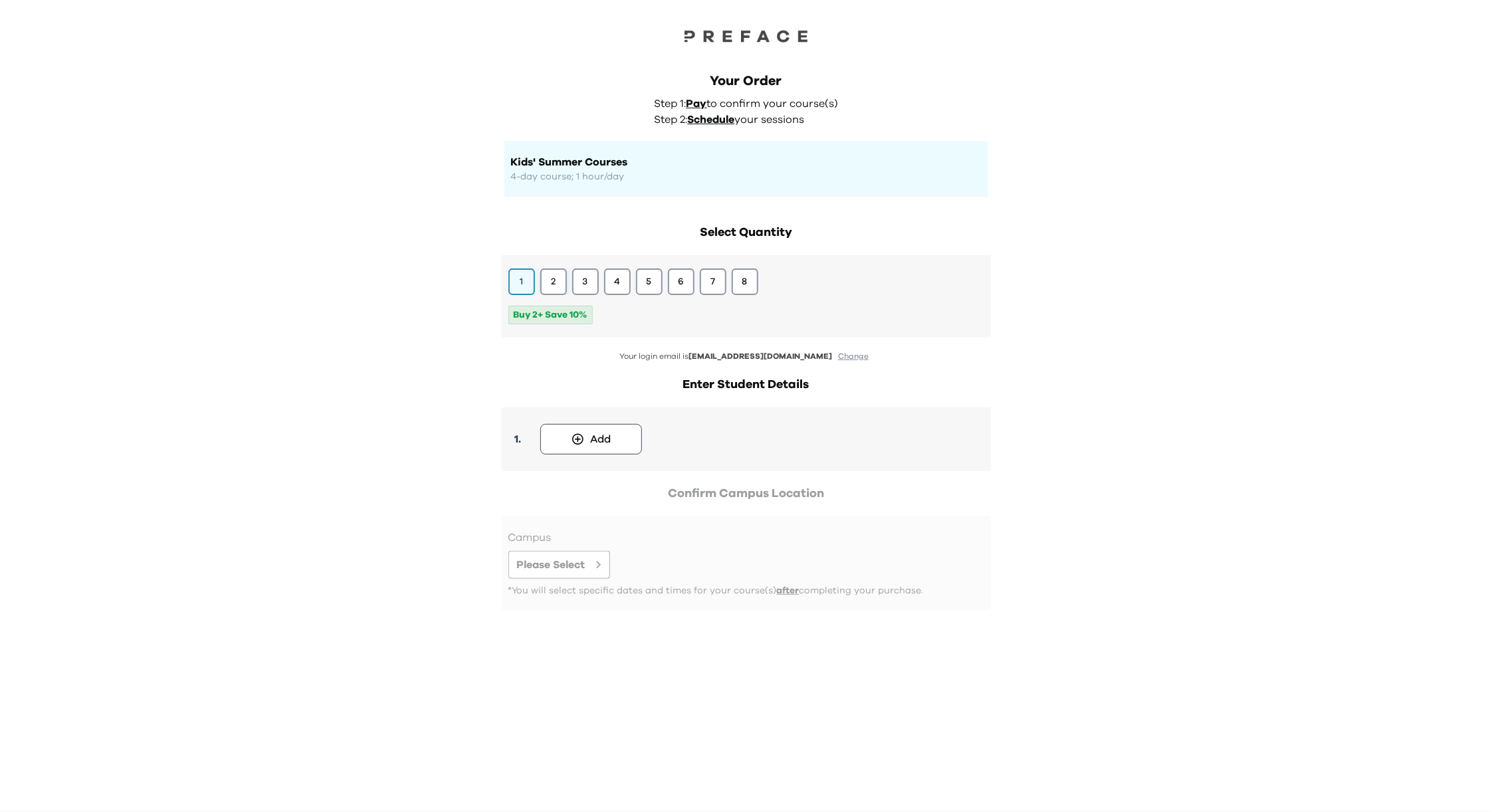
click at [549, 279] on button "2" at bounding box center [554, 281] width 27 height 27
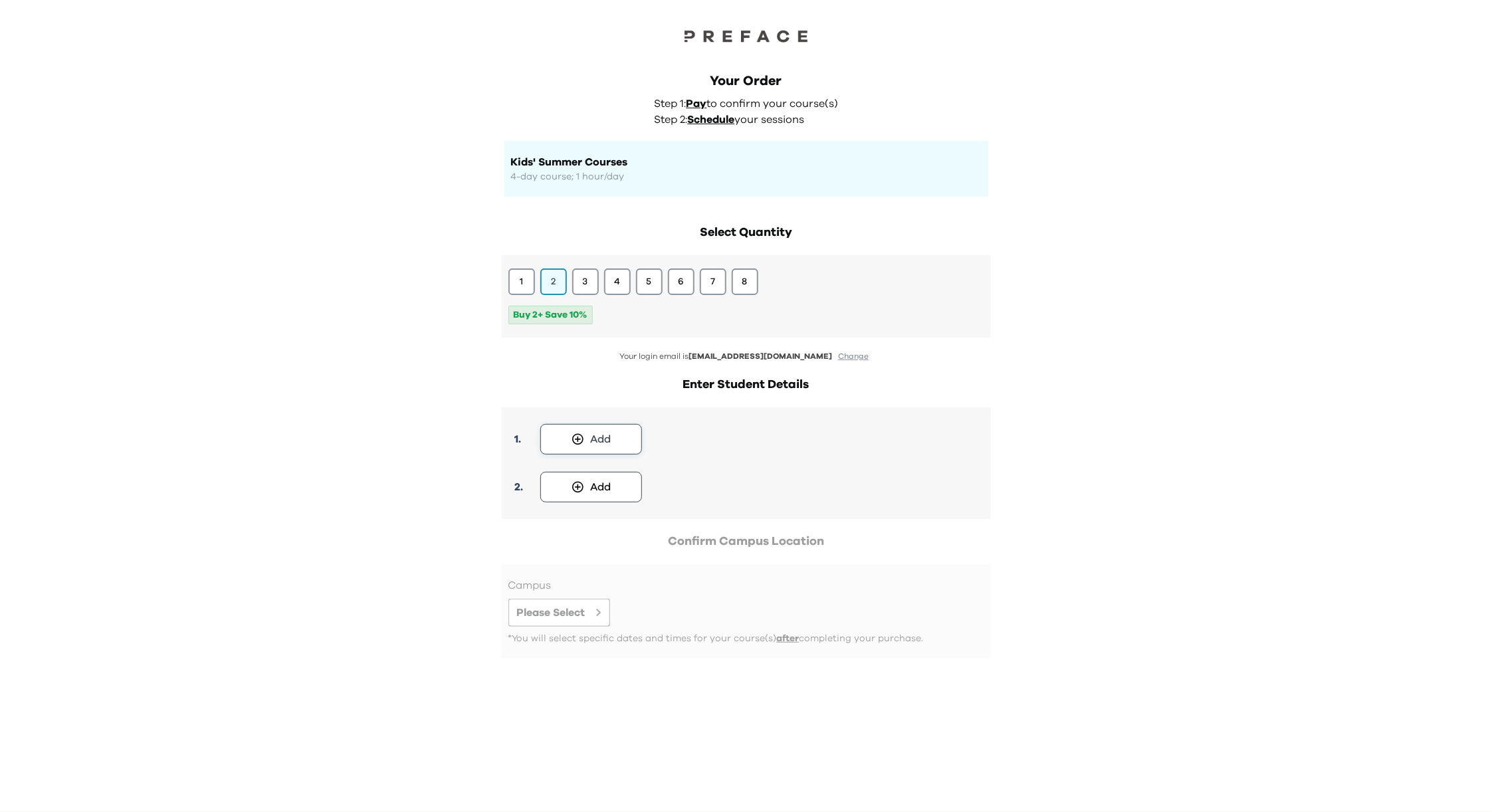
click at [600, 439] on div "Add" at bounding box center [600, 439] width 21 height 16
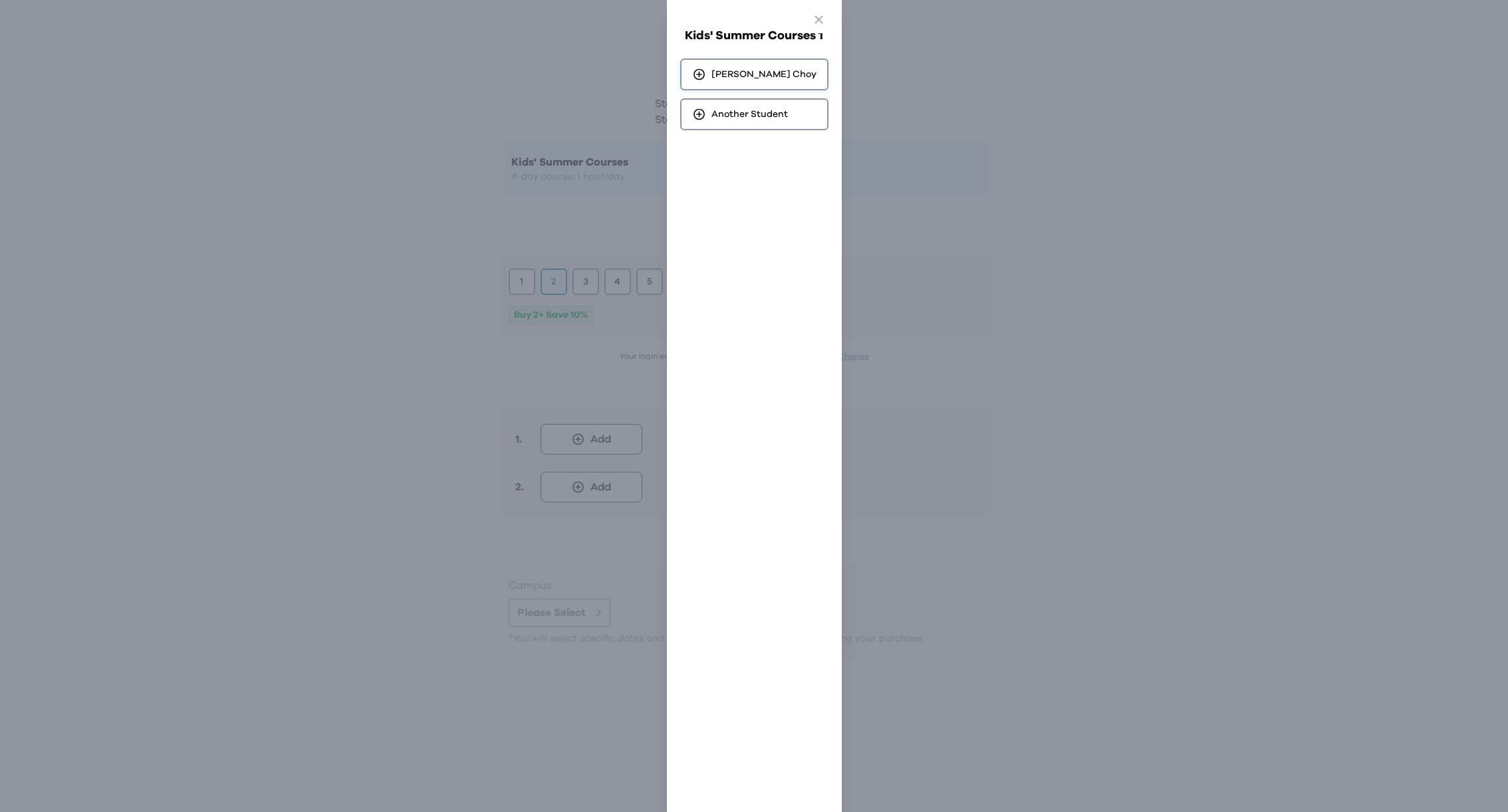
click at [763, 76] on div "Andre Choy" at bounding box center [754, 74] width 148 height 32
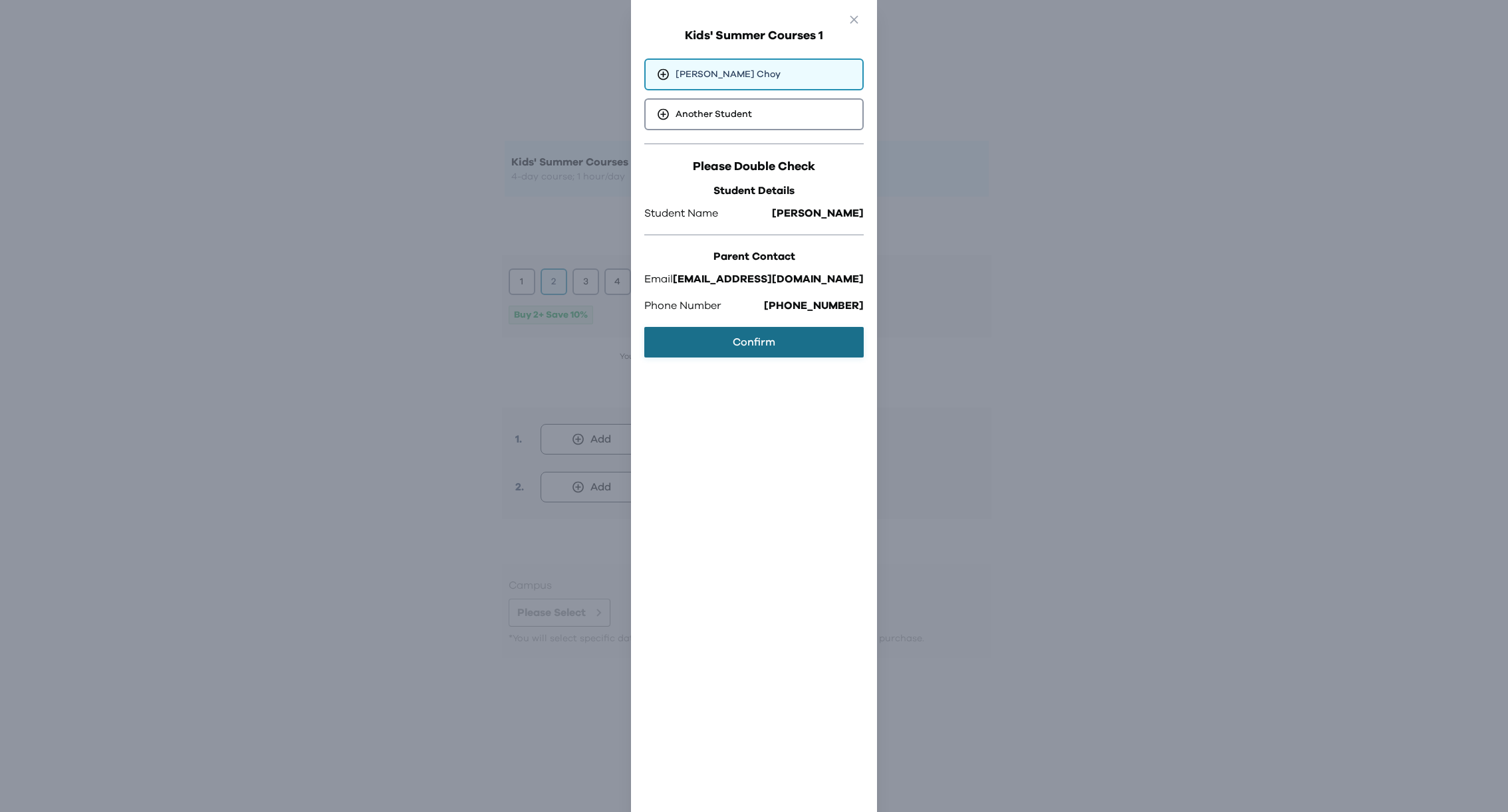
click at [730, 347] on button "Confirm" at bounding box center [754, 342] width 220 height 31
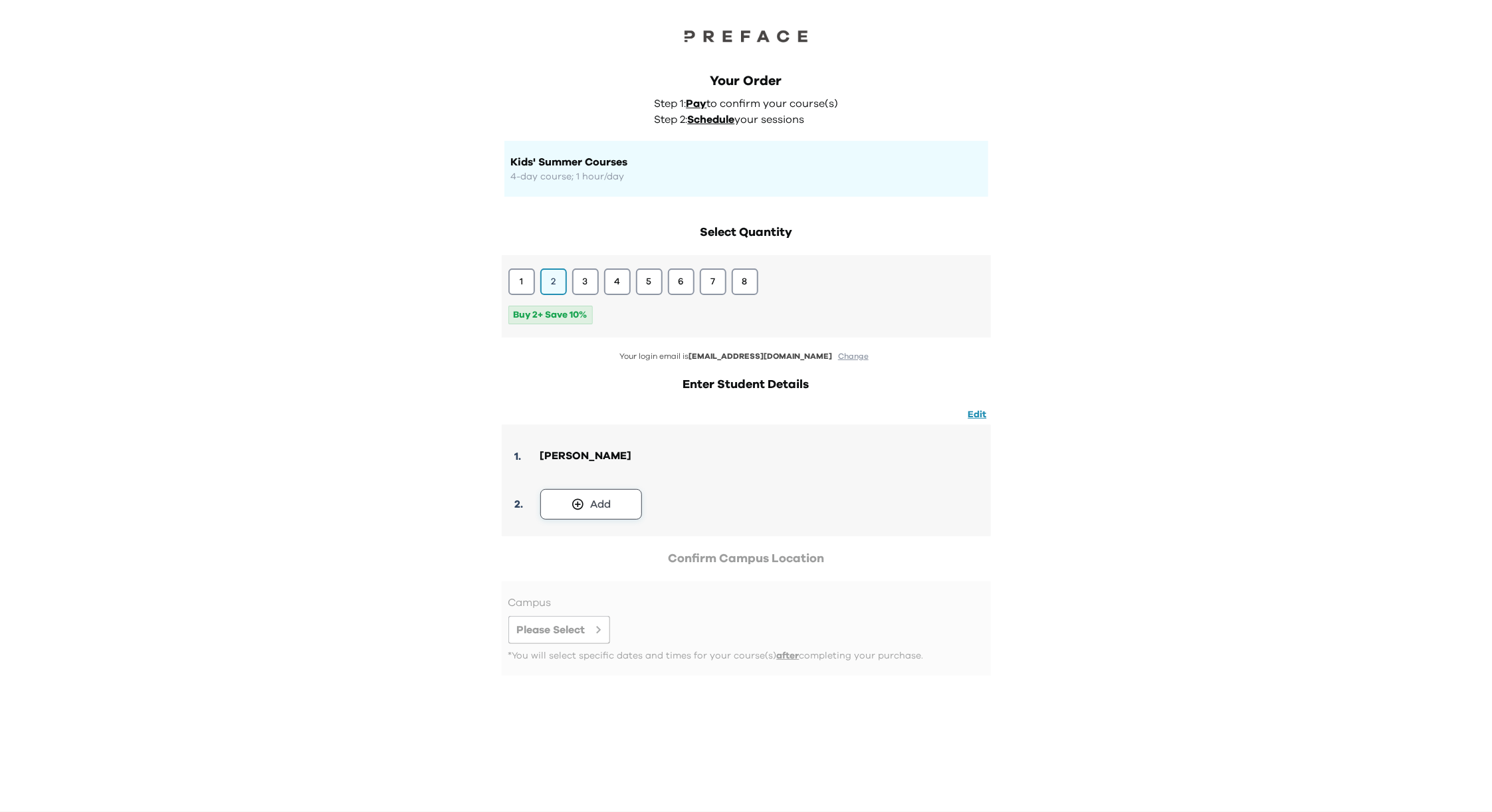
click at [607, 504] on div "Add" at bounding box center [600, 505] width 21 height 16
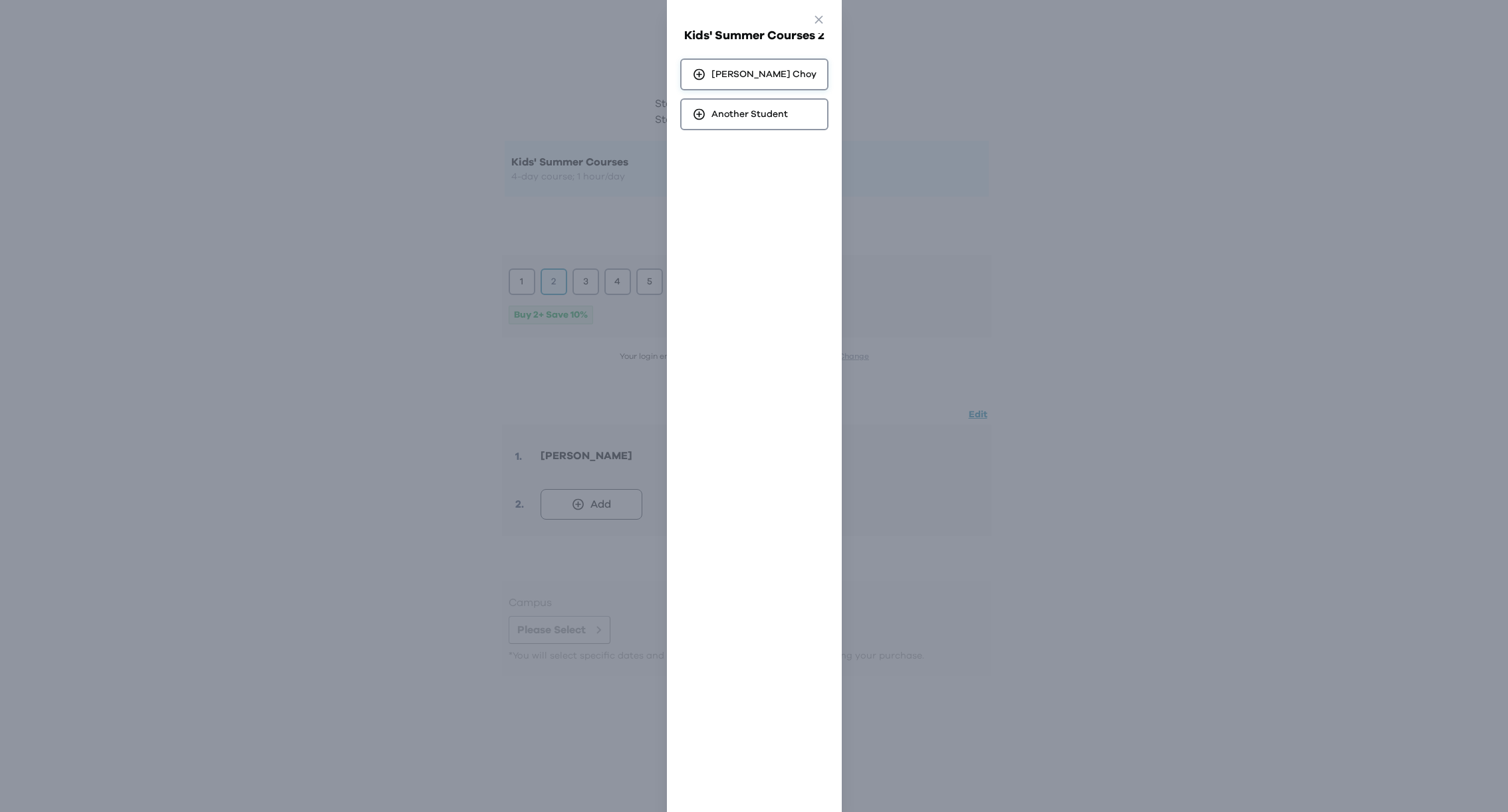
click at [757, 75] on span "Andre Choy" at bounding box center [764, 74] width 105 height 14
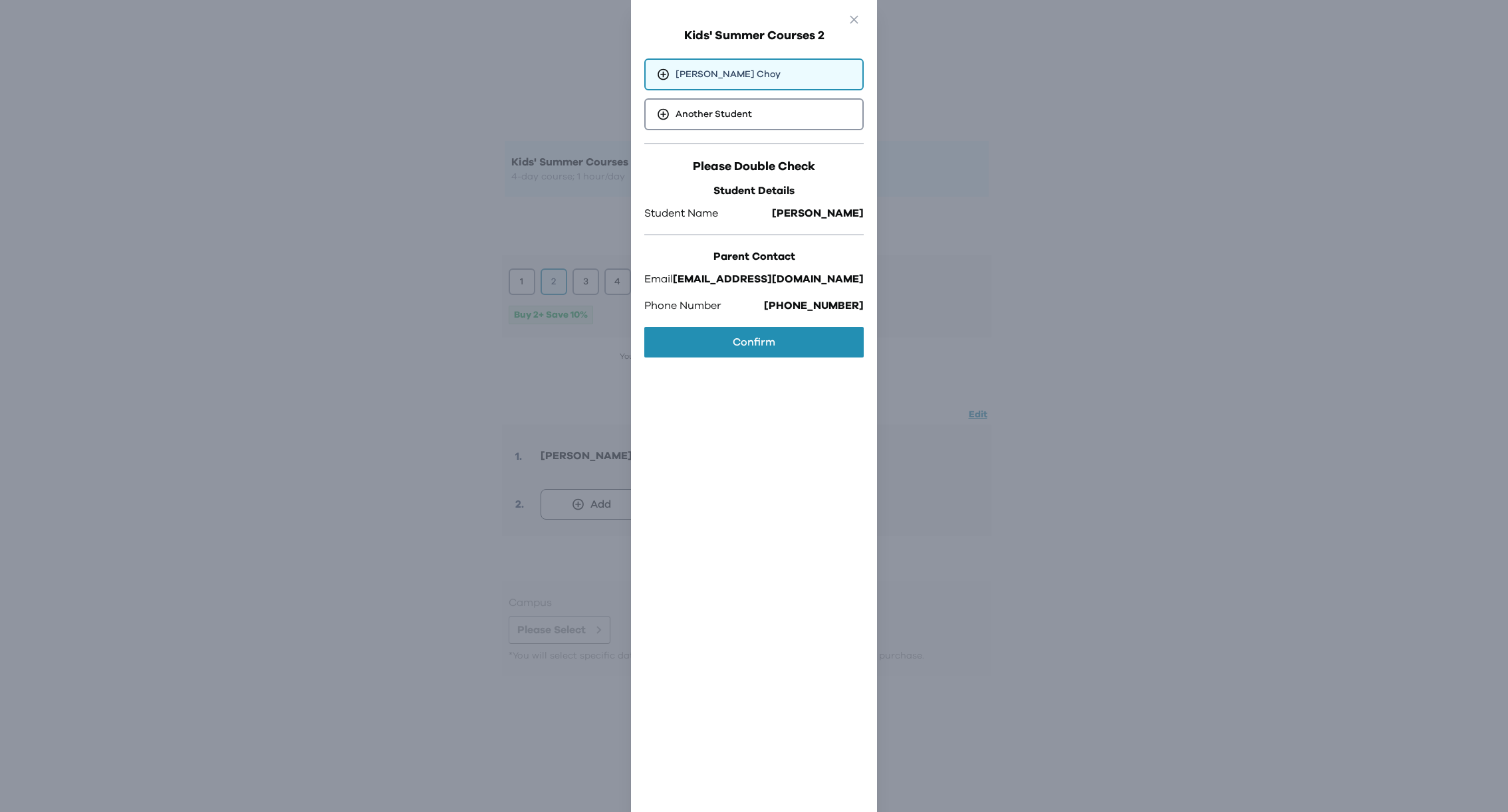
drag, startPoint x: 743, startPoint y: 342, endPoint x: 728, endPoint y: 358, distance: 21.9
click at [743, 342] on button "Confirm" at bounding box center [754, 342] width 220 height 31
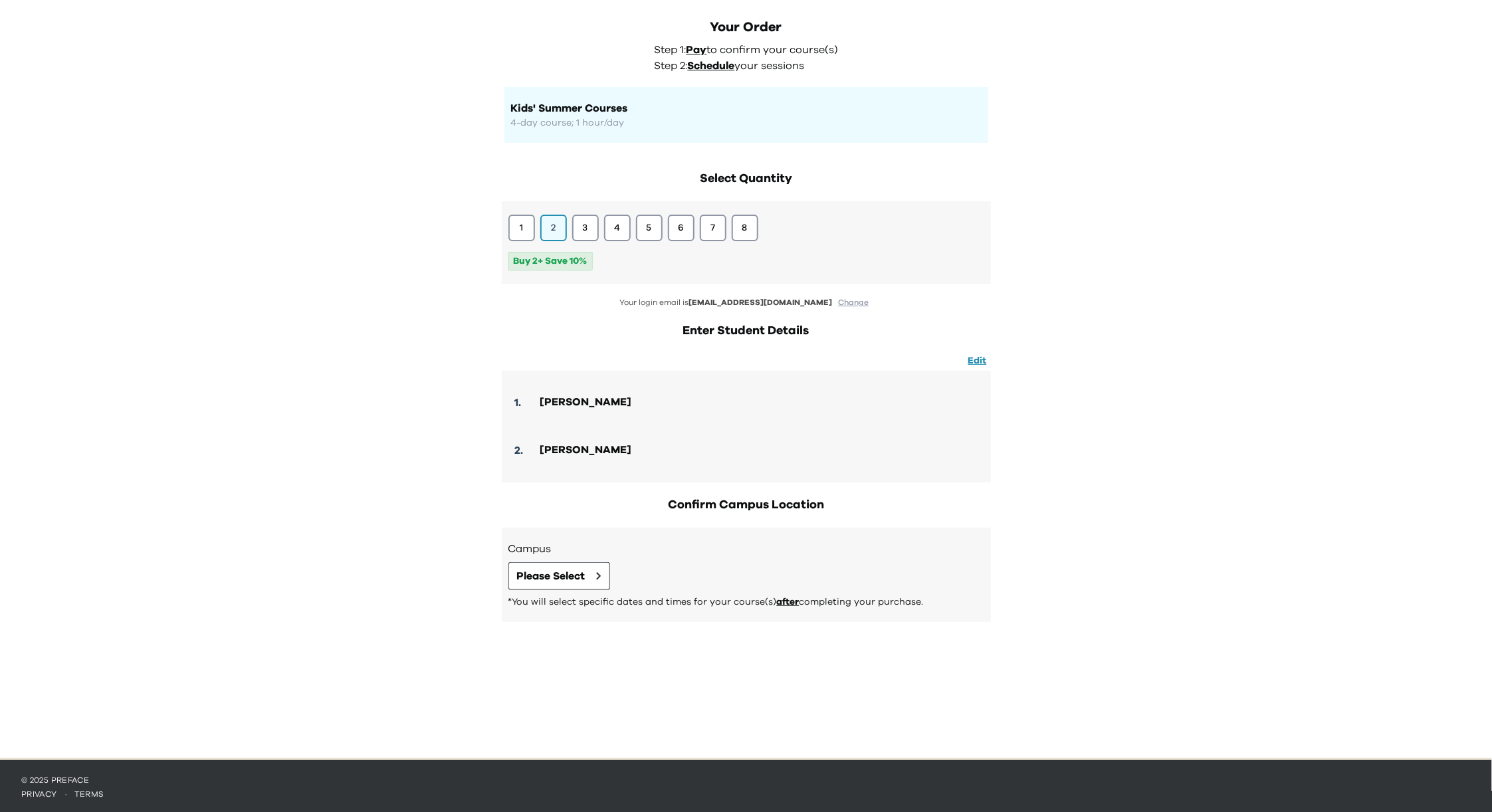
scroll to position [56, 0]
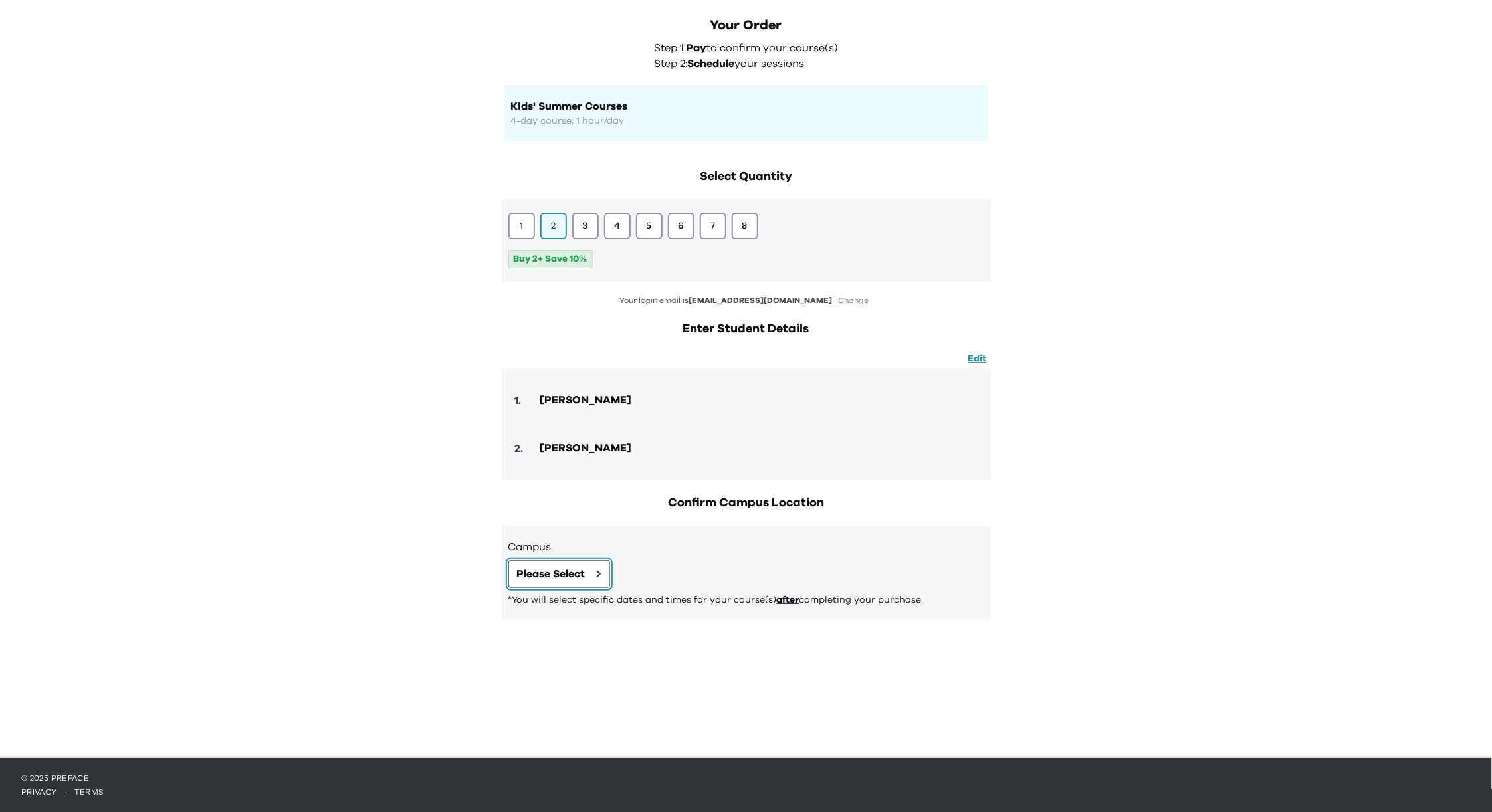
click at [583, 576] on span "Please Select" at bounding box center [551, 574] width 68 height 16
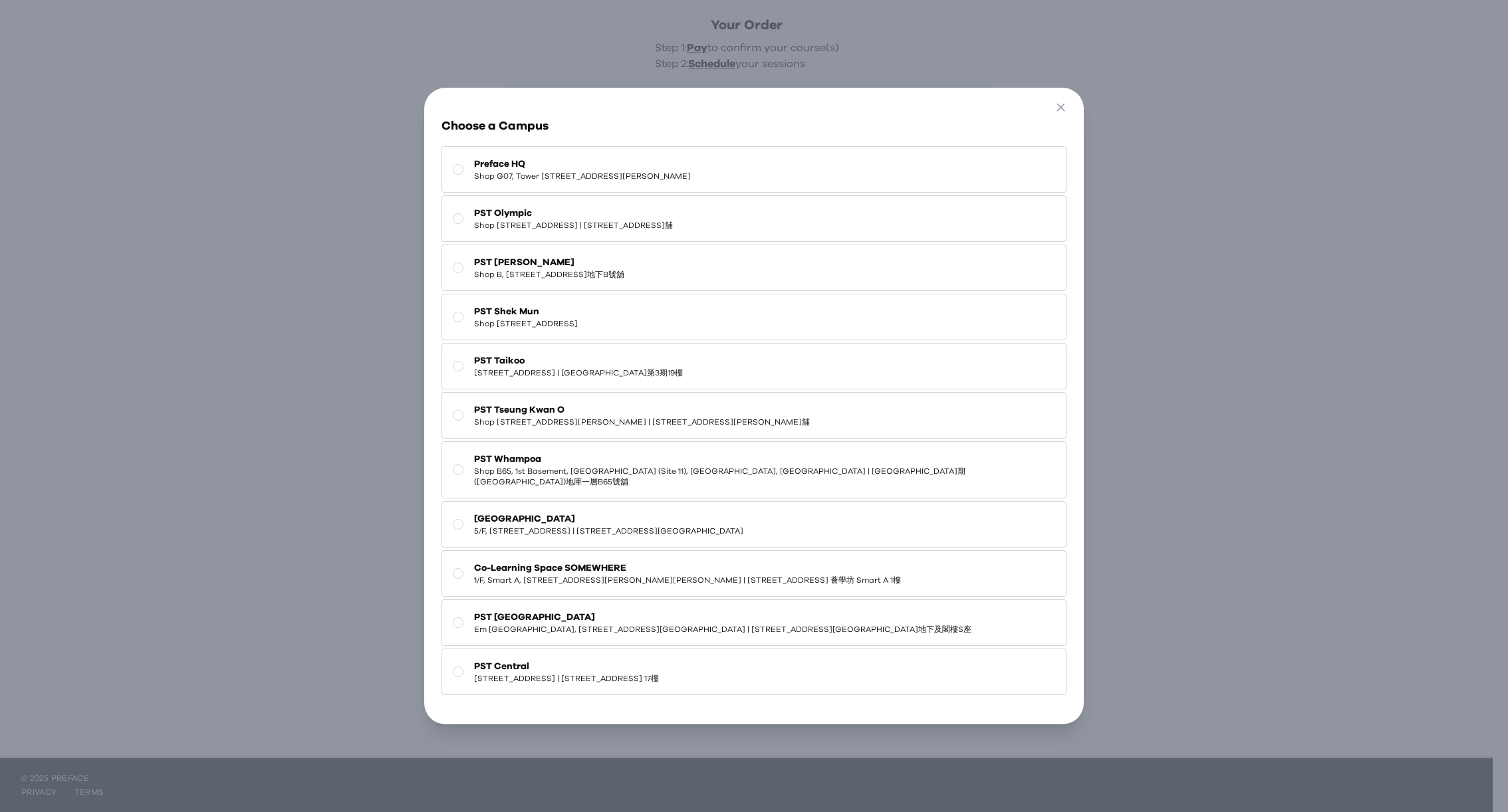
click at [613, 165] on span "Preface HQ" at bounding box center [582, 164] width 217 height 14
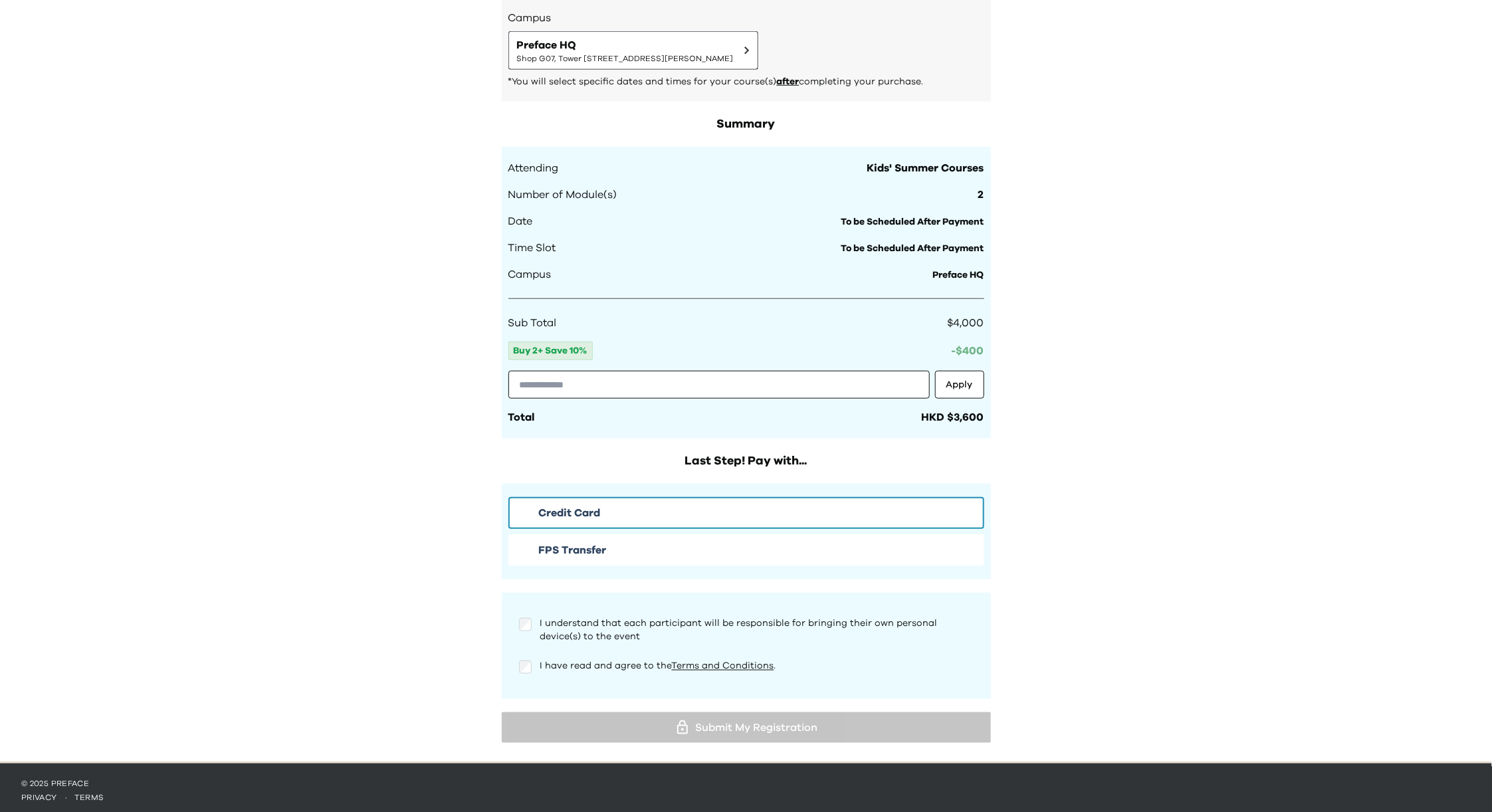
scroll to position [588, 0]
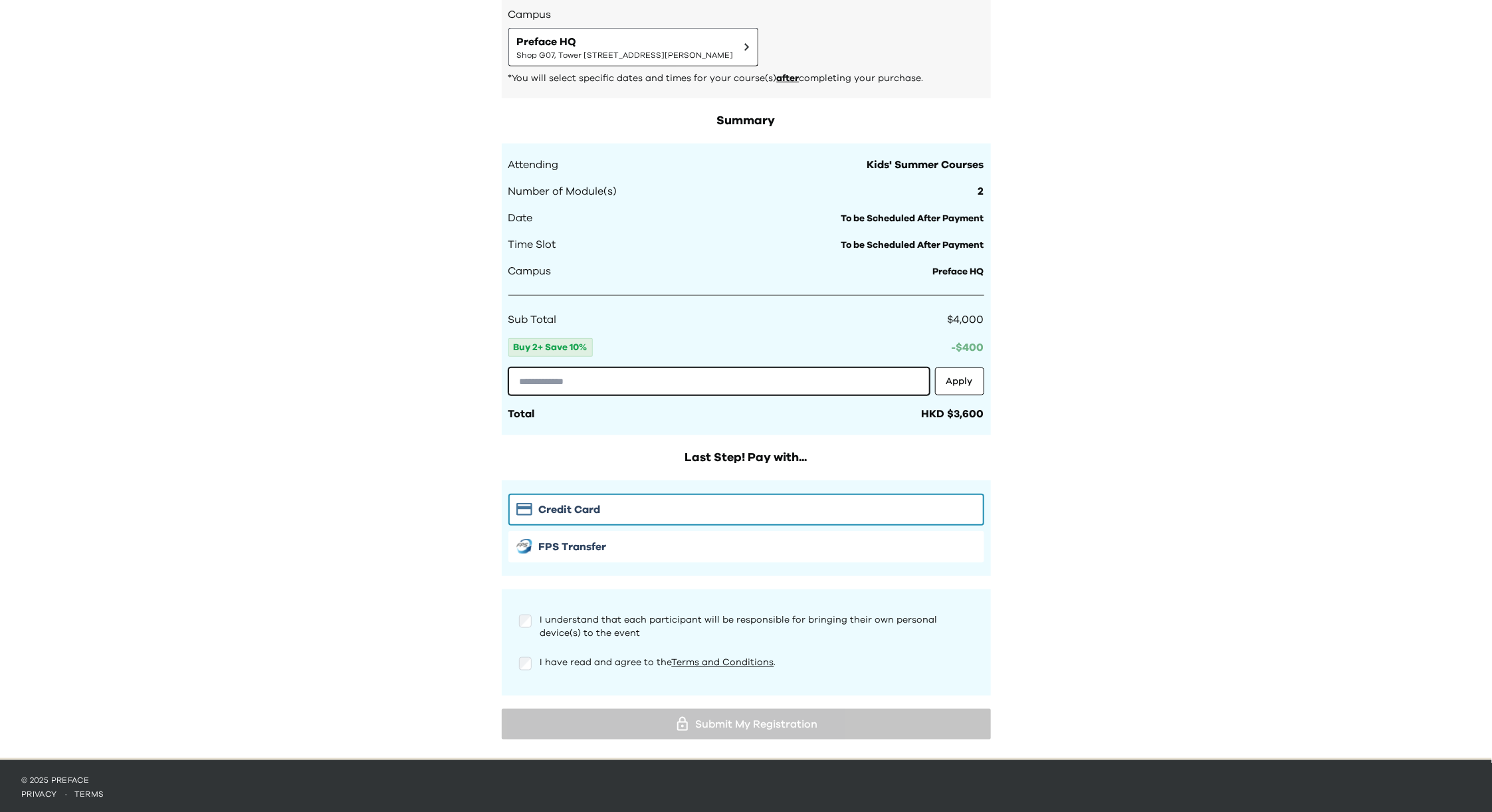
click at [586, 387] on input "text" at bounding box center [719, 381] width 421 height 28
click at [552, 383] on input "text" at bounding box center [719, 381] width 421 height 28
paste input "**********"
type input "**********"
click at [974, 382] on button "Apply" at bounding box center [960, 381] width 50 height 28
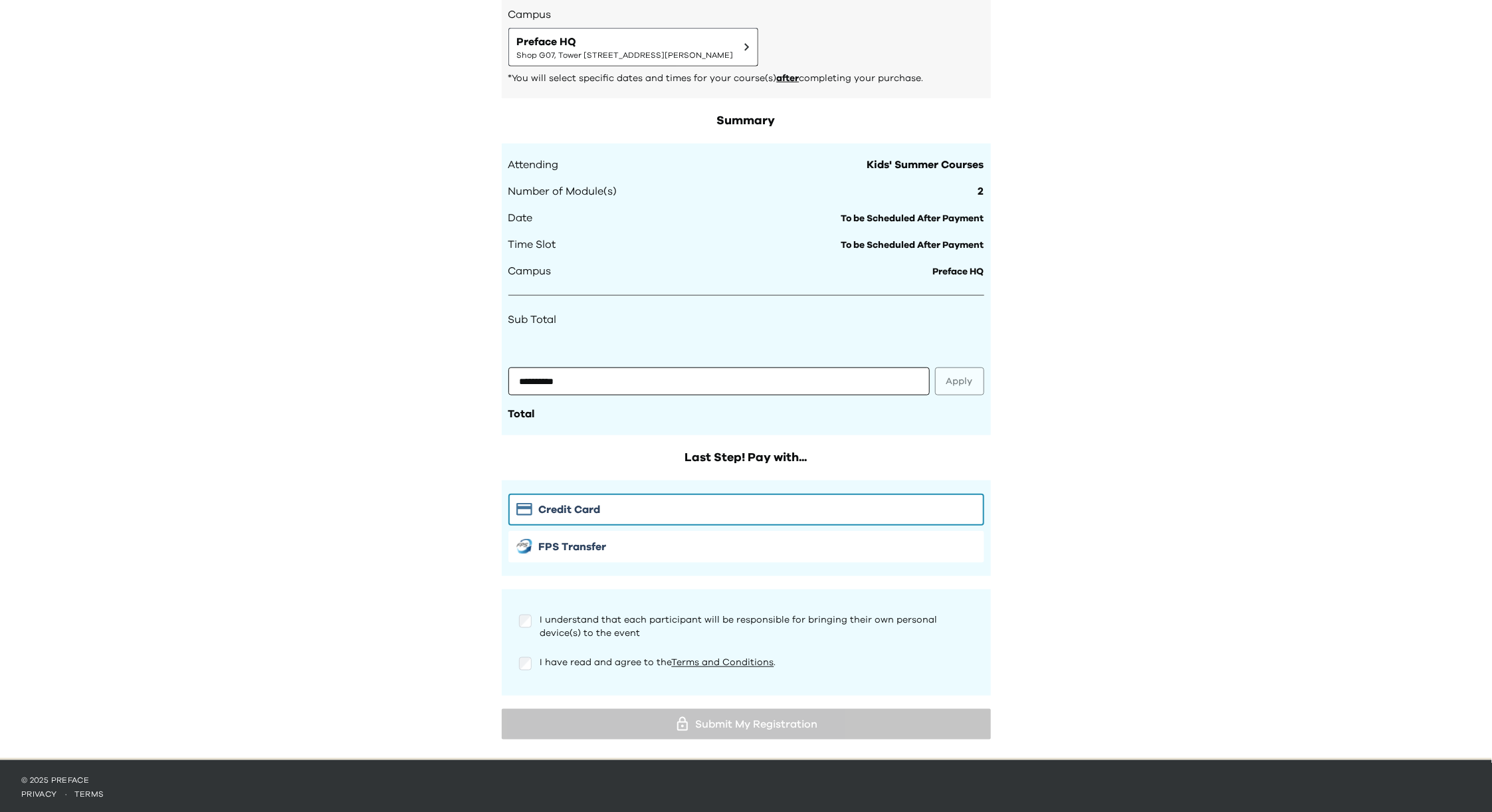
scroll to position [467, 0]
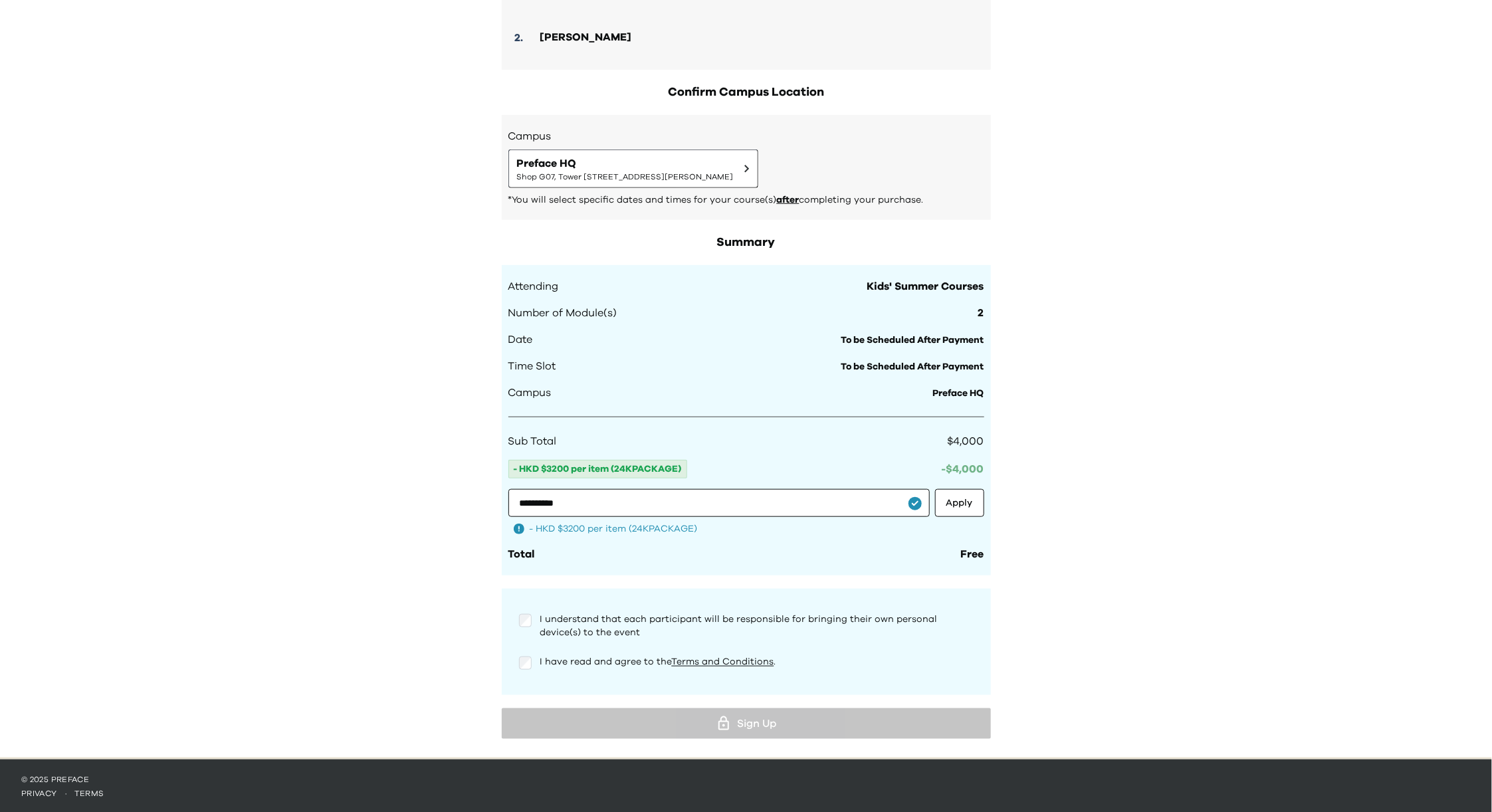
click at [533, 665] on div "I have read and agree to the Terms and Conditions ." at bounding box center [746, 663] width 454 height 16
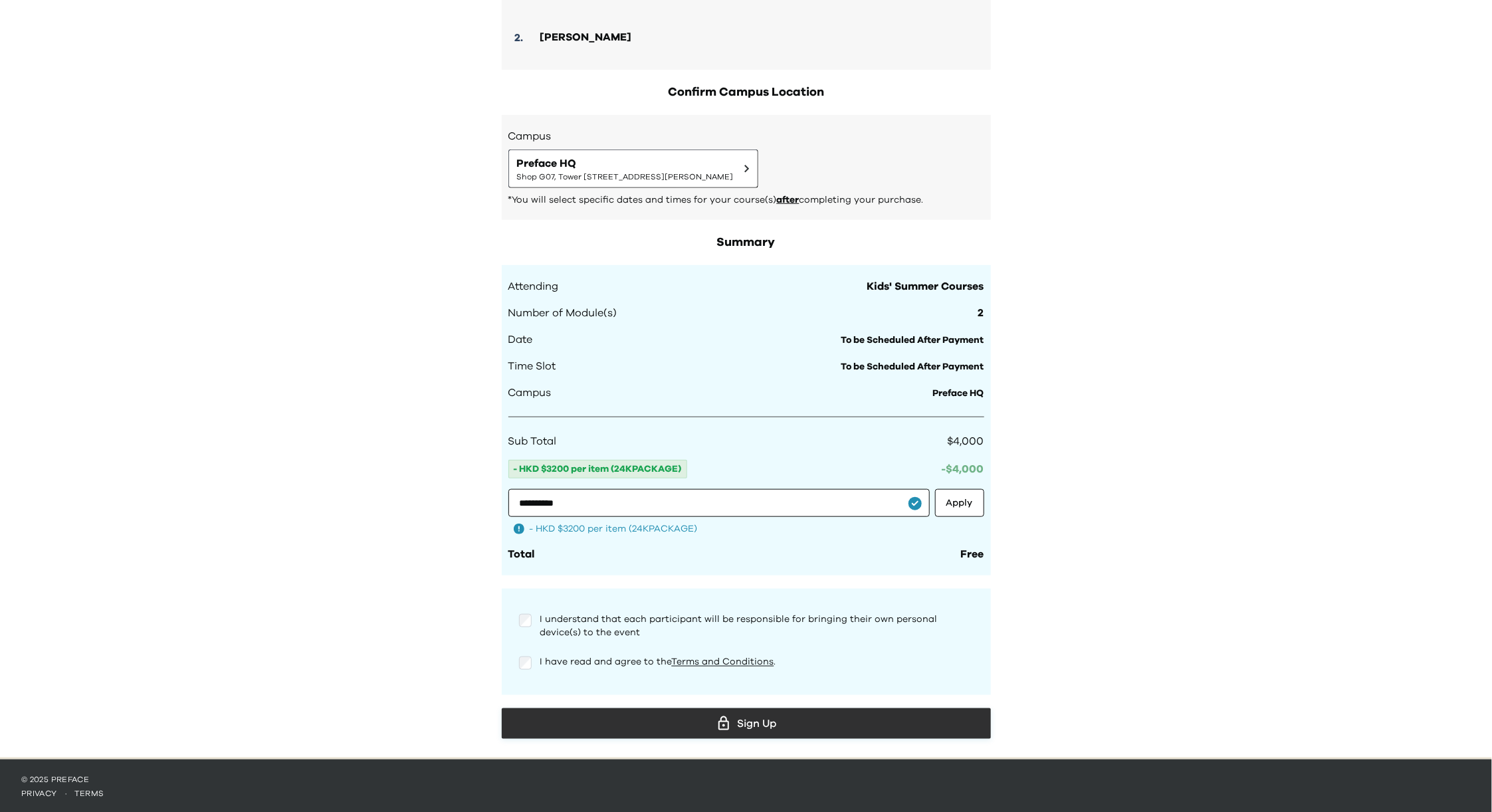
click at [755, 725] on div "Sign Up" at bounding box center [747, 724] width 468 height 20
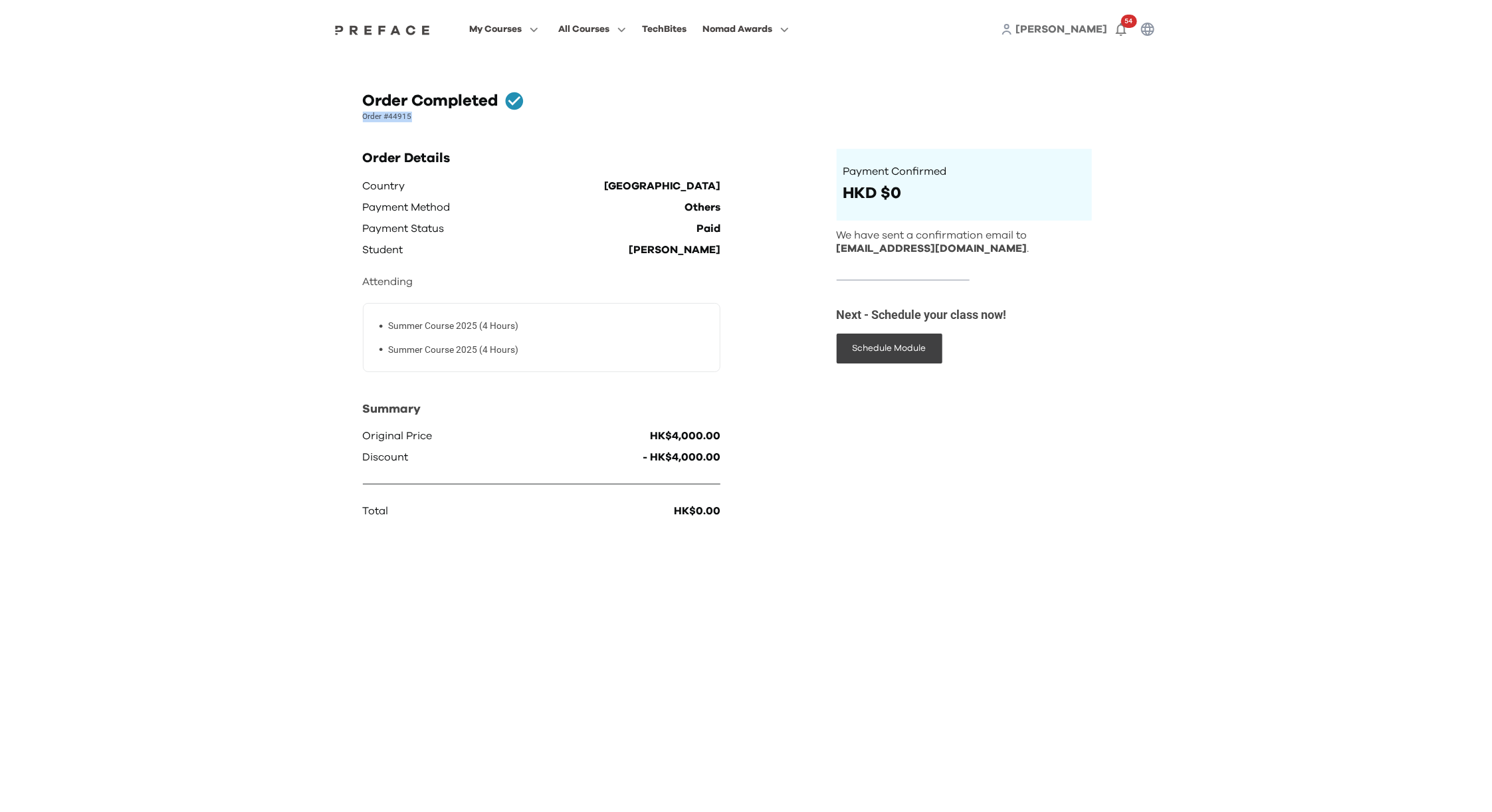
drag, startPoint x: 364, startPoint y: 116, endPoint x: 426, endPoint y: 119, distance: 62.1
click at [426, 119] on p "Order #44915" at bounding box center [746, 117] width 767 height 11
copy p "Order #44915"
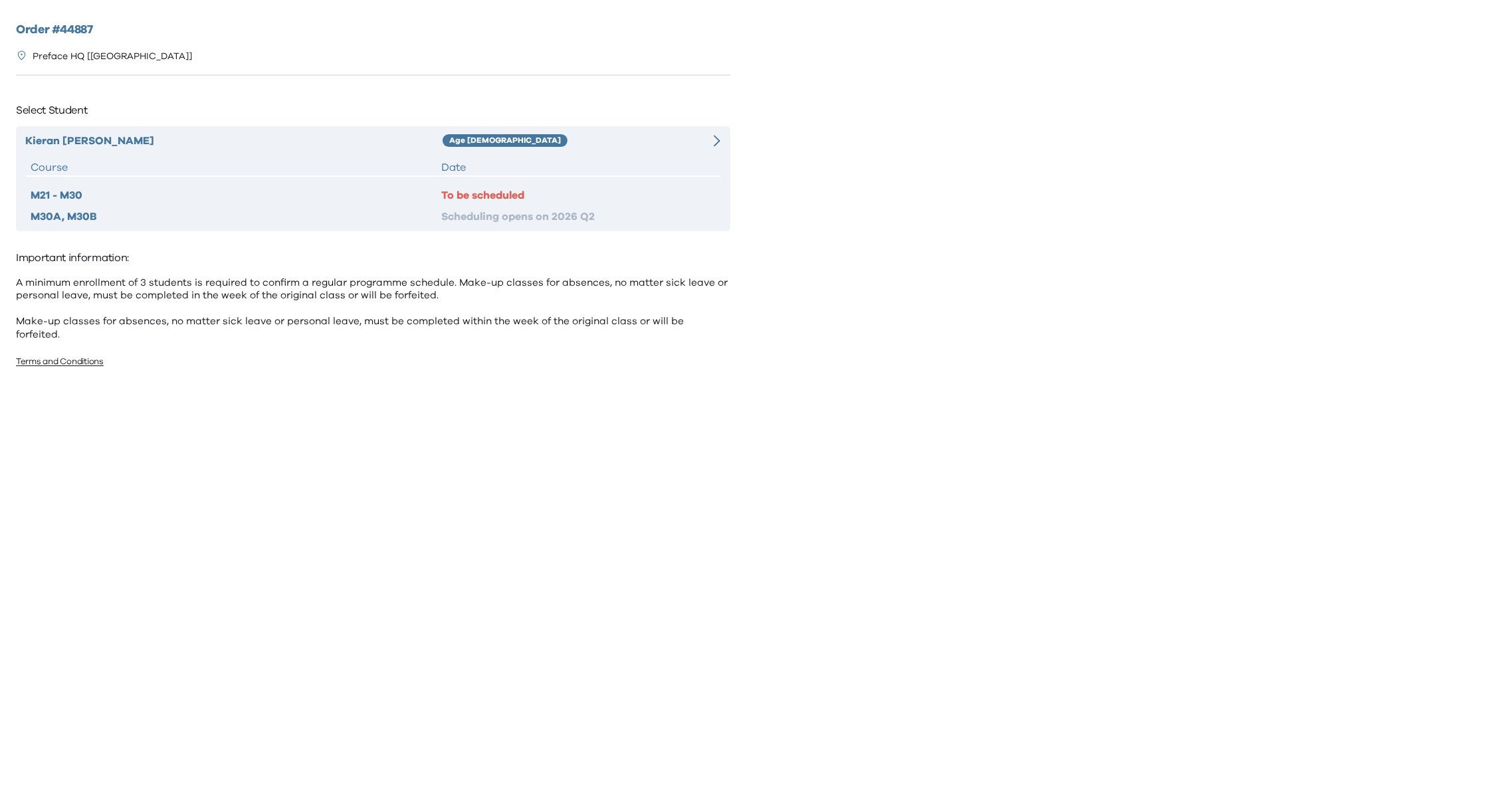
click at [515, 157] on div "Kieran Chang Age 8-9 Course Date M21 - M30 To be scheduled M30A, M30B Schedulin…" at bounding box center [373, 179] width 714 height 105
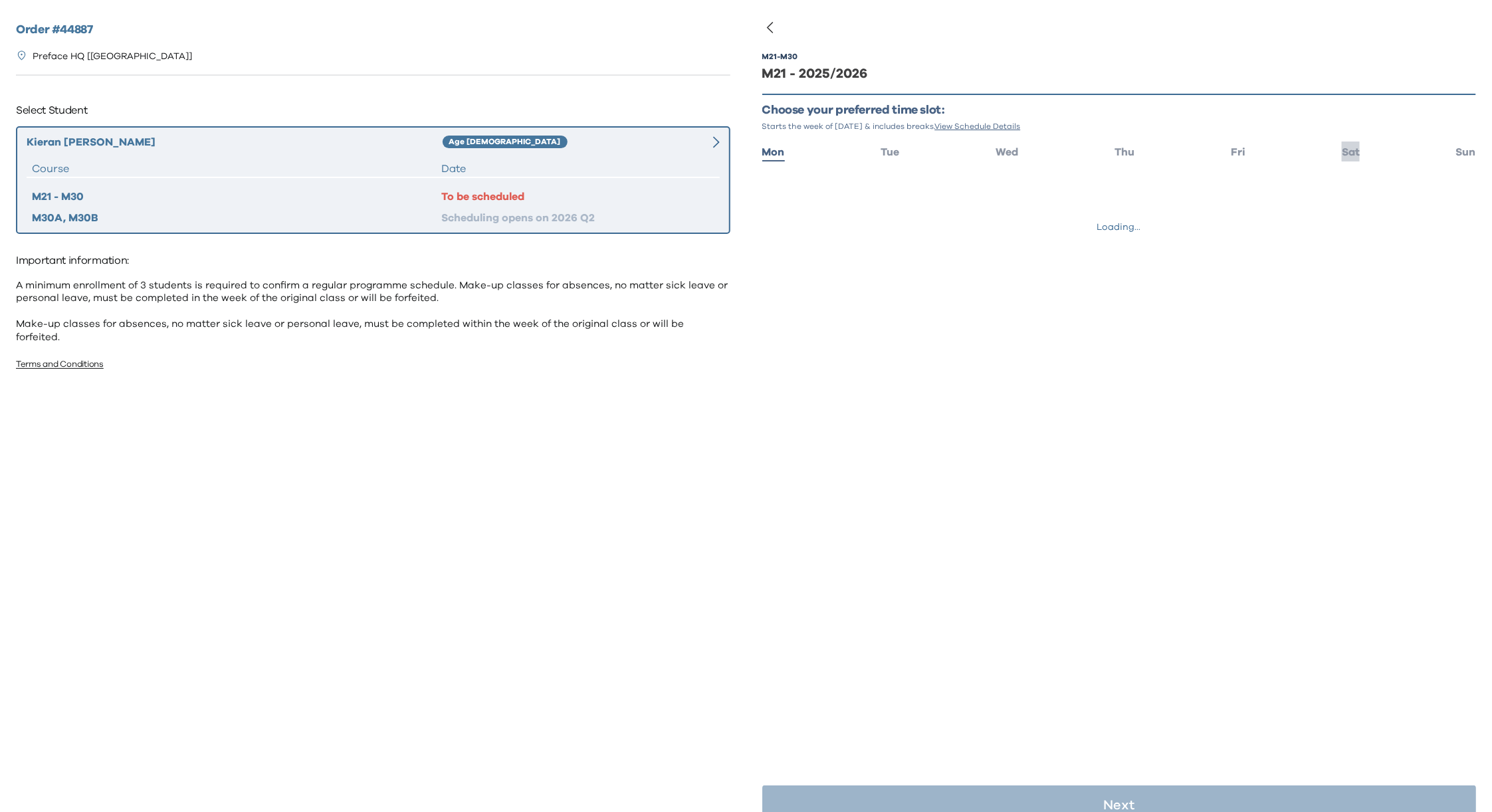
click at [1342, 153] on span "Sat" at bounding box center [1351, 152] width 18 height 11
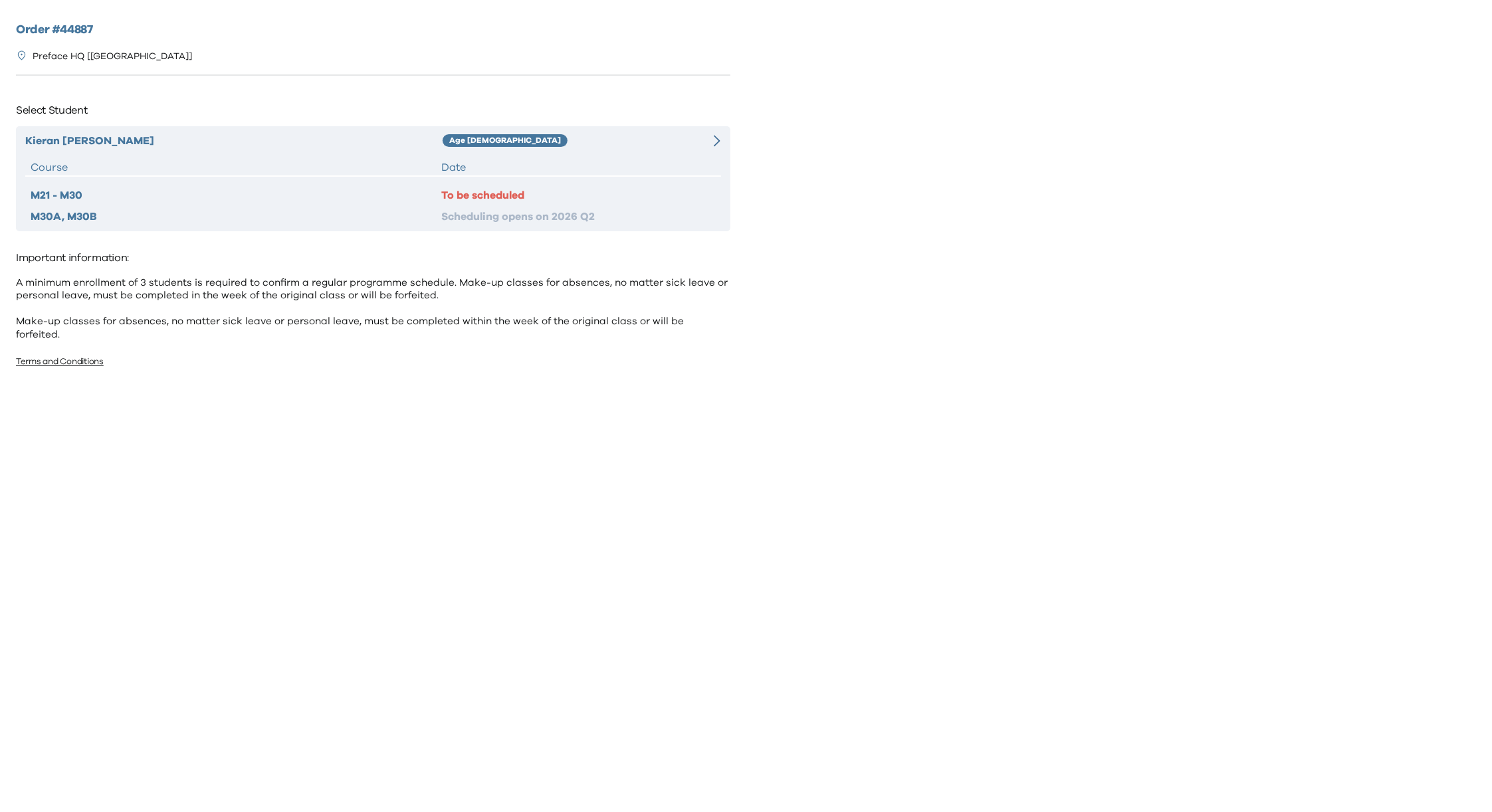
click at [499, 160] on div "Date" at bounding box center [578, 167] width 274 height 16
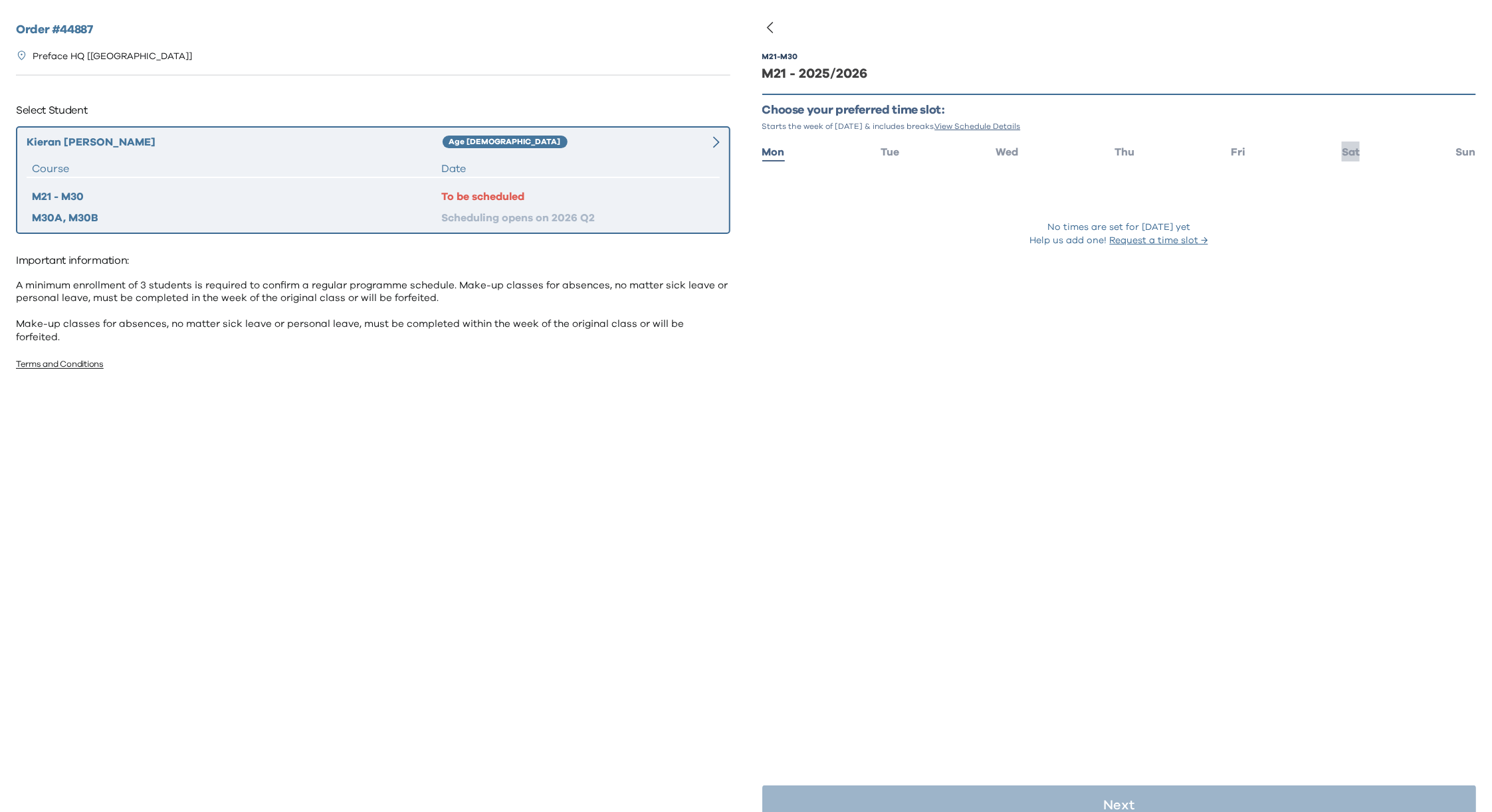
click at [1342, 154] on span "Sat" at bounding box center [1351, 152] width 18 height 11
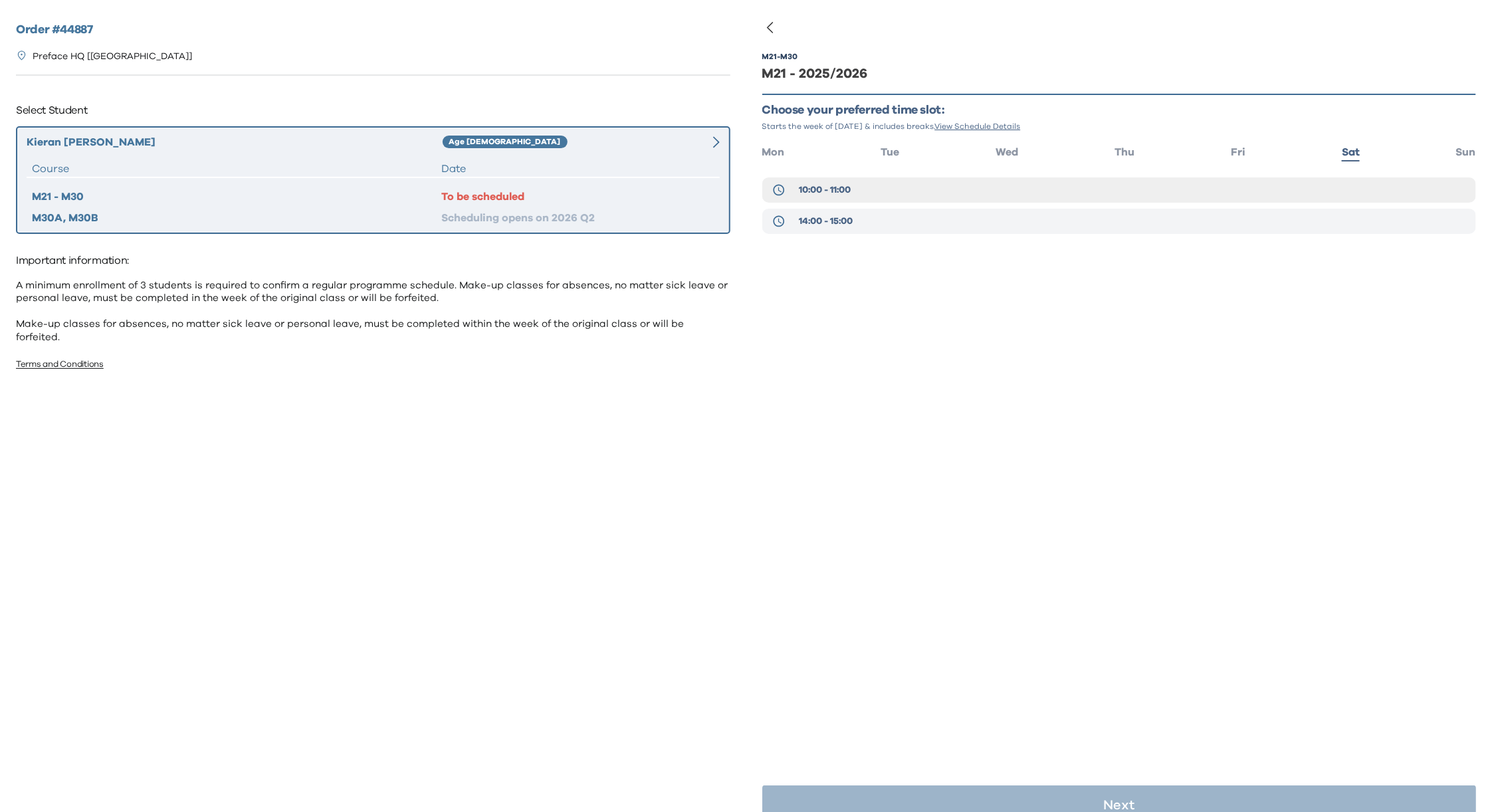
click at [811, 224] on span "14:00 - 15:00" at bounding box center [826, 221] width 54 height 14
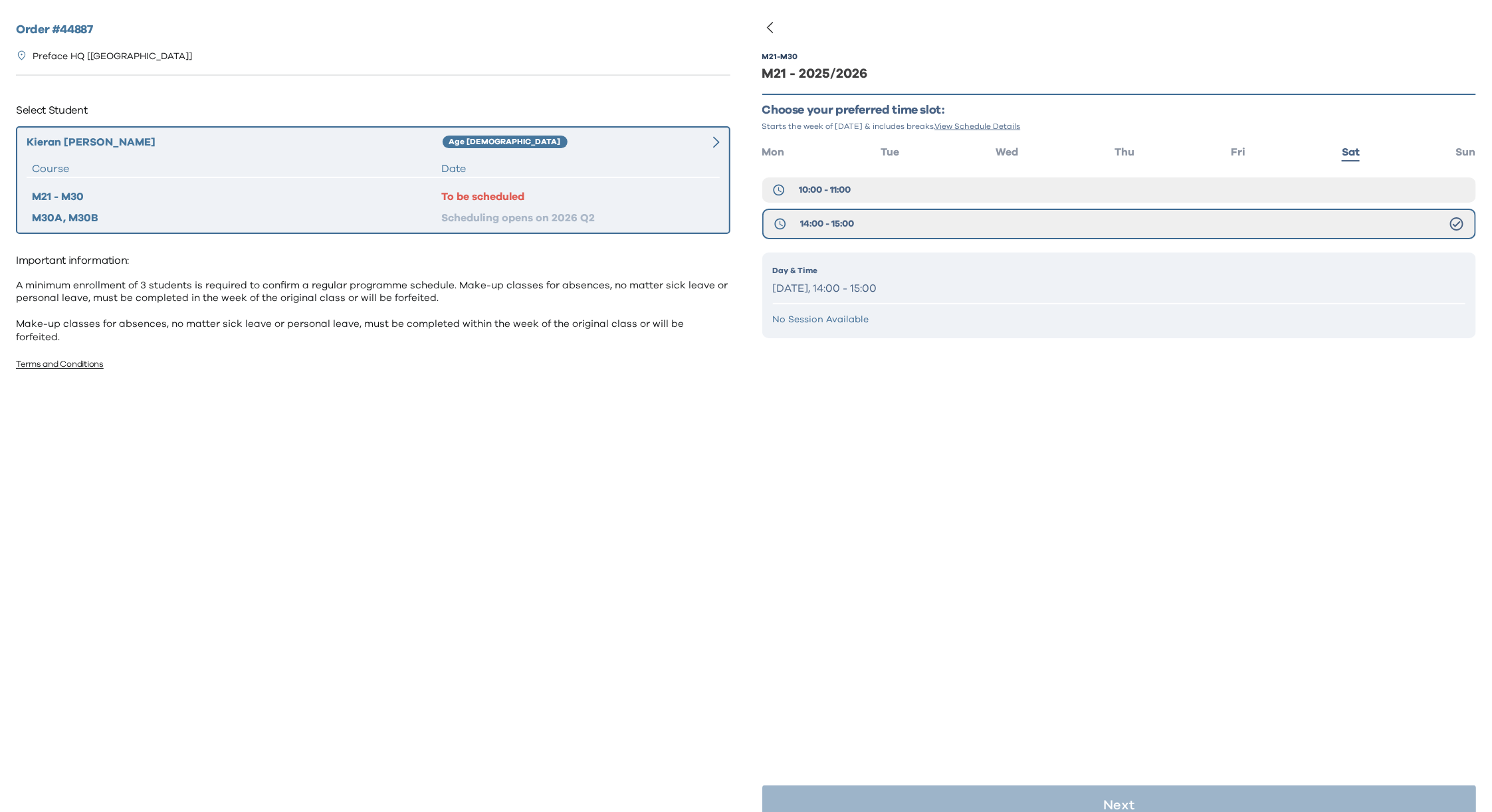
click at [864, 287] on p "[DATE], 14:00 - 15:00" at bounding box center [1120, 289] width 694 height 19
click at [913, 282] on p "[DATE], 14:00 - 15:00" at bounding box center [1120, 289] width 694 height 19
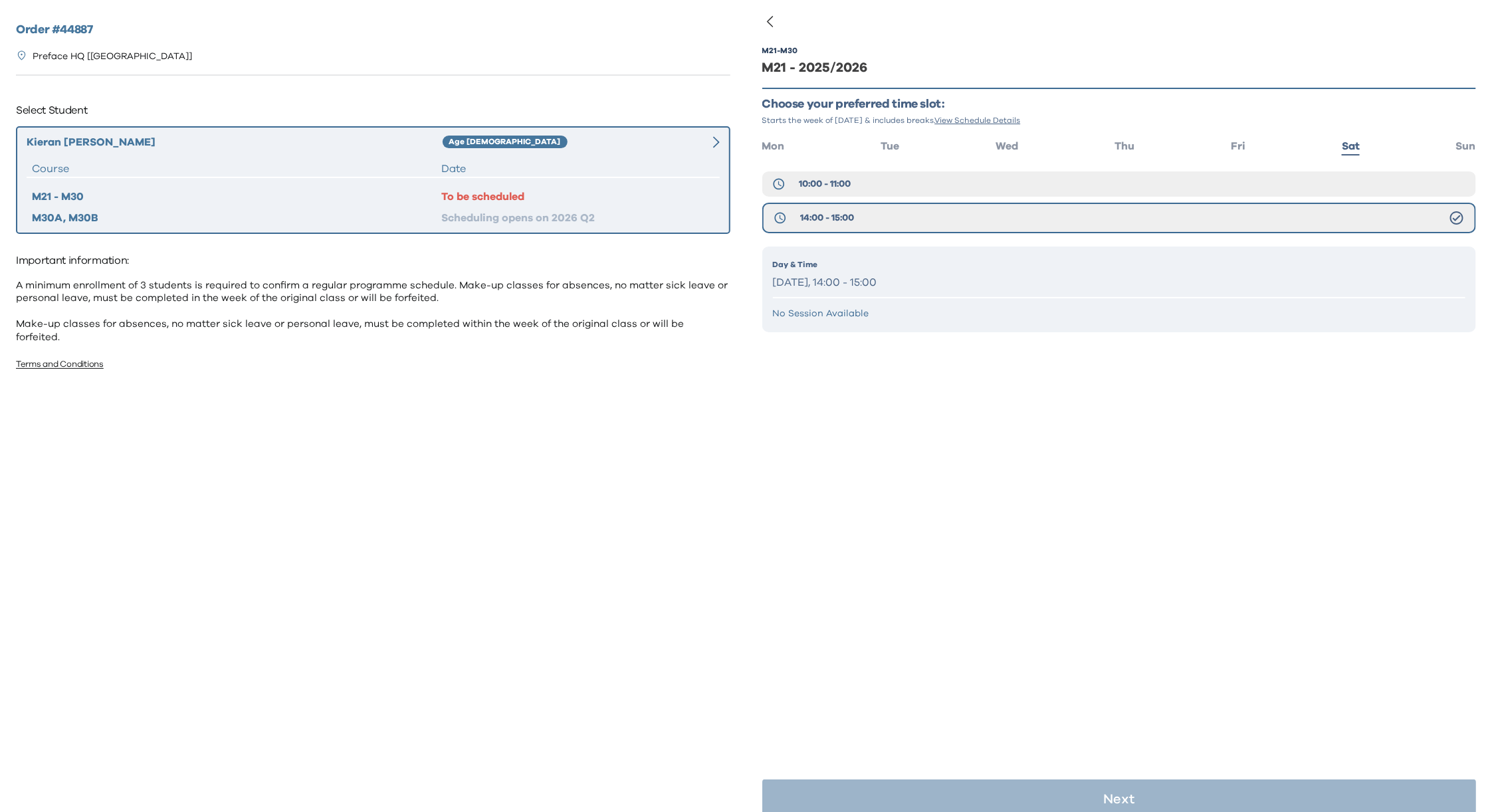
scroll to position [1, 0]
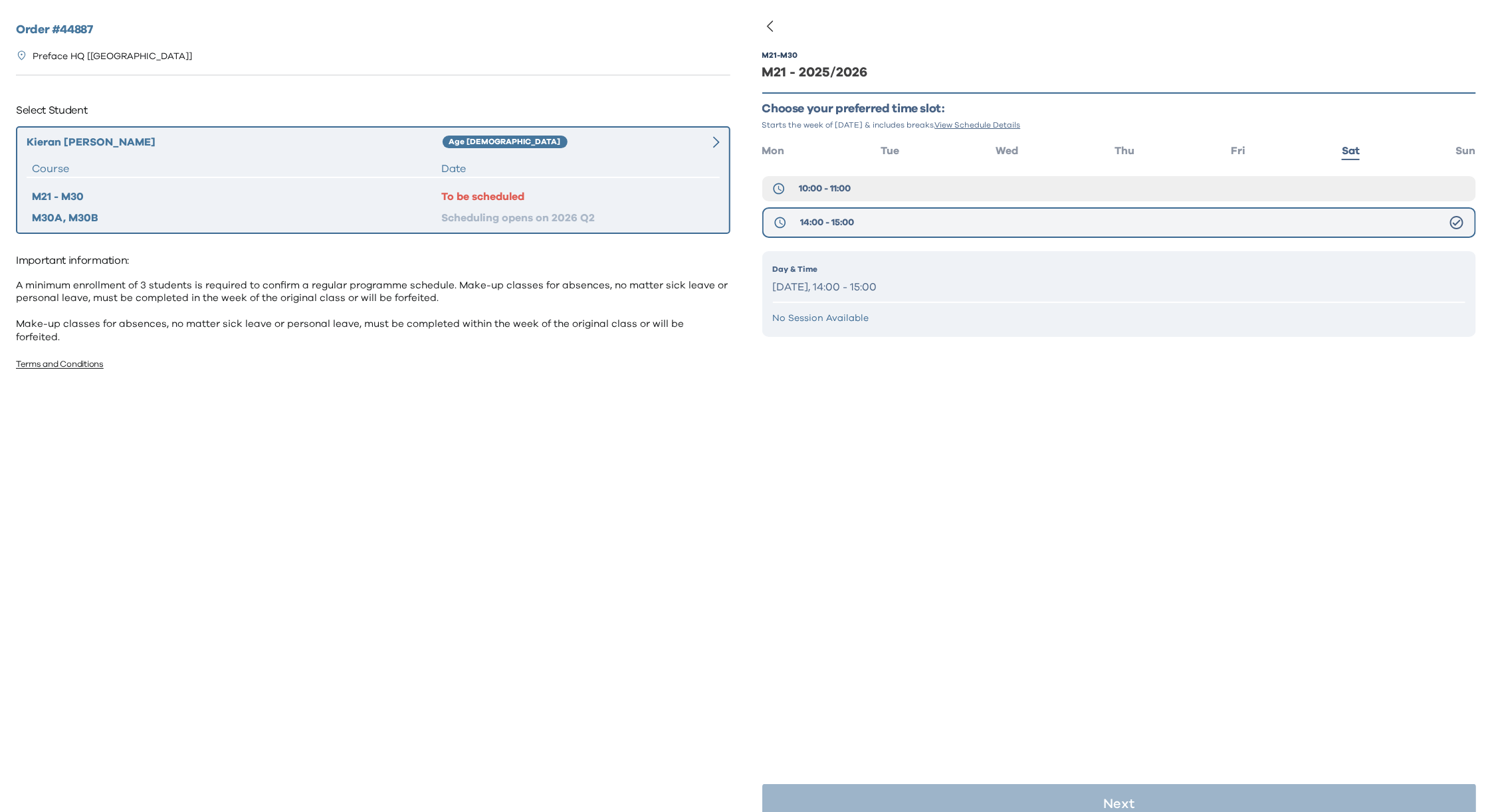
click at [866, 219] on button "14:00 - 15:00" at bounding box center [1119, 223] width 714 height 31
click at [999, 278] on p "[DATE], 14:00 - 15:00" at bounding box center [1120, 287] width 694 height 19
drag, startPoint x: 1167, startPoint y: 278, endPoint x: 1176, endPoint y: 279, distance: 9.1
click at [1167, 278] on p "[DATE], 14:00 - 15:00" at bounding box center [1120, 287] width 694 height 19
click at [784, 316] on p "No Session Available" at bounding box center [1120, 318] width 694 height 14
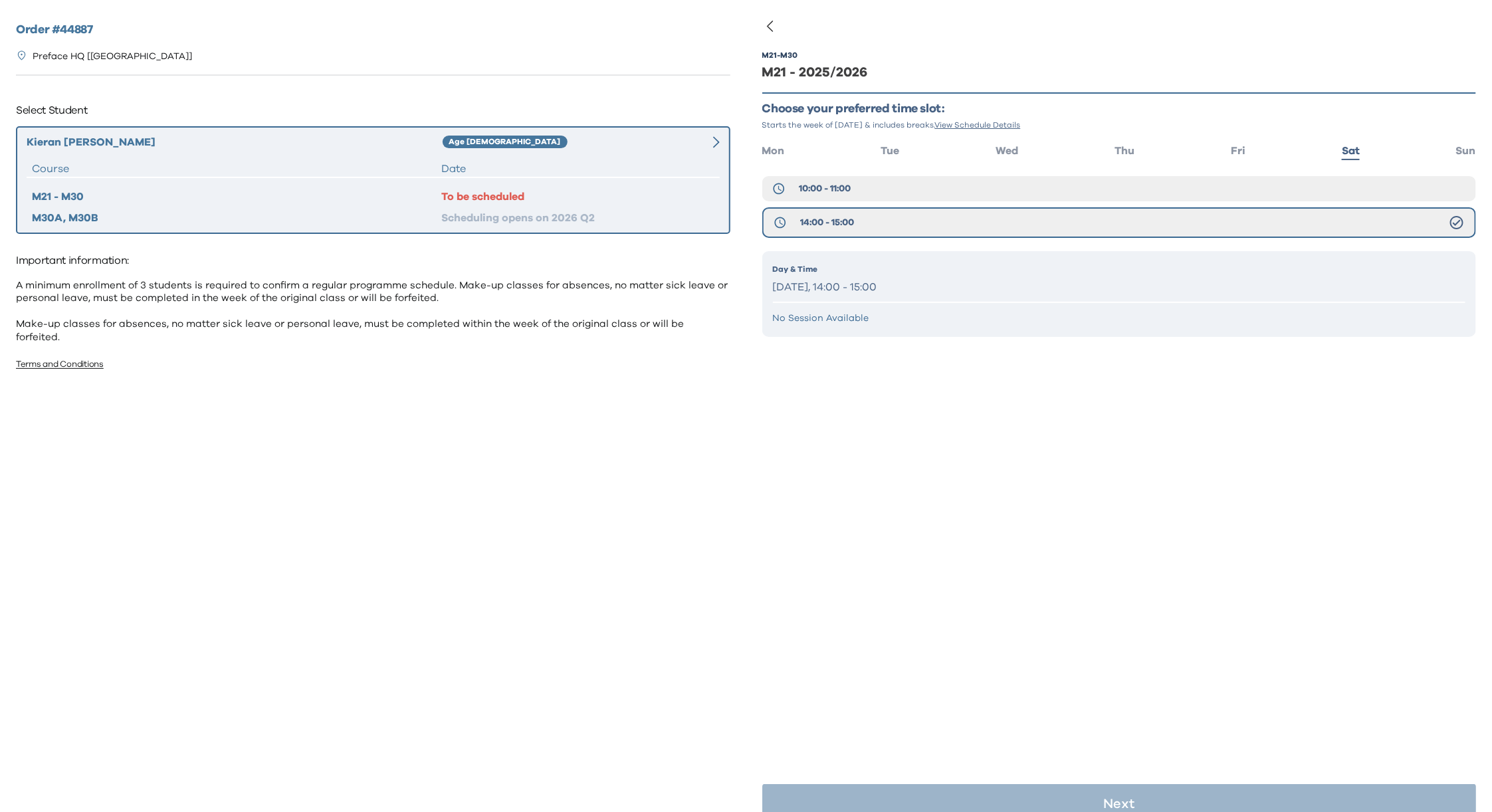
drag, startPoint x: 804, startPoint y: 291, endPoint x: 922, endPoint y: 287, distance: 118.1
click at [916, 291] on p "[DATE], 14:00 - 15:00" at bounding box center [1120, 287] width 694 height 19
click at [830, 183] on span "10:00 - 11:00" at bounding box center [825, 189] width 52 height 14
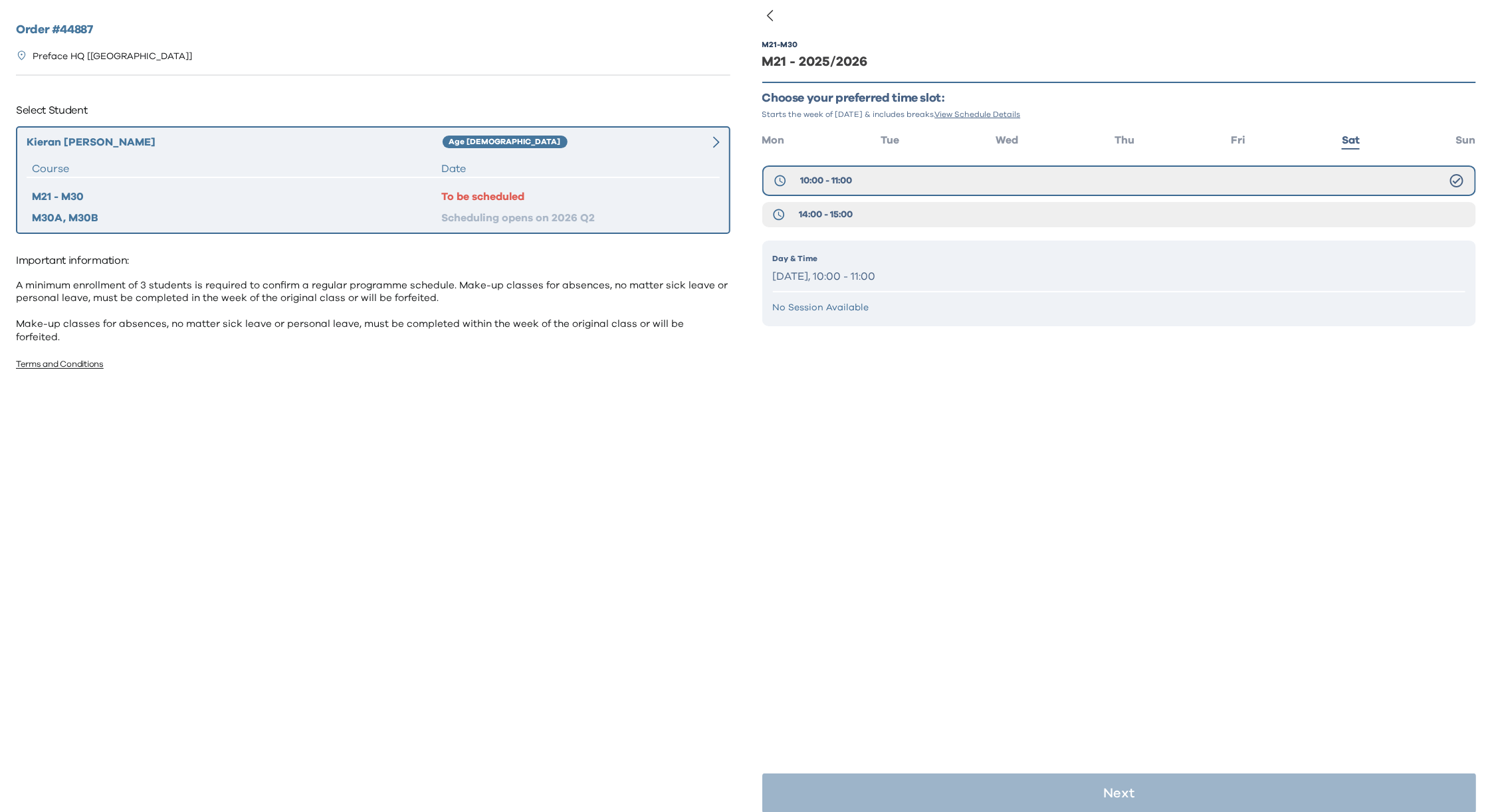
scroll to position [26, 0]
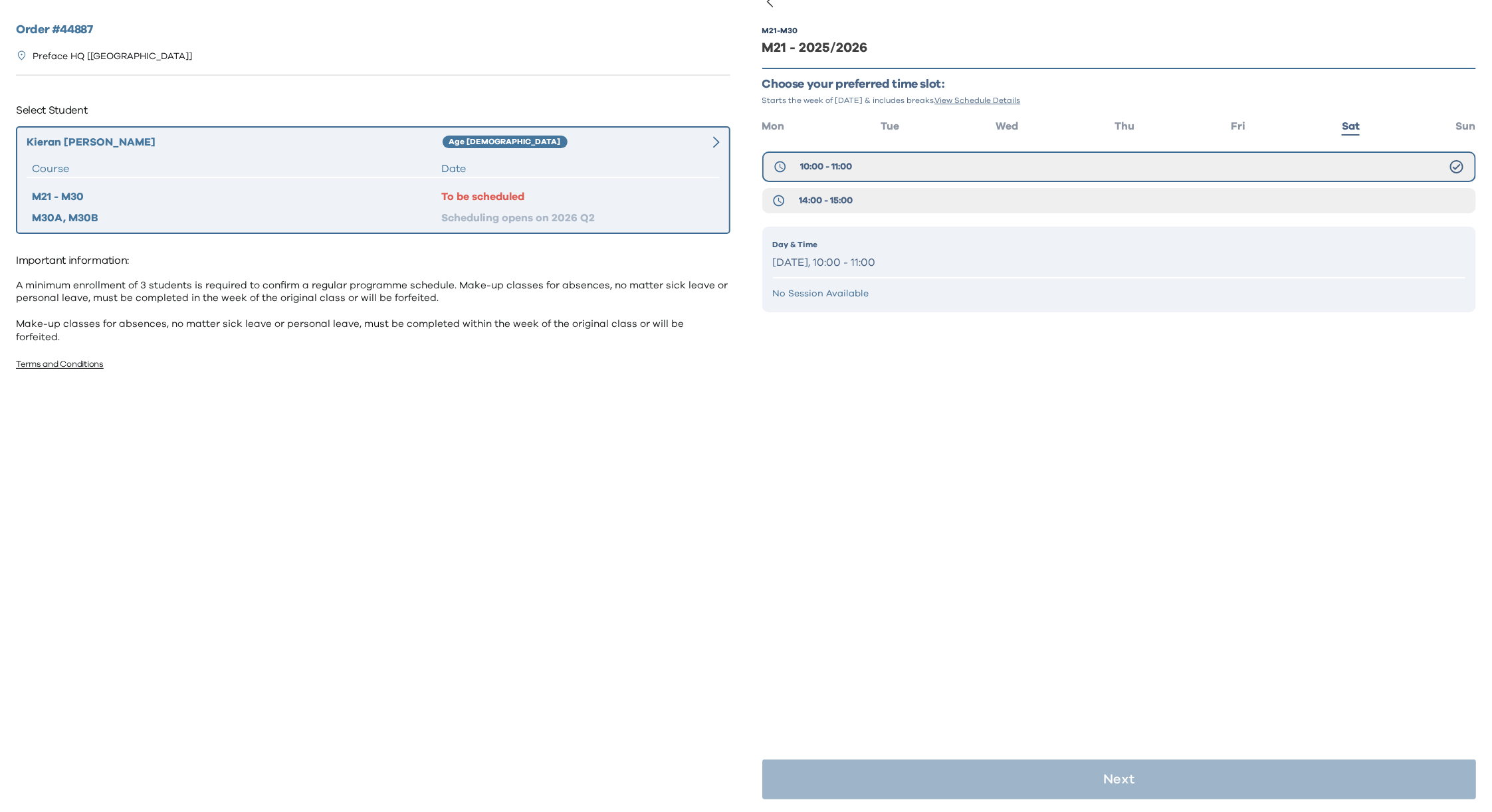
click at [860, 261] on p "Saturday, 10:00 - 11:00" at bounding box center [1120, 263] width 694 height 19
click at [847, 190] on button "14:00 - 15:00" at bounding box center [1119, 200] width 714 height 25
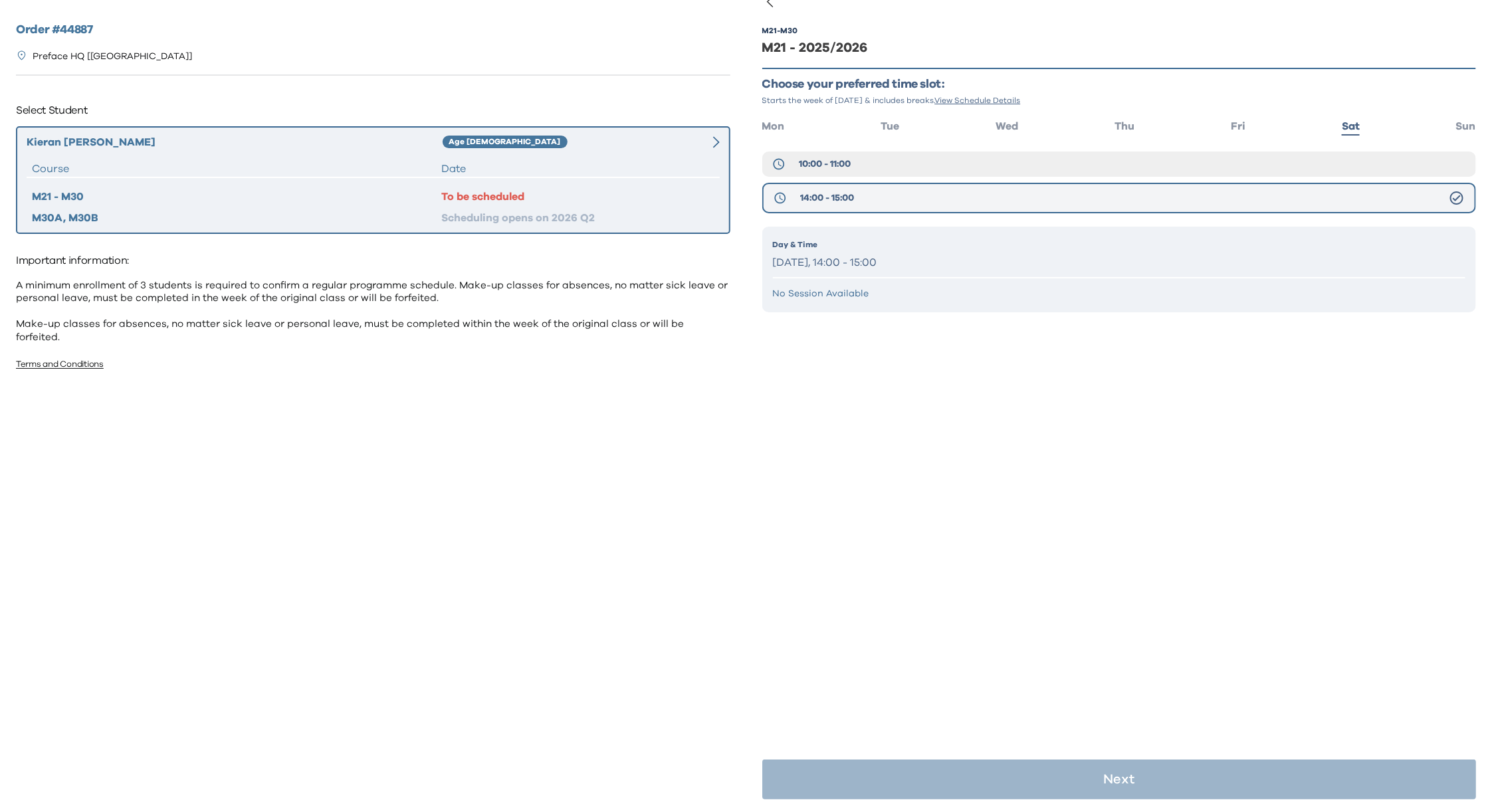
click at [1450, 197] on icon at bounding box center [1457, 198] width 14 height 14
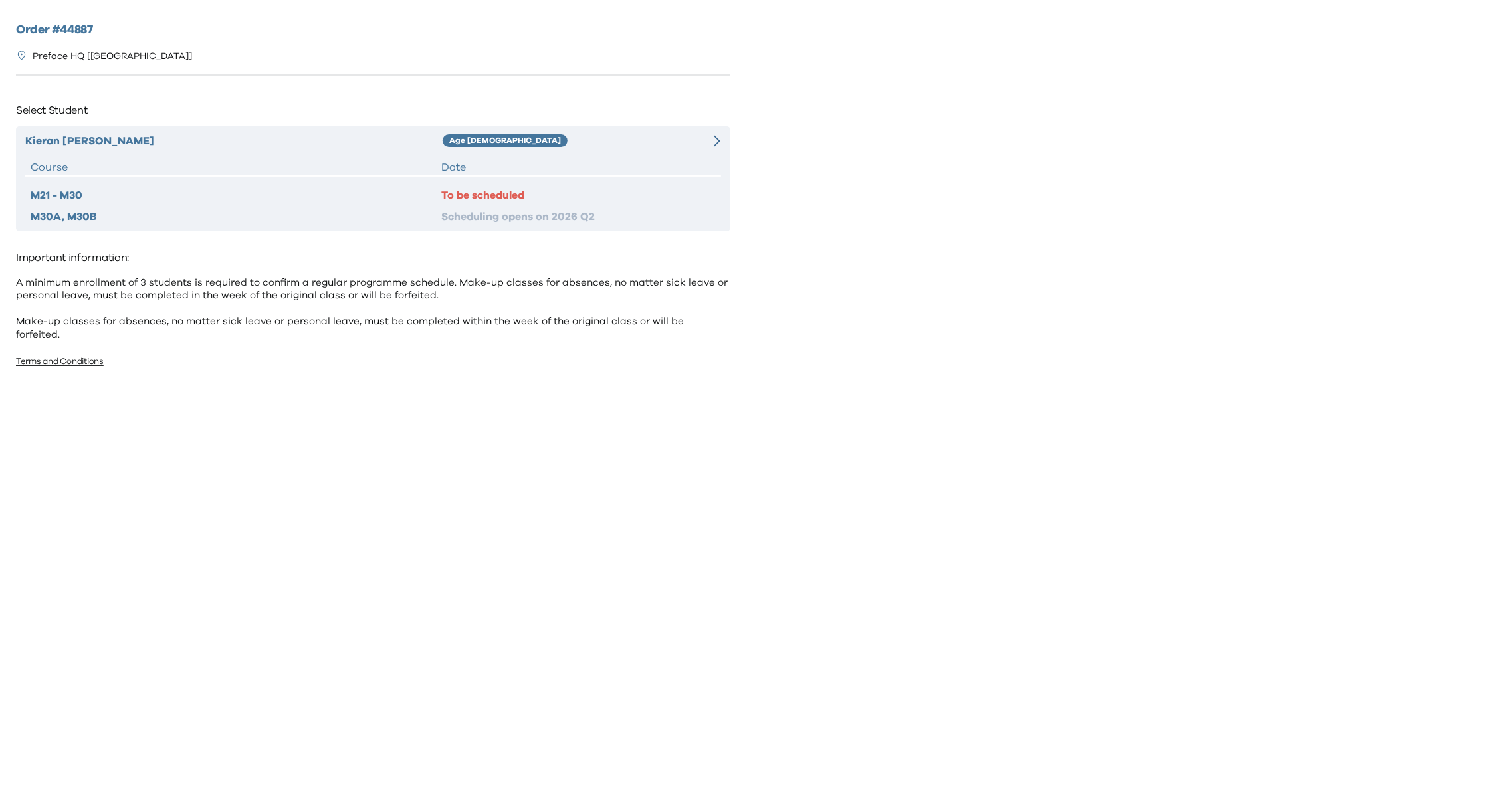
click at [686, 141] on div at bounding box center [703, 141] width 34 height 16
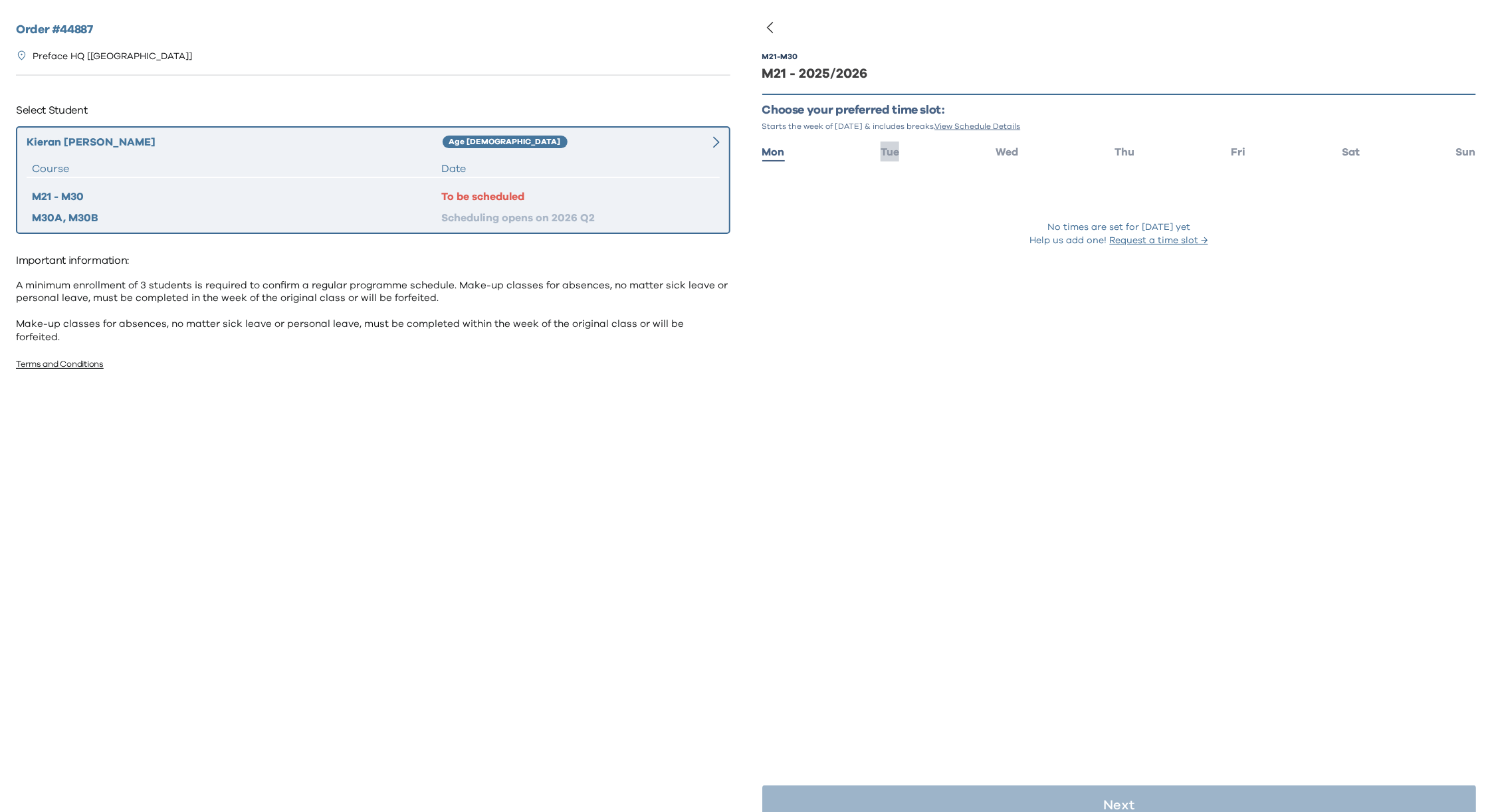
click at [897, 154] on ul "Mon Tue Wed Thu Fri Sat Sun" at bounding box center [1119, 151] width 714 height 19
drag, startPoint x: 892, startPoint y: 154, endPoint x: 915, endPoint y: 154, distance: 23.0
click at [892, 154] on span "Tue" at bounding box center [890, 152] width 19 height 11
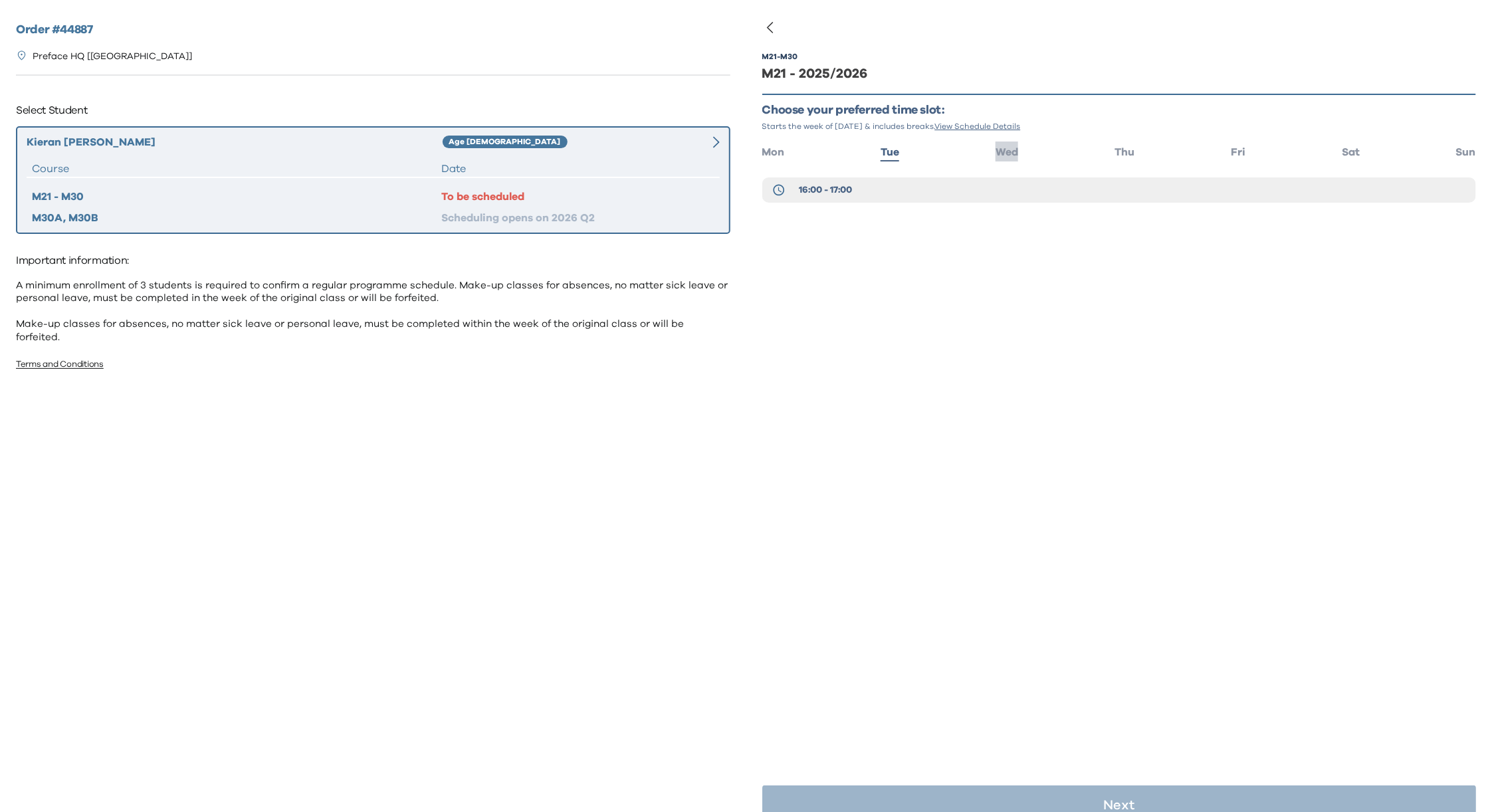
click at [1005, 152] on span "Wed" at bounding box center [1007, 152] width 22 height 11
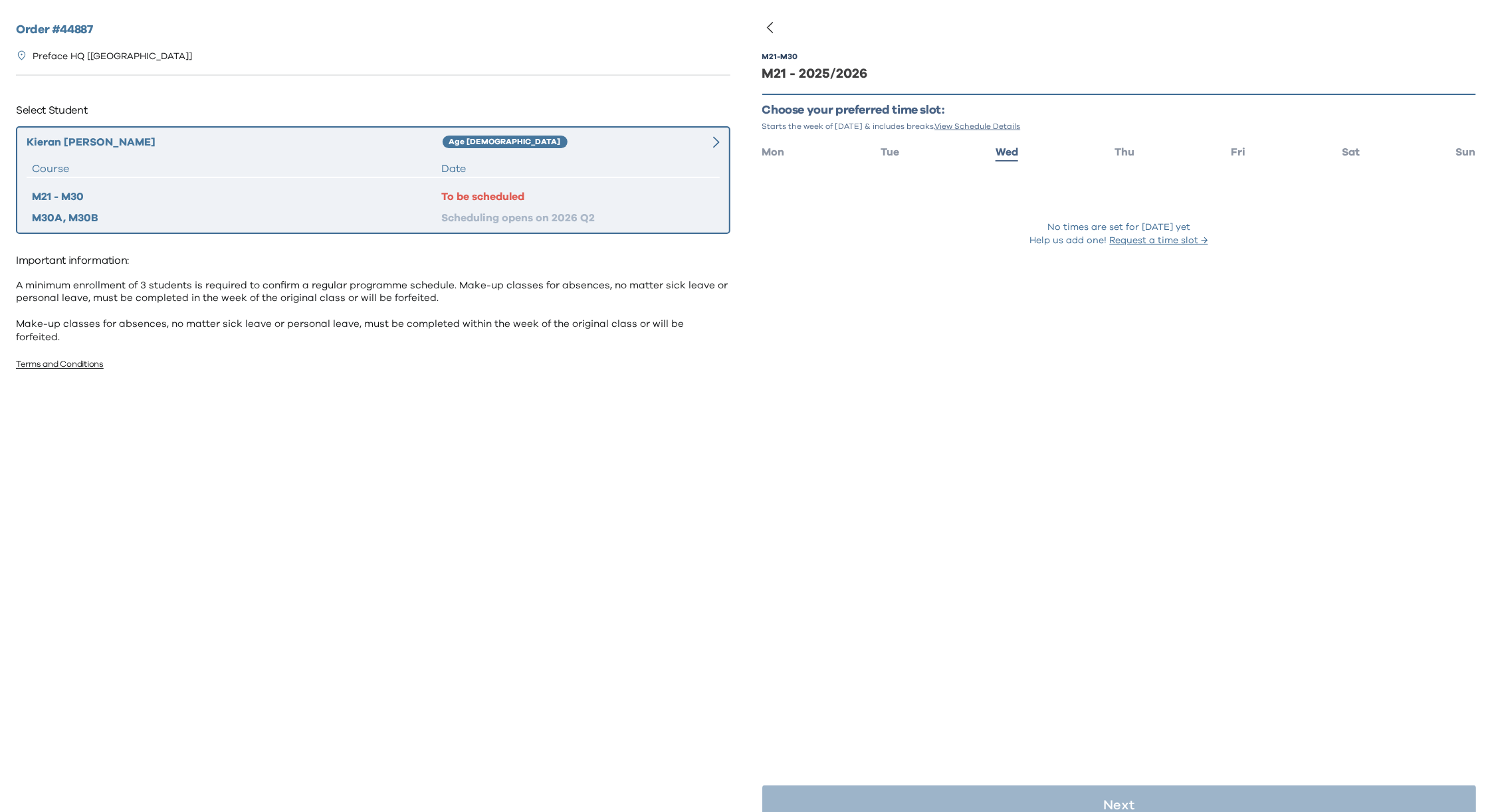
drag, startPoint x: 1115, startPoint y: 156, endPoint x: 1175, endPoint y: 159, distance: 60.1
click at [1115, 156] on span "Thu" at bounding box center [1125, 152] width 20 height 11
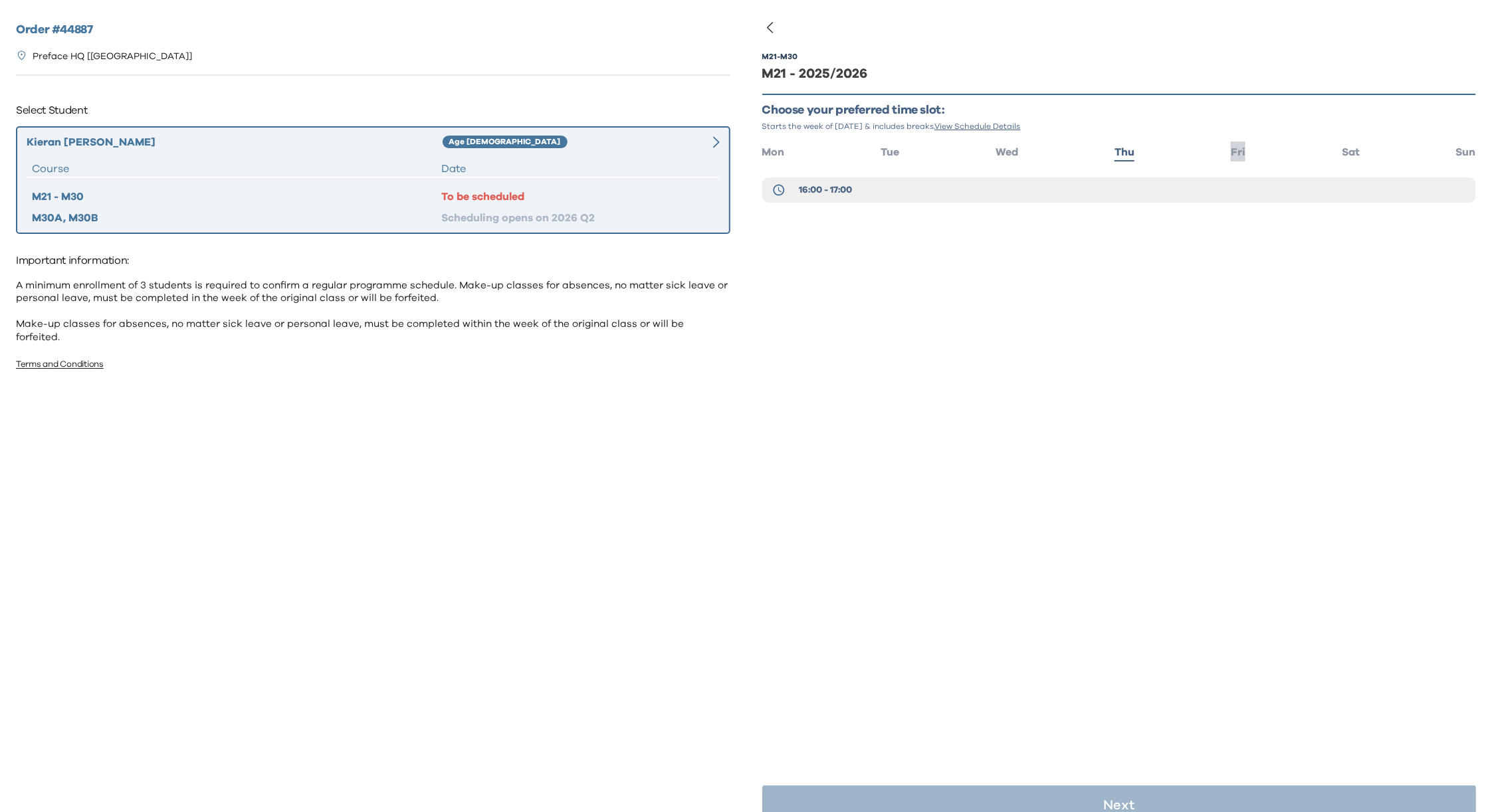
click at [1233, 152] on span "Fri" at bounding box center [1239, 152] width 14 height 11
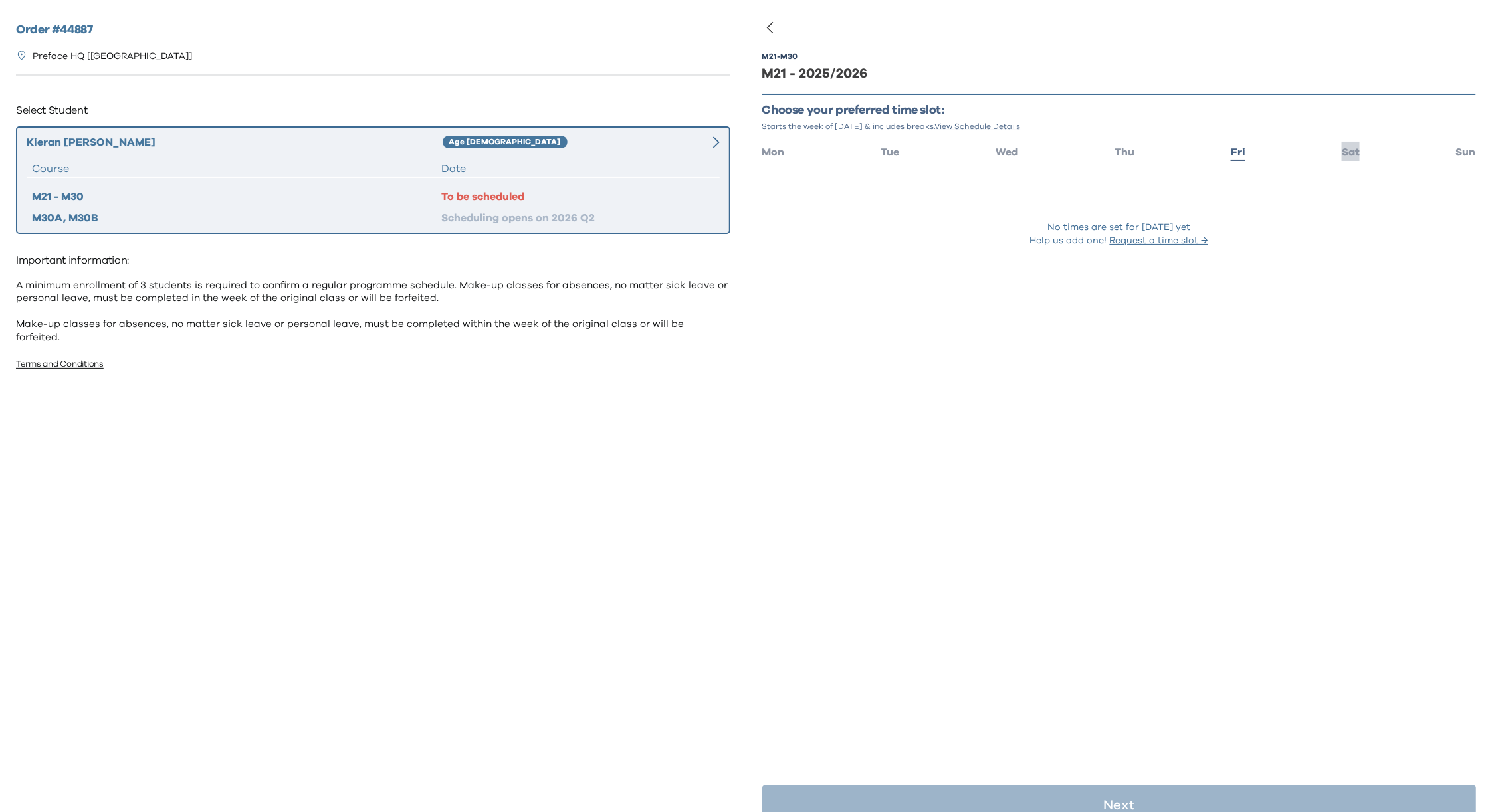
click at [1342, 157] on li "Sat" at bounding box center [1351, 151] width 18 height 19
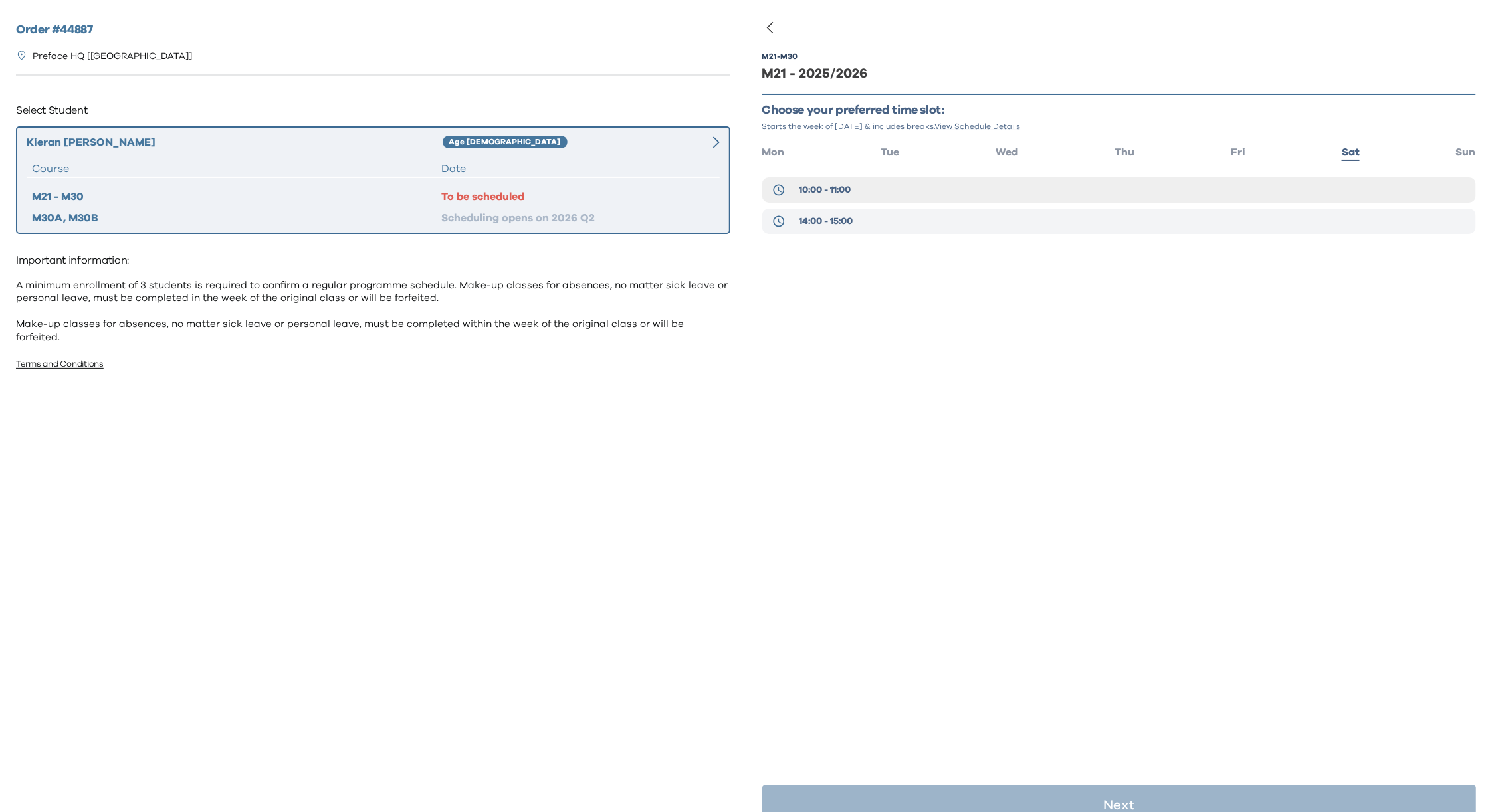
click at [823, 220] on span "14:00 - 15:00" at bounding box center [826, 221] width 54 height 14
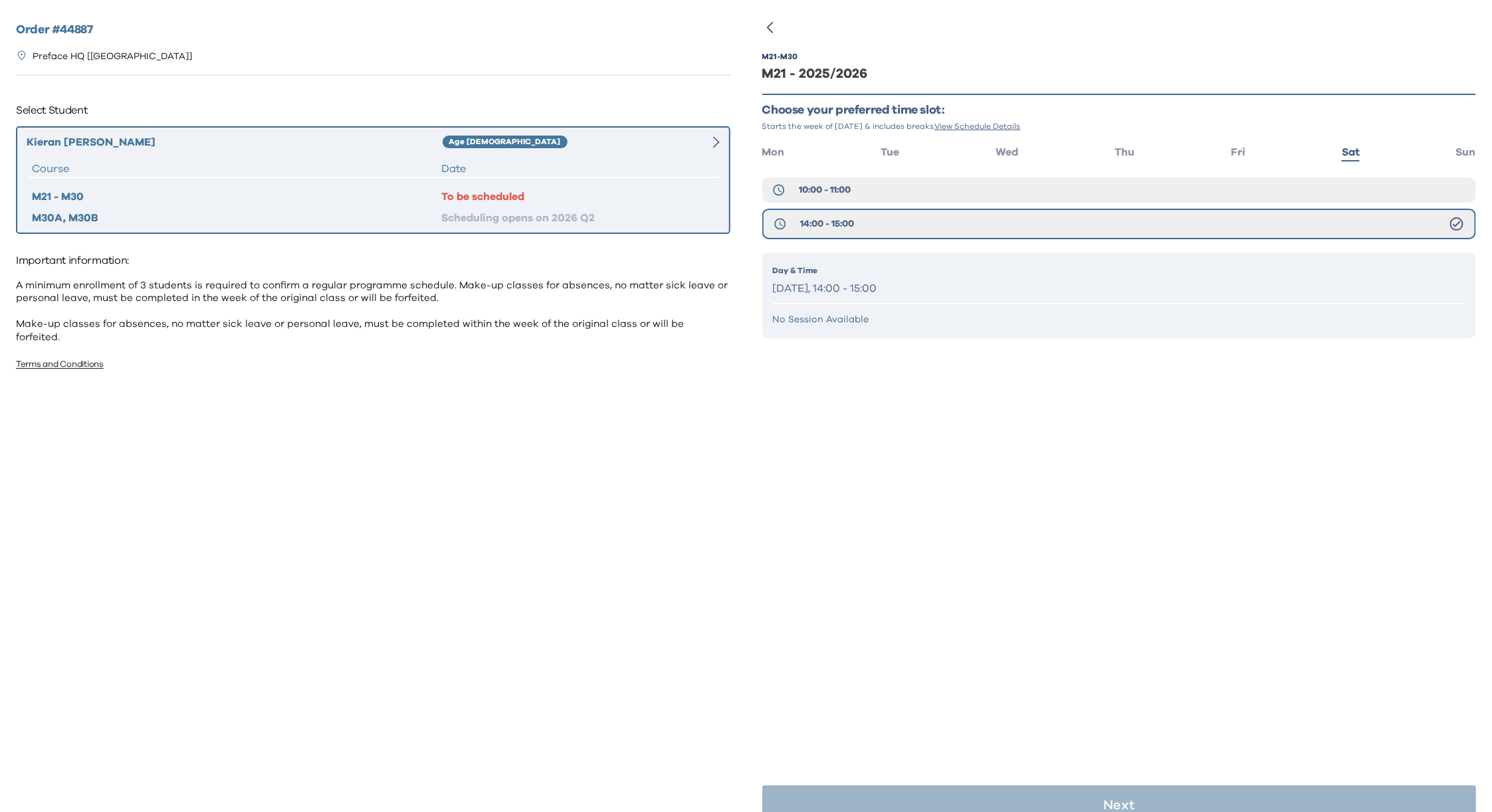
click at [857, 284] on p "[DATE], 14:00 - 15:00" at bounding box center [1120, 289] width 694 height 19
click at [1155, 220] on button "14:00 - 15:00" at bounding box center [1119, 224] width 714 height 31
drag, startPoint x: 1152, startPoint y: 222, endPoint x: 1157, endPoint y: 238, distance: 16.8
click at [1152, 222] on button "14:00 - 15:00" at bounding box center [1119, 224] width 714 height 31
click at [1417, 284] on p "[DATE], 14:00 - 15:00" at bounding box center [1120, 289] width 694 height 19
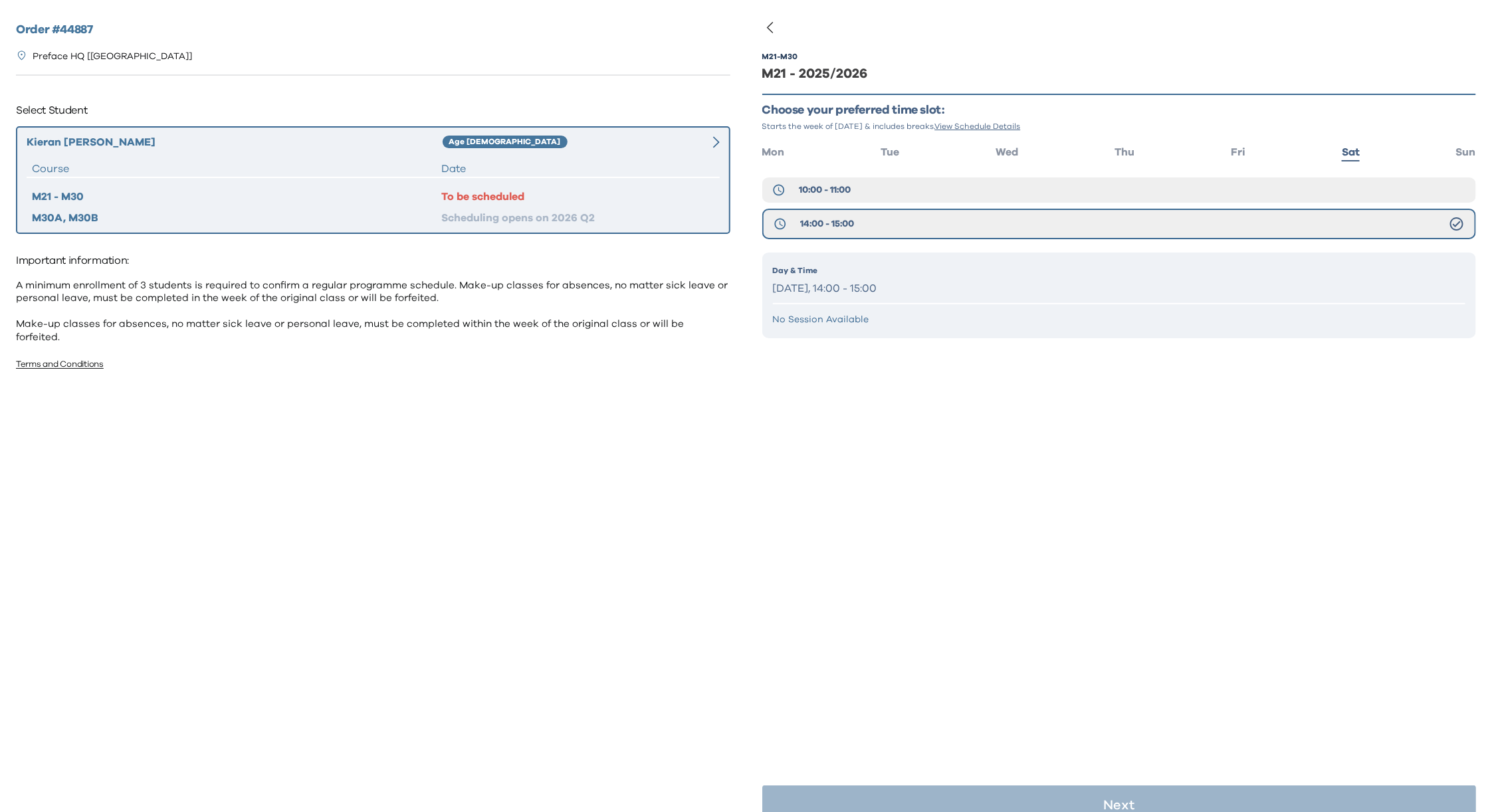
click at [1417, 283] on p "[DATE], 14:00 - 15:00" at bounding box center [1120, 289] width 694 height 19
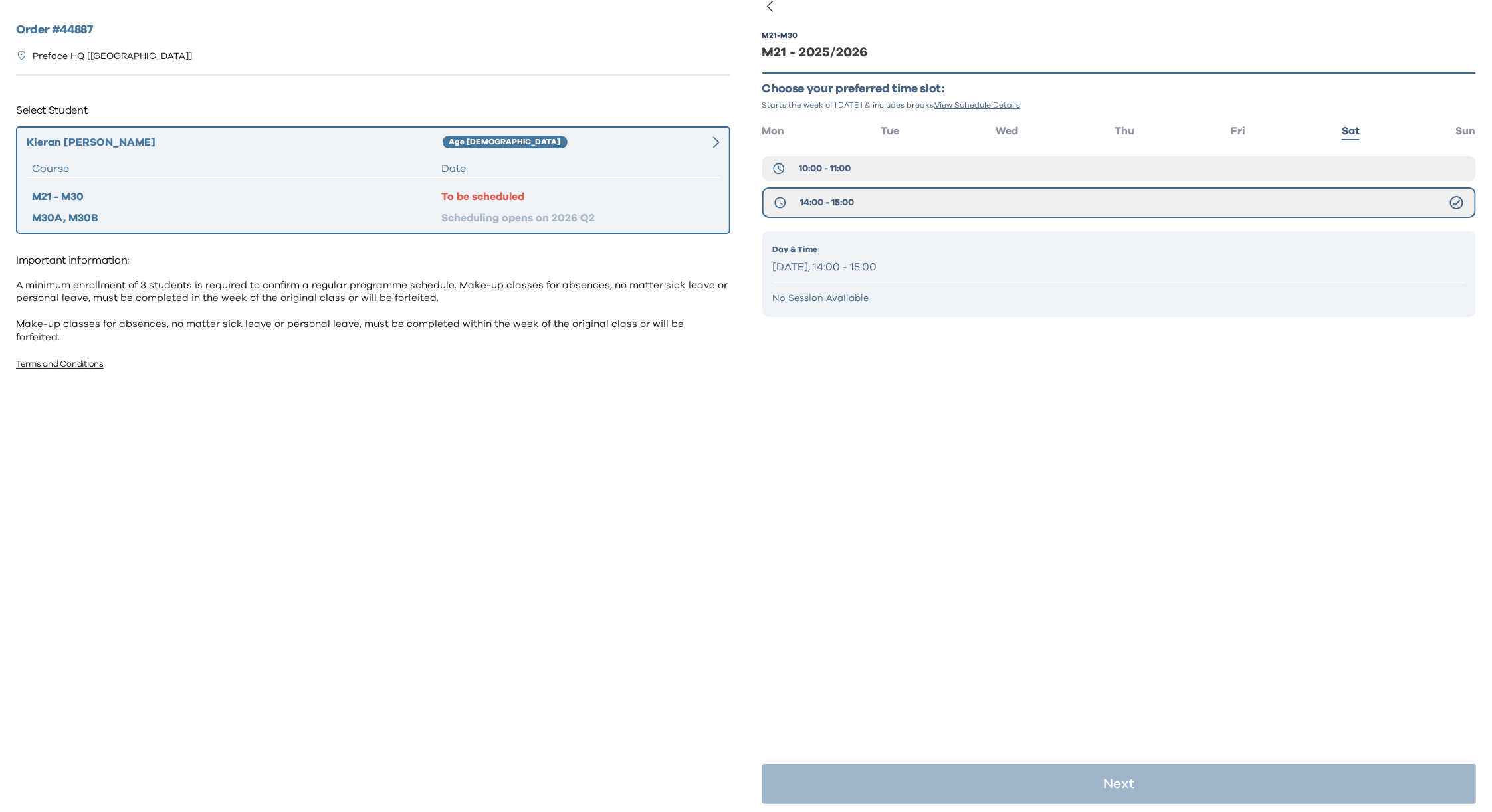
scroll to position [26, 0]
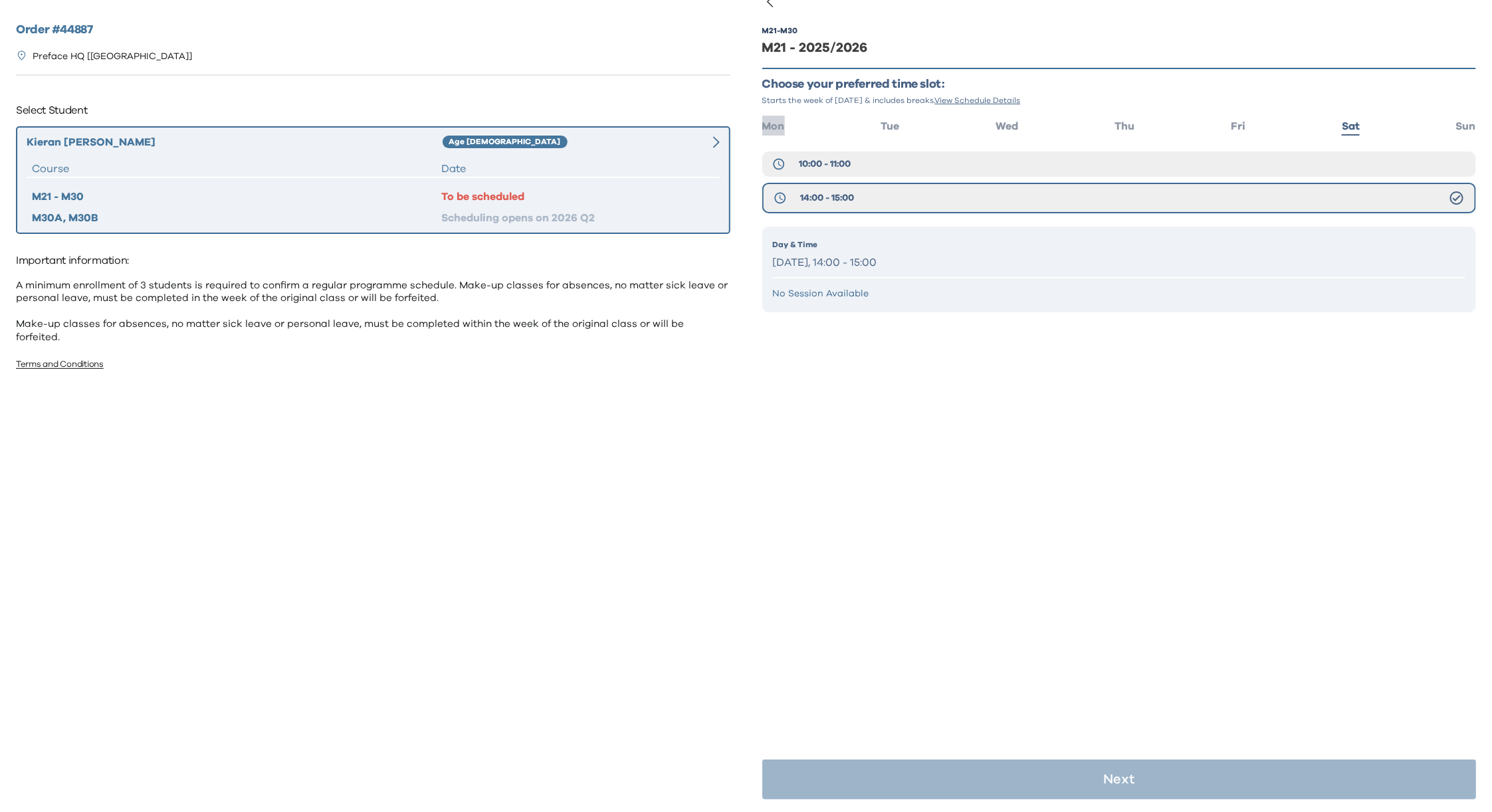
click at [778, 118] on li "Mon" at bounding box center [773, 125] width 22 height 19
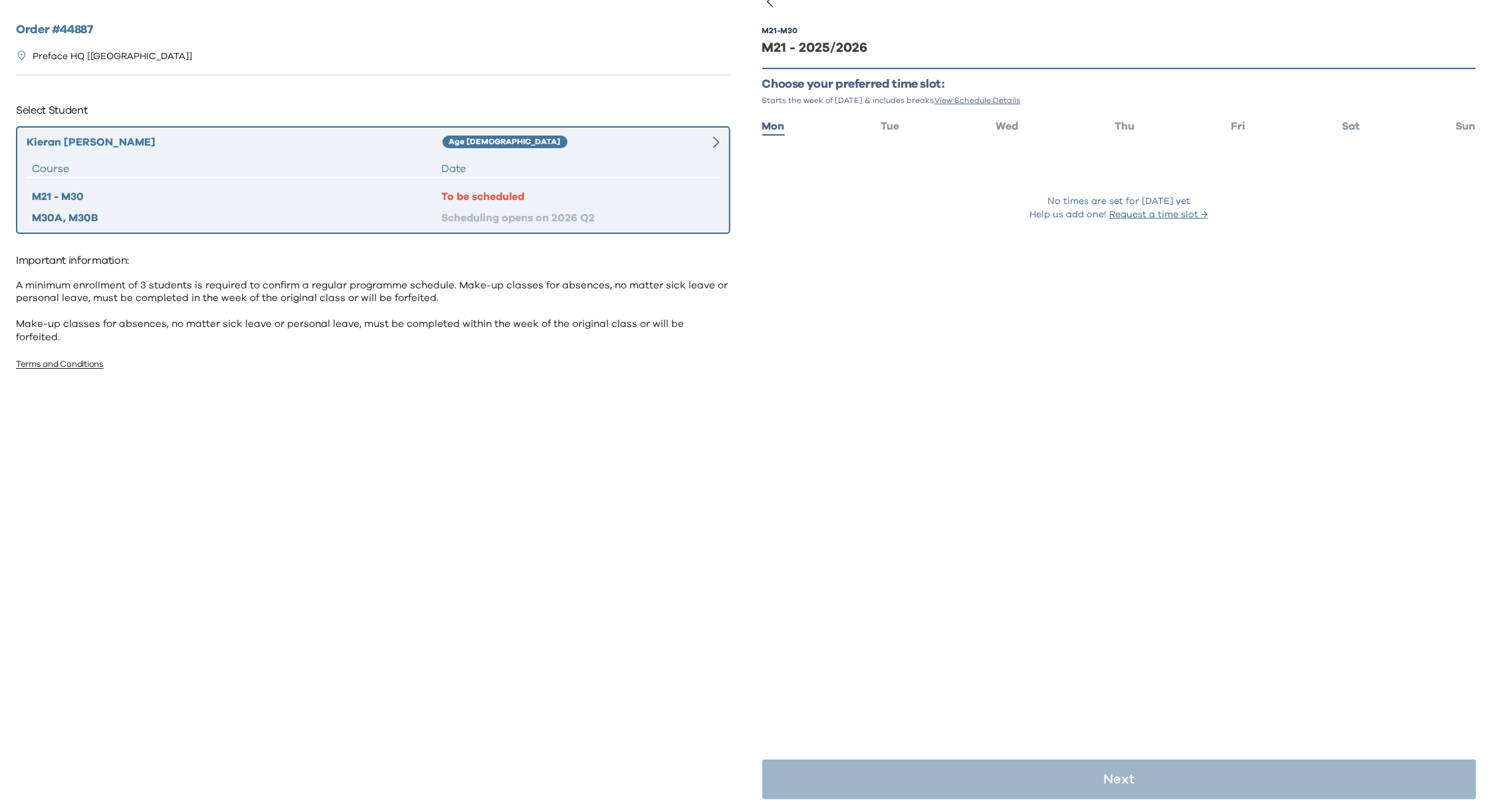
click at [488, 162] on div "Date" at bounding box center [578, 169] width 273 height 16
click at [494, 196] on div "To be scheduled" at bounding box center [578, 197] width 273 height 16
click at [511, 143] on div "Age [DEMOGRAPHIC_DATA]" at bounding box center [564, 142] width 243 height 16
click at [574, 143] on div "Age [DEMOGRAPHIC_DATA]" at bounding box center [564, 142] width 243 height 16
click at [572, 151] on div "Kieran Chang Age 8-9 Course Date M21 - M30 To be scheduled M30A, M30B Schedulin…" at bounding box center [373, 180] width 714 height 108
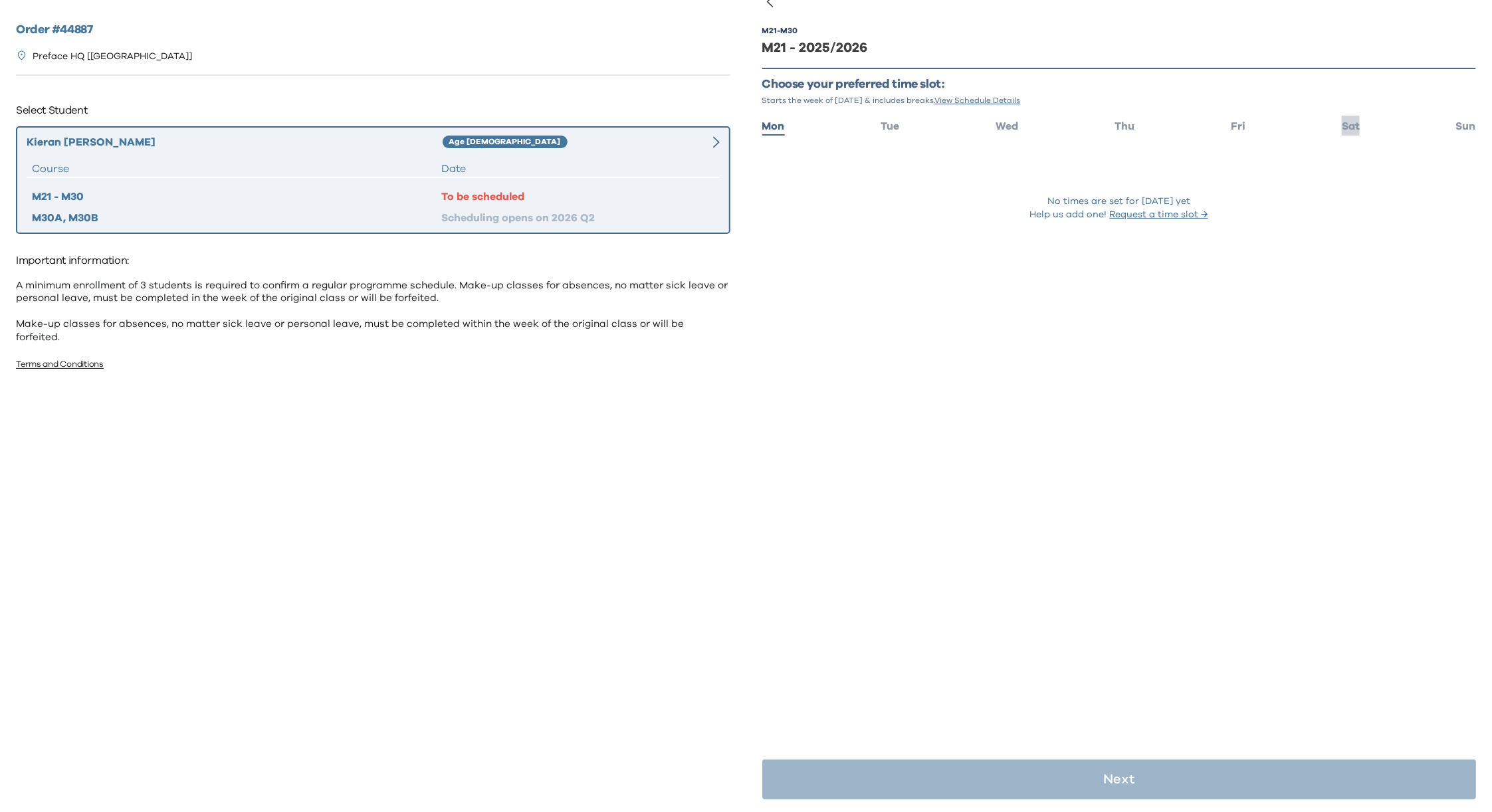
click at [1342, 121] on span "Sat" at bounding box center [1351, 126] width 18 height 11
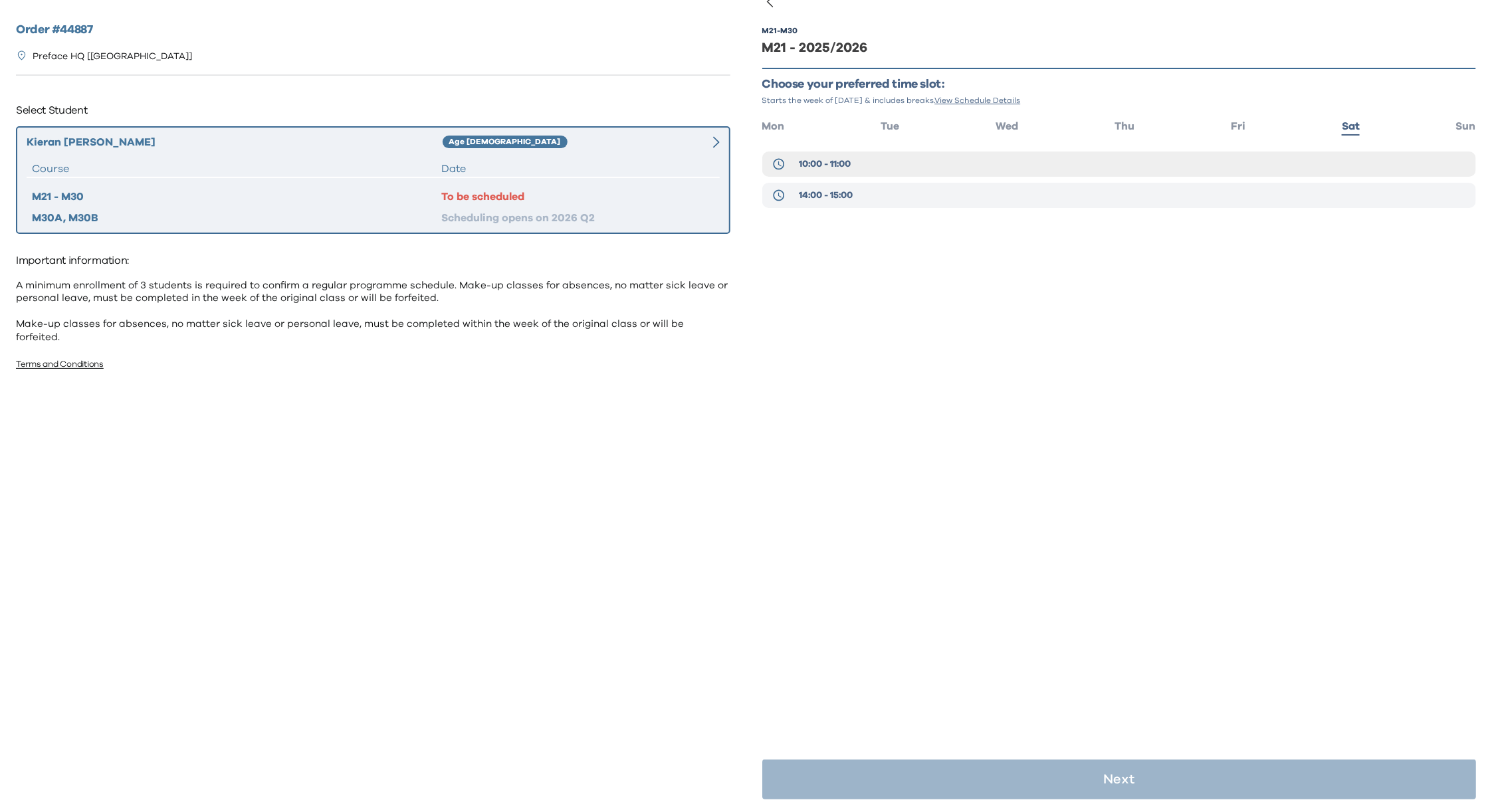
click at [849, 192] on span "14:00 - 15:00" at bounding box center [826, 195] width 54 height 14
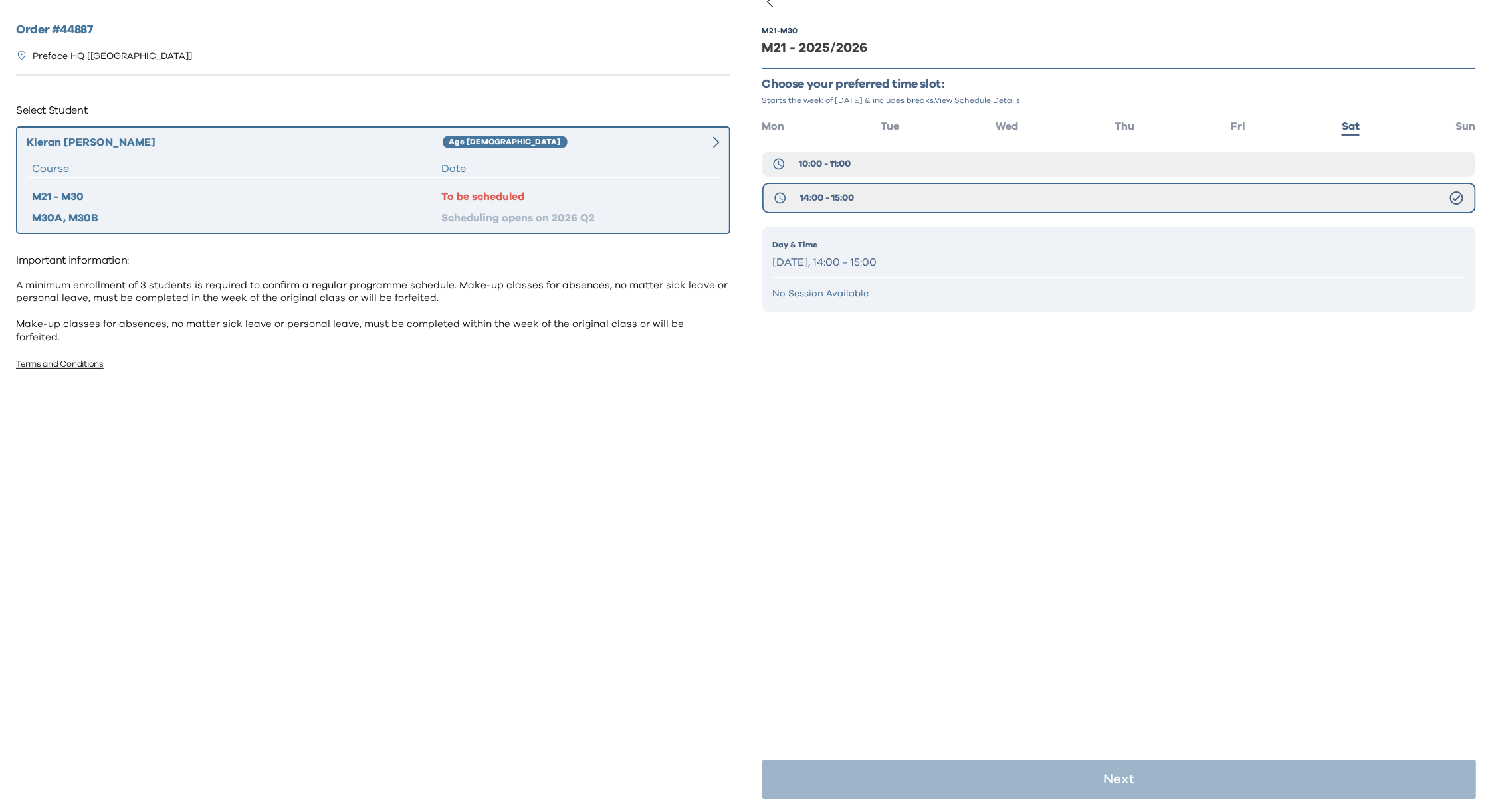
click at [948, 253] on p "[DATE], 14:00 - 15:00" at bounding box center [1120, 263] width 694 height 19
click at [847, 261] on p "[DATE], 14:00 - 15:00" at bounding box center [1120, 263] width 694 height 19
drag, startPoint x: 768, startPoint y: 259, endPoint x: 951, endPoint y: 258, distance: 183.0
click at [882, 256] on div "Day & Time Saturday, 14:00 - 15:00 No Session Available" at bounding box center [1119, 269] width 714 height 85
click at [951, 258] on p "[DATE], 14:00 - 15:00" at bounding box center [1120, 263] width 694 height 19
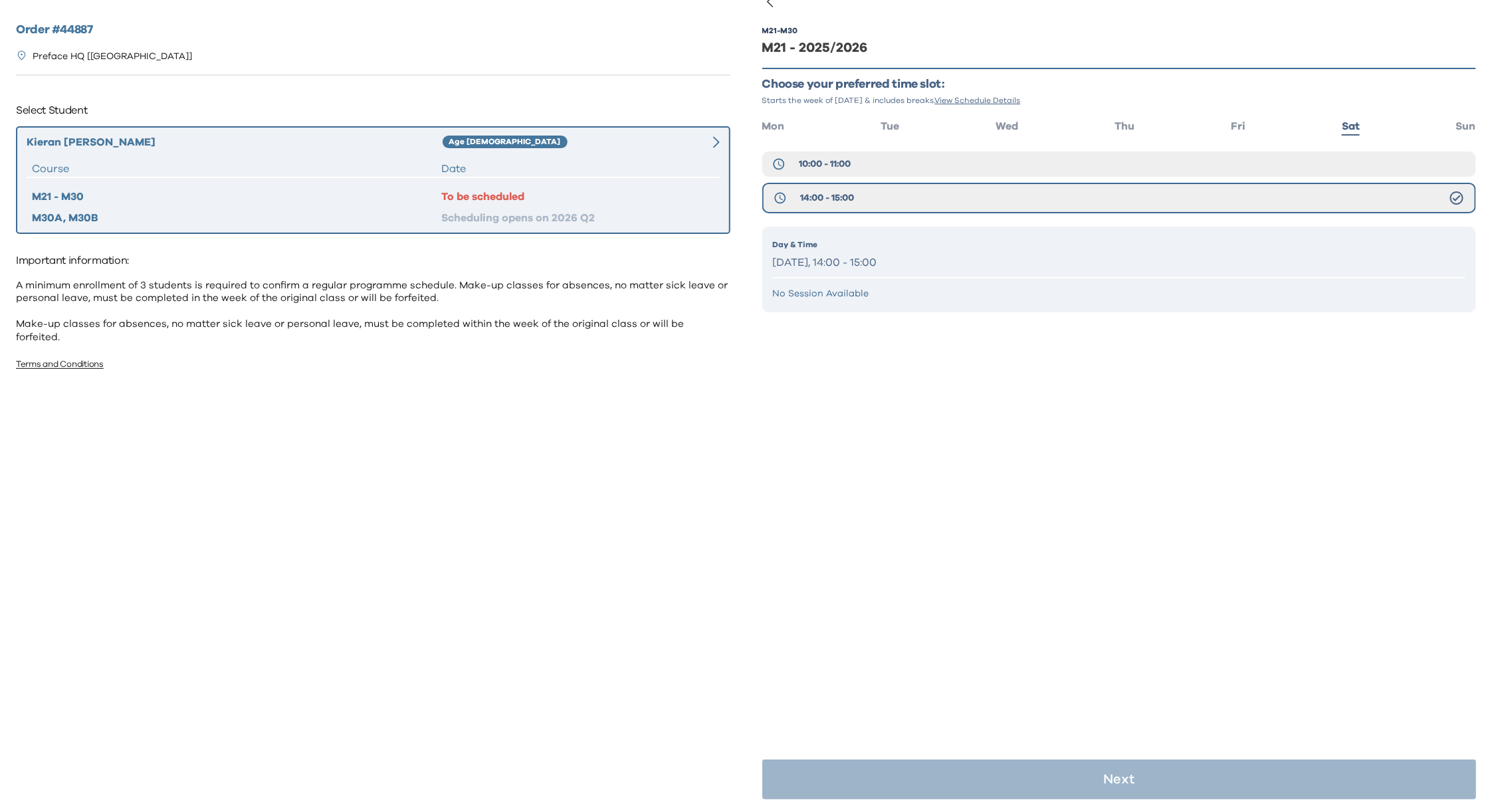
click at [953, 257] on p "[DATE], 14:00 - 15:00" at bounding box center [1120, 263] width 694 height 19
click at [954, 256] on p "[DATE], 14:00 - 15:00" at bounding box center [1120, 263] width 694 height 19
click at [1033, 264] on p "[DATE], 14:00 - 15:00" at bounding box center [1120, 263] width 694 height 19
click at [1071, 421] on div "M21 - M30 M21 - 2025/2026 Choose your preferred time slot: Starts the week of S…" at bounding box center [1119, 406] width 714 height 812
click at [921, 158] on button "10:00 - 11:00" at bounding box center [1119, 164] width 714 height 25
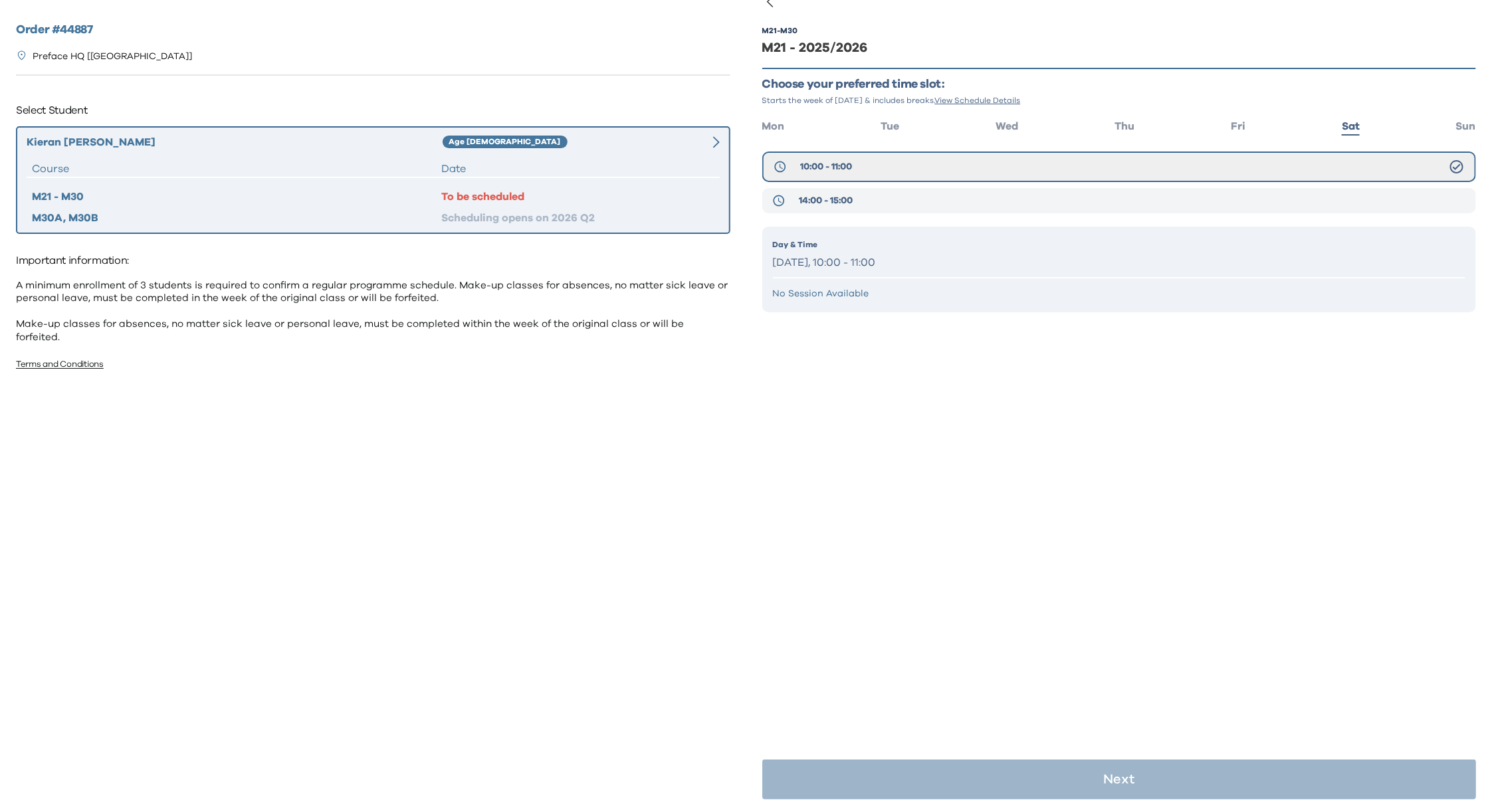
click at [903, 203] on button "14:00 - 15:00" at bounding box center [1119, 200] width 714 height 25
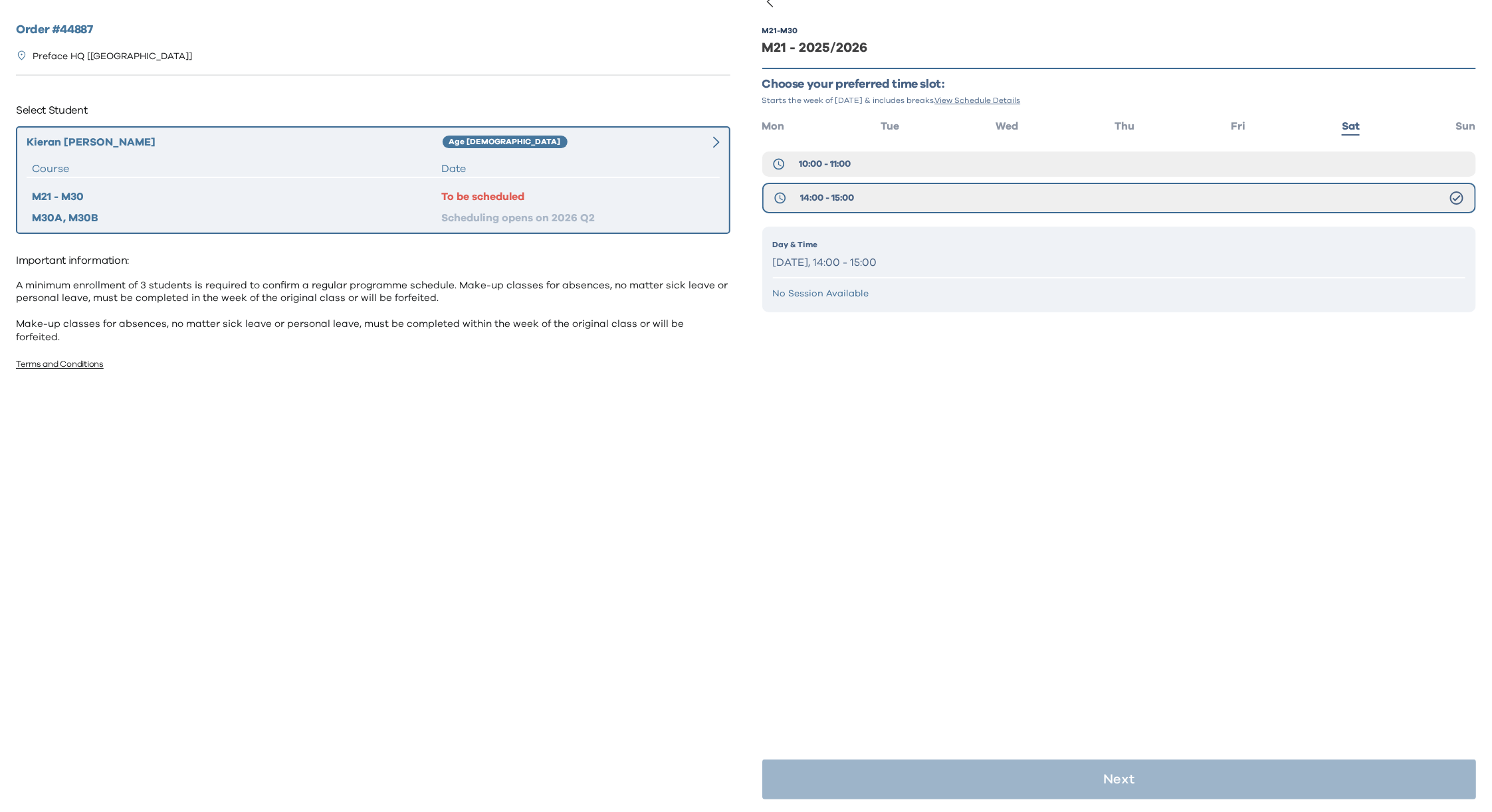
click at [1106, 246] on p "Day & Time" at bounding box center [1120, 244] width 694 height 12
click at [1062, 256] on p "[DATE], 14:00 - 15:00" at bounding box center [1120, 263] width 694 height 19
click at [1040, 482] on div "M21 - M30 M21 - 2025/2026 Choose your preferred time slot: Starts the week of S…" at bounding box center [1119, 406] width 714 height 812
click at [1133, 699] on div "M21 - M30 M21 - 2025/2026 Choose your preferred time slot: Starts the week of S…" at bounding box center [1119, 406] width 714 height 812
click at [179, 34] on h2 "Order # 44887" at bounding box center [373, 30] width 714 height 18
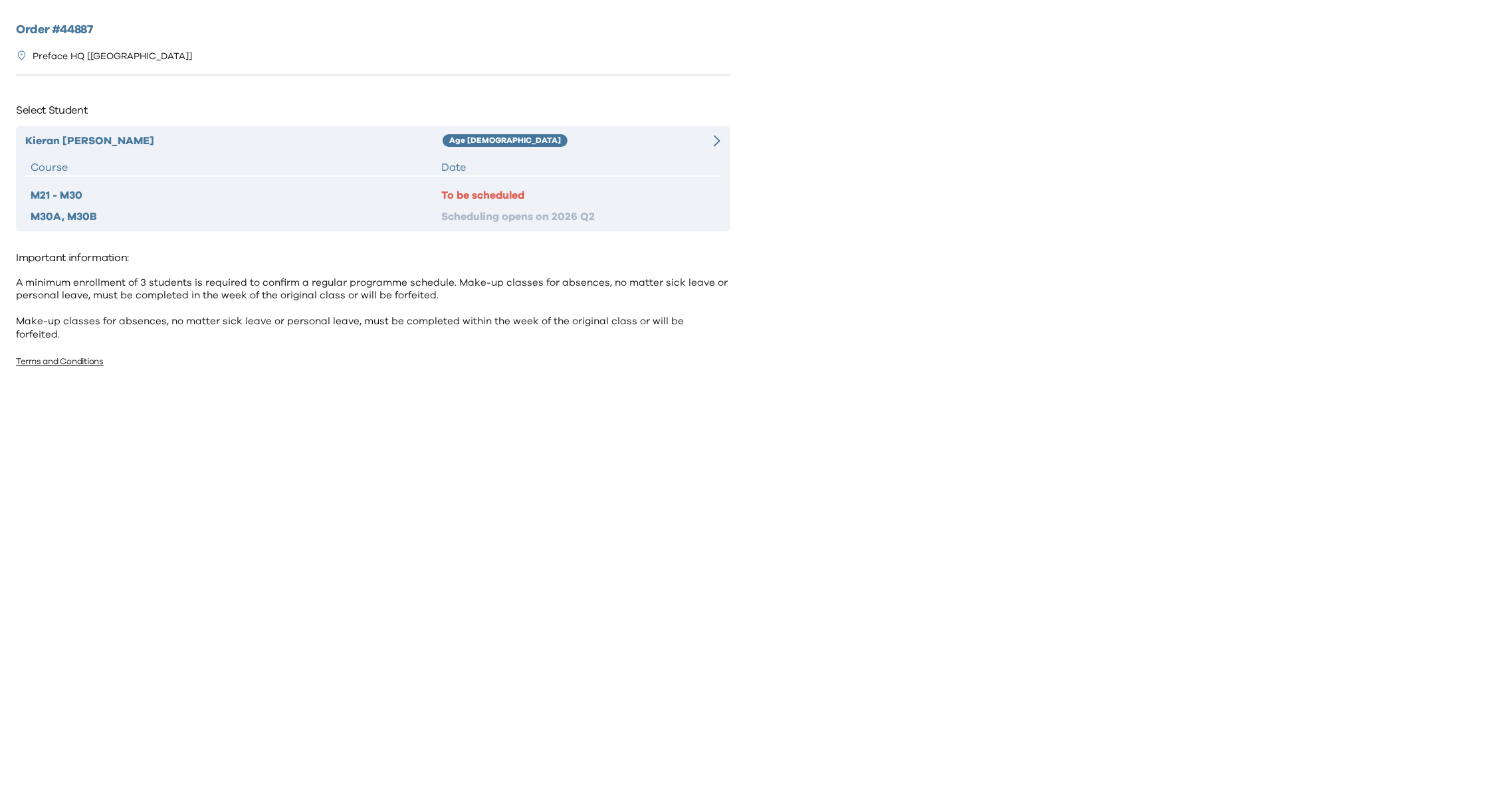
click at [574, 154] on div "[PERSON_NAME] Age [DEMOGRAPHIC_DATA] Course Date M21 - M30 To be scheduled M30A…" at bounding box center [373, 179] width 714 height 105
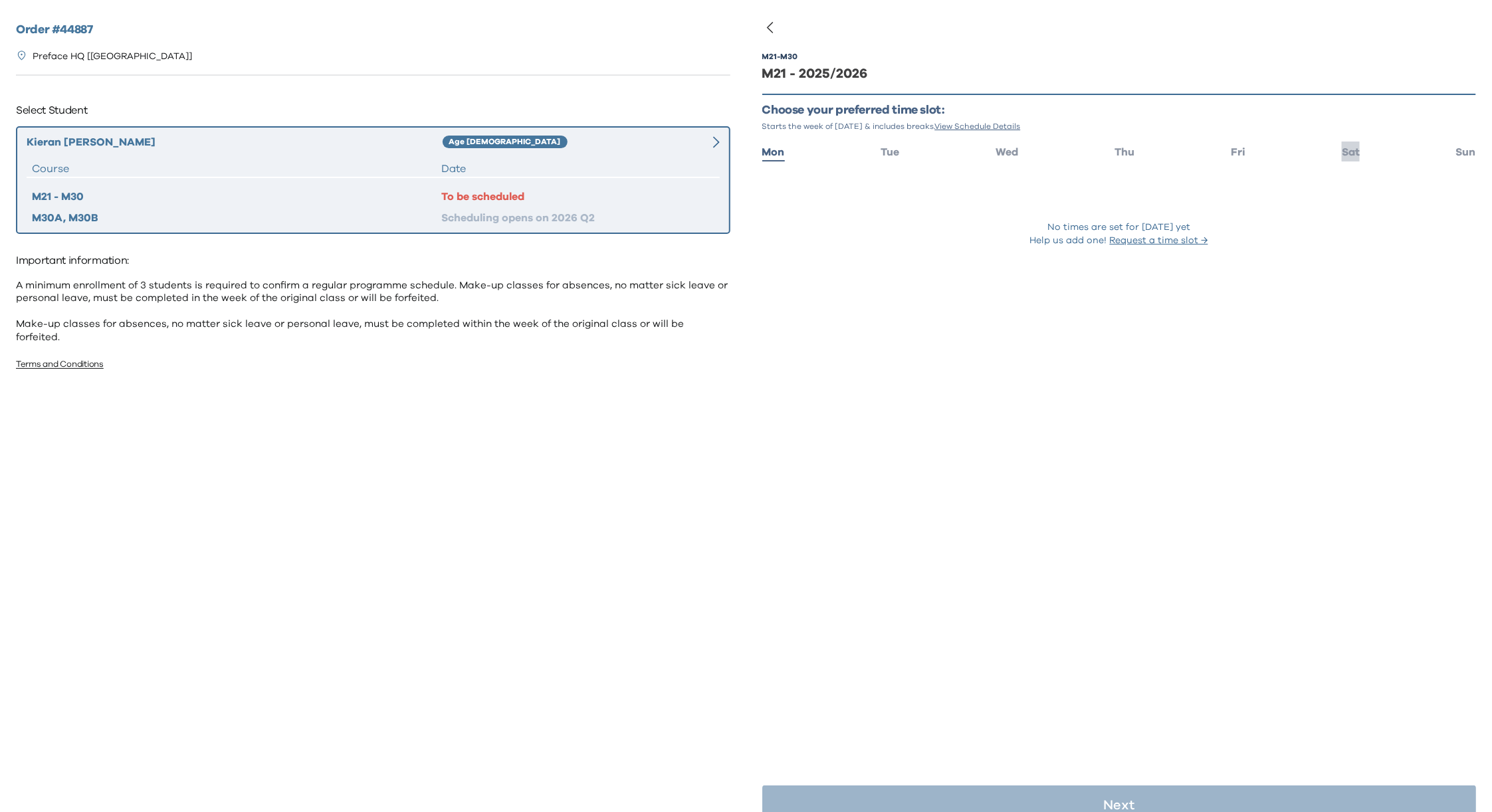
click at [1342, 148] on span "Sat" at bounding box center [1351, 152] width 18 height 11
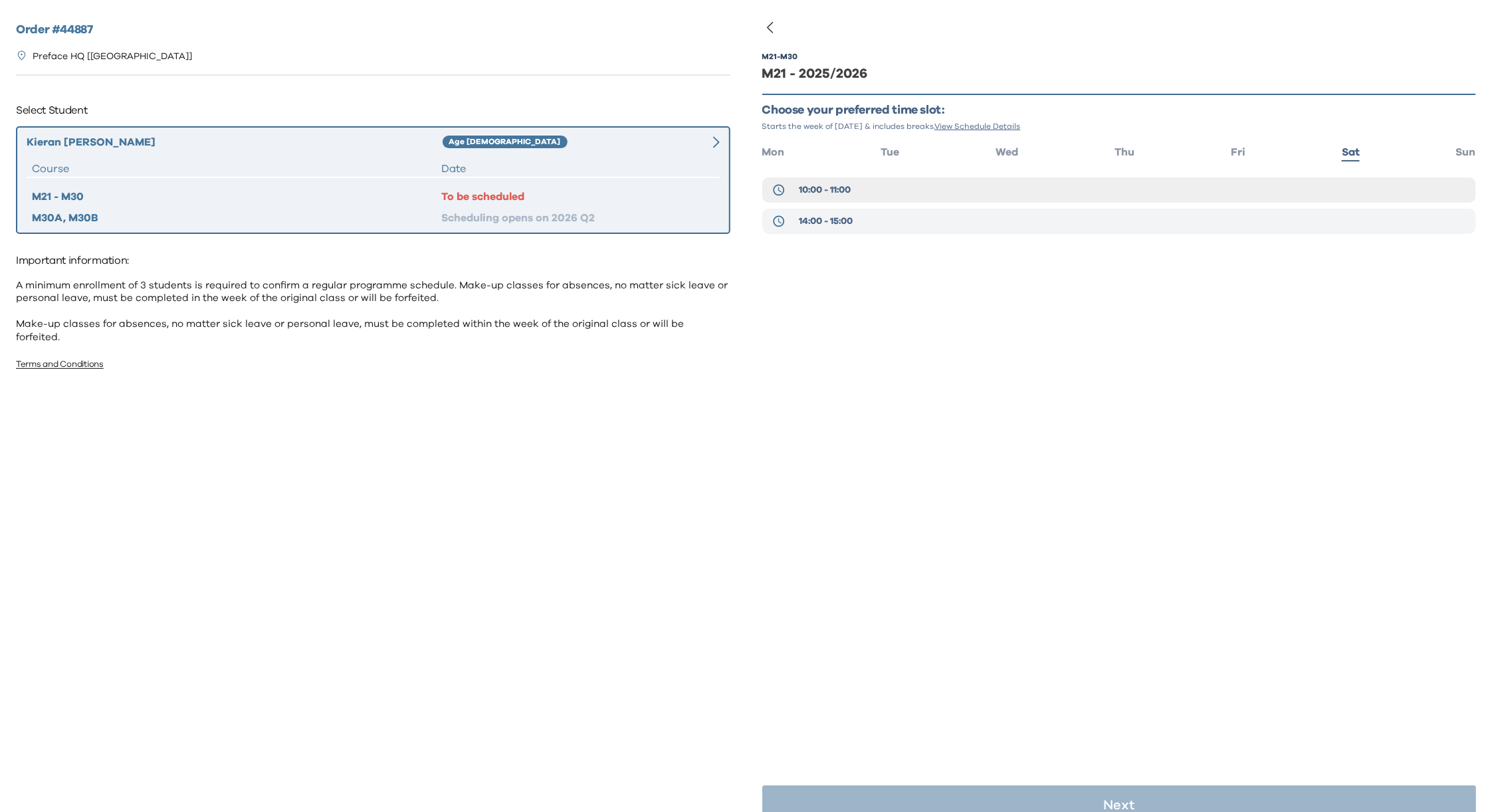
click at [808, 221] on span "14:00 - 15:00" at bounding box center [826, 221] width 54 height 14
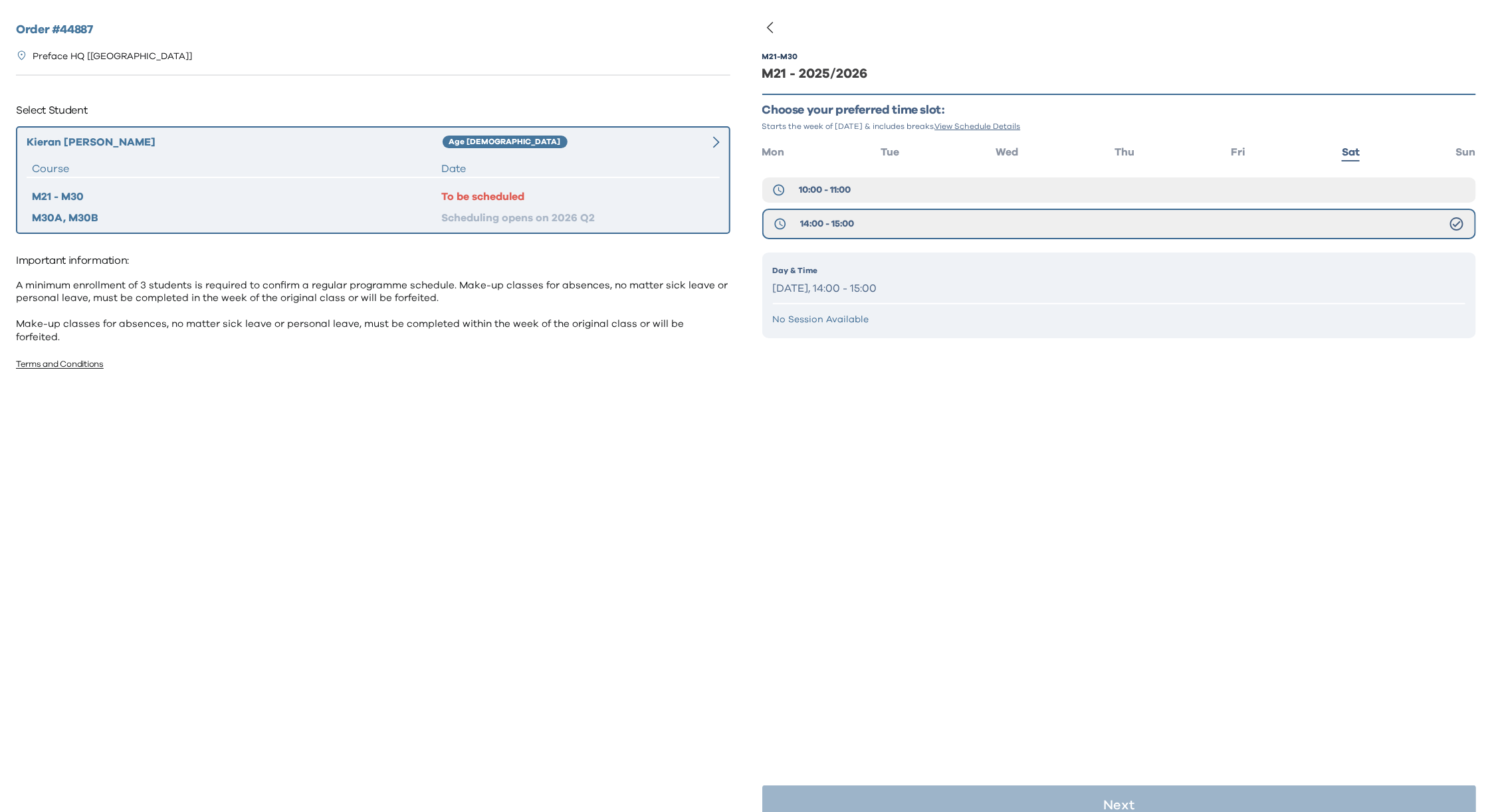
click at [846, 285] on p "[DATE], 14:00 - 15:00" at bounding box center [1120, 289] width 694 height 19
click at [862, 291] on p "[DATE], 14:00 - 15:00" at bounding box center [1120, 289] width 694 height 19
click at [862, 289] on p "[DATE], 14:00 - 15:00" at bounding box center [1120, 289] width 694 height 19
click at [863, 289] on p "[DATE], 14:00 - 15:00" at bounding box center [1120, 289] width 694 height 19
click at [864, 288] on p "[DATE], 14:00 - 15:00" at bounding box center [1120, 289] width 694 height 19
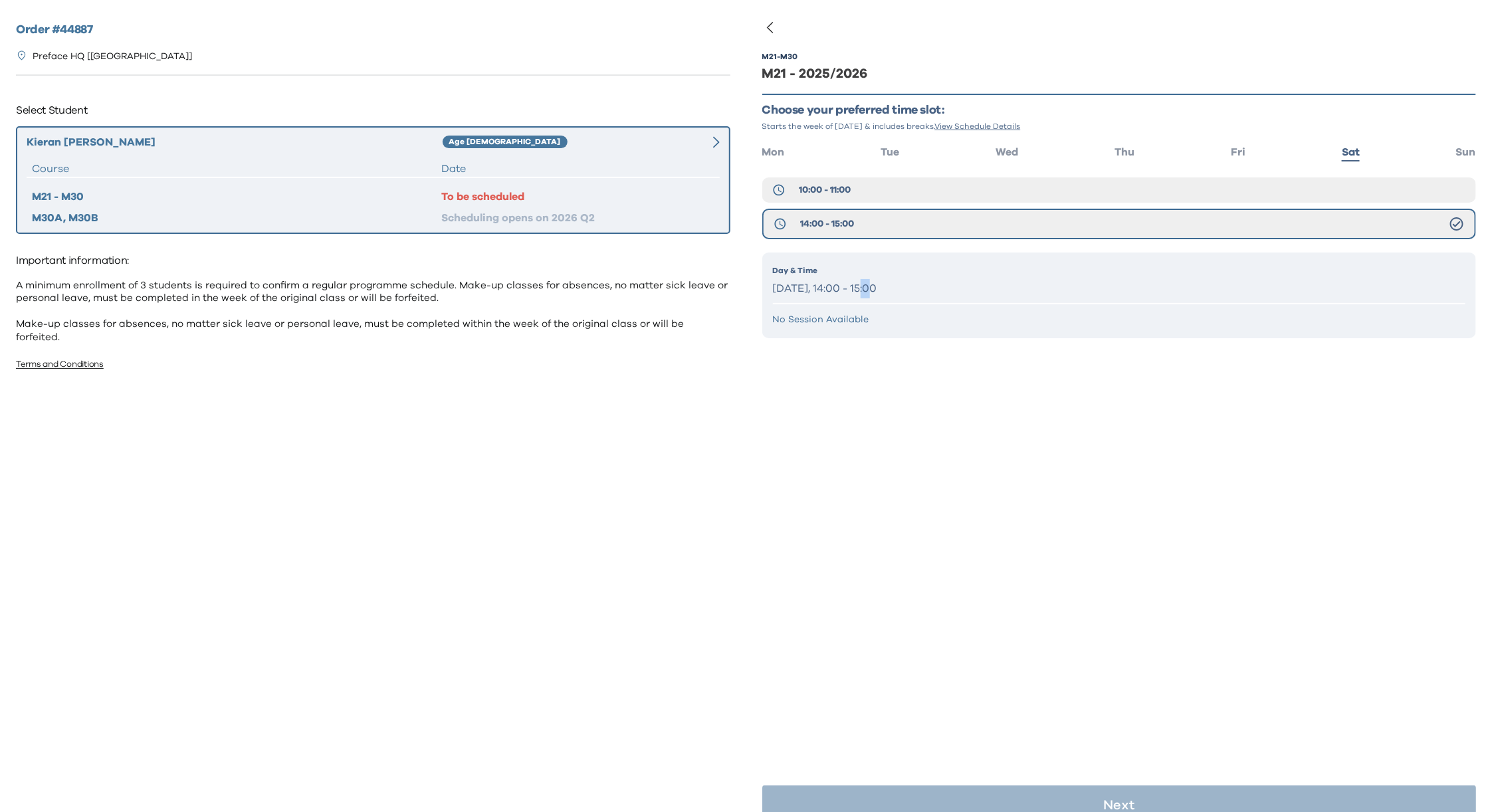
click at [864, 286] on p "[DATE], 14:00 - 15:00" at bounding box center [1120, 289] width 694 height 19
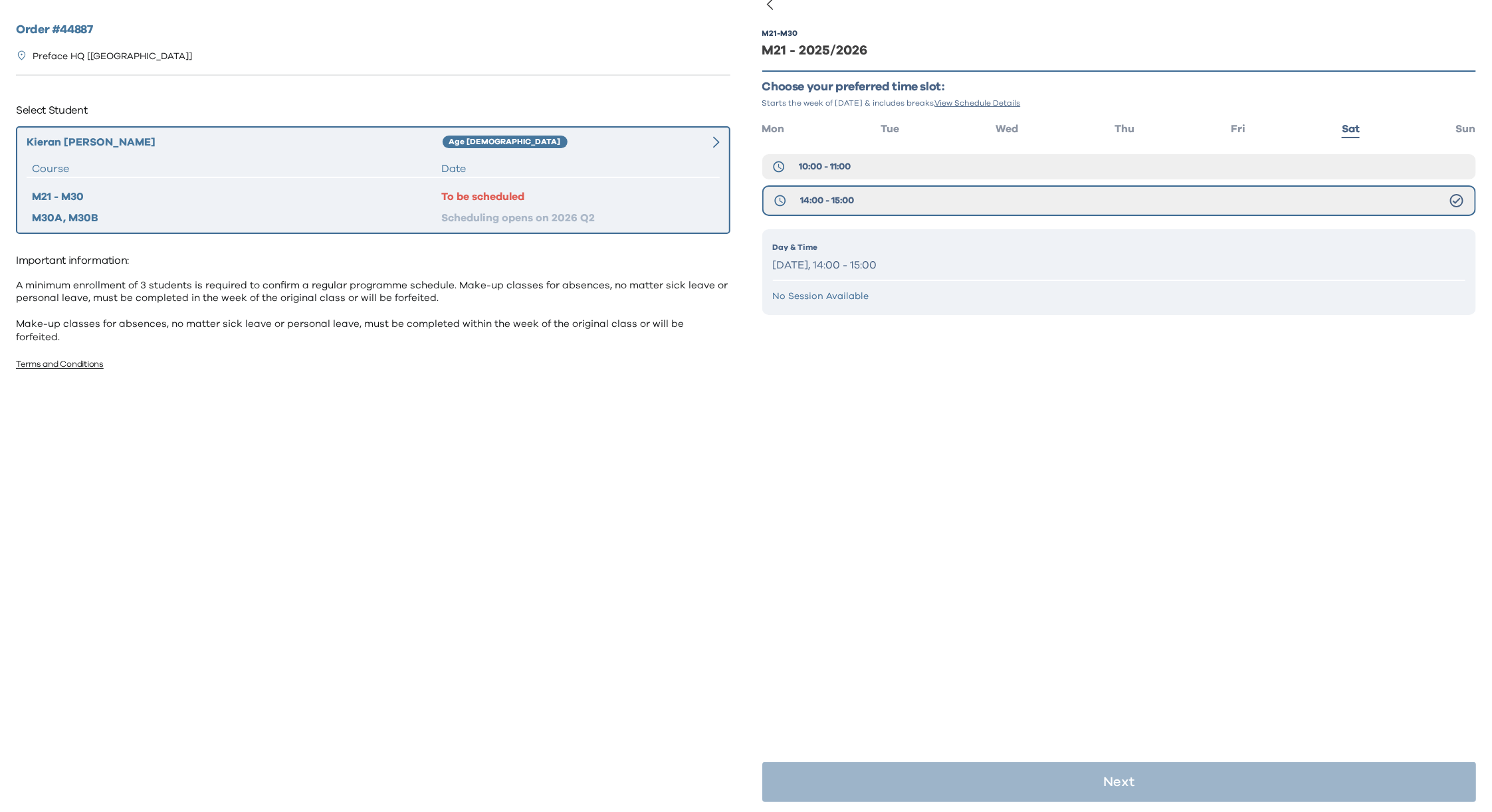
scroll to position [26, 0]
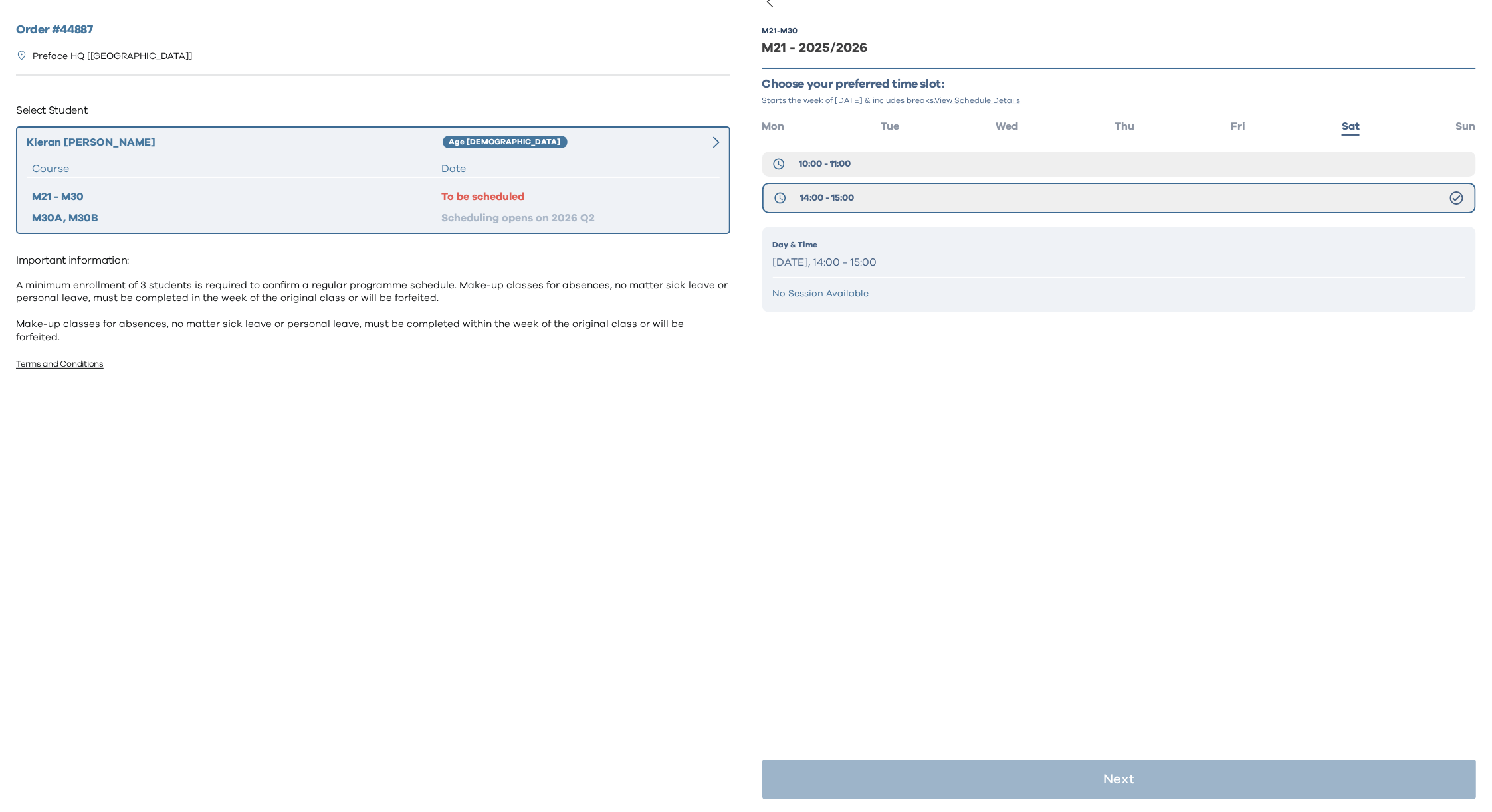
click at [954, 253] on p "[DATE], 14:00 - 15:00" at bounding box center [1120, 263] width 694 height 19
click at [953, 253] on p "[DATE], 14:00 - 15:00" at bounding box center [1120, 263] width 694 height 19
click at [954, 253] on p "[DATE], 14:00 - 15:00" at bounding box center [1120, 263] width 694 height 19
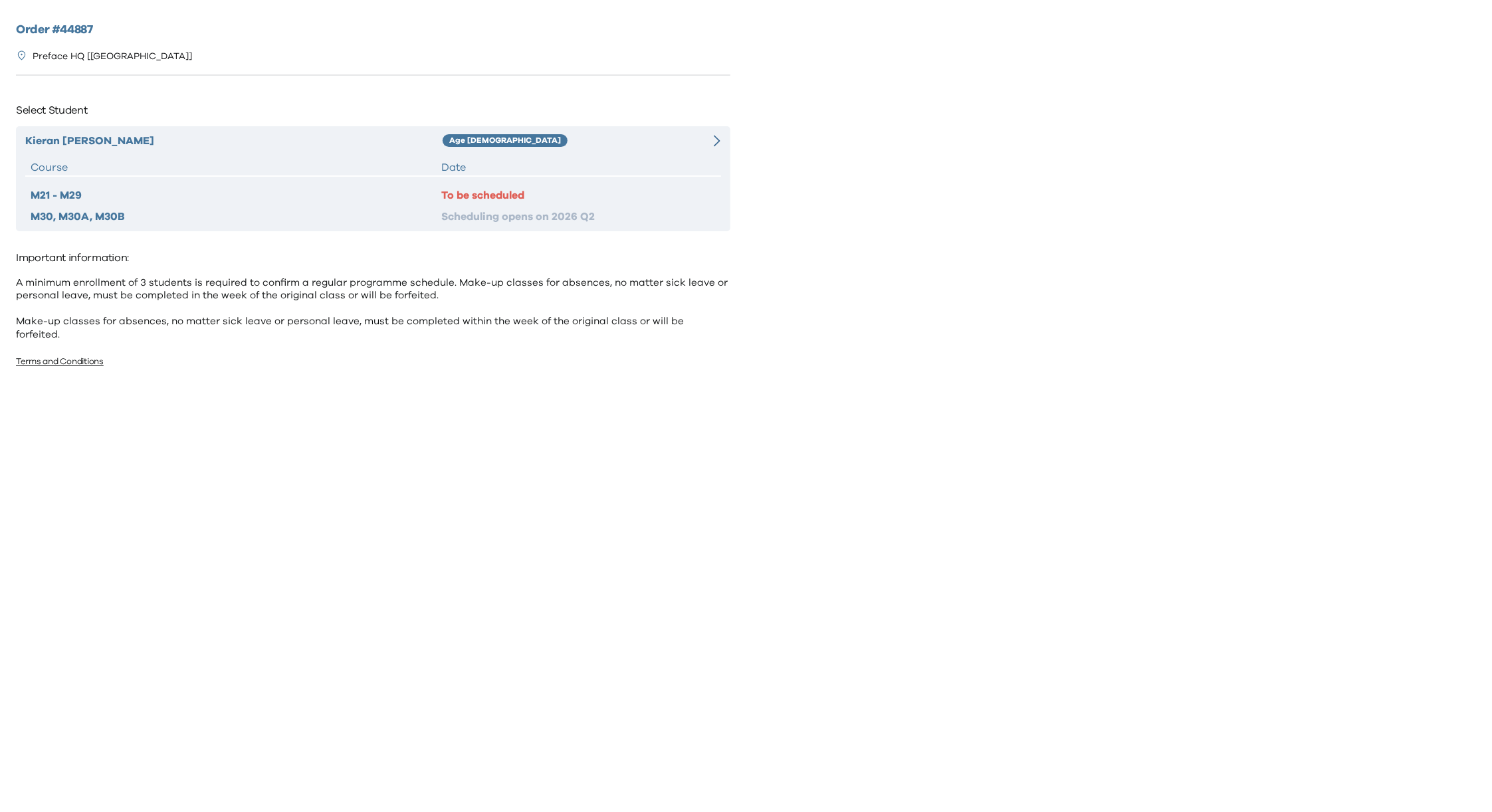
click at [487, 158] on div "[PERSON_NAME] Age [DEMOGRAPHIC_DATA] Course Date M21 - M29 To be scheduled M30,…" at bounding box center [373, 179] width 714 height 105
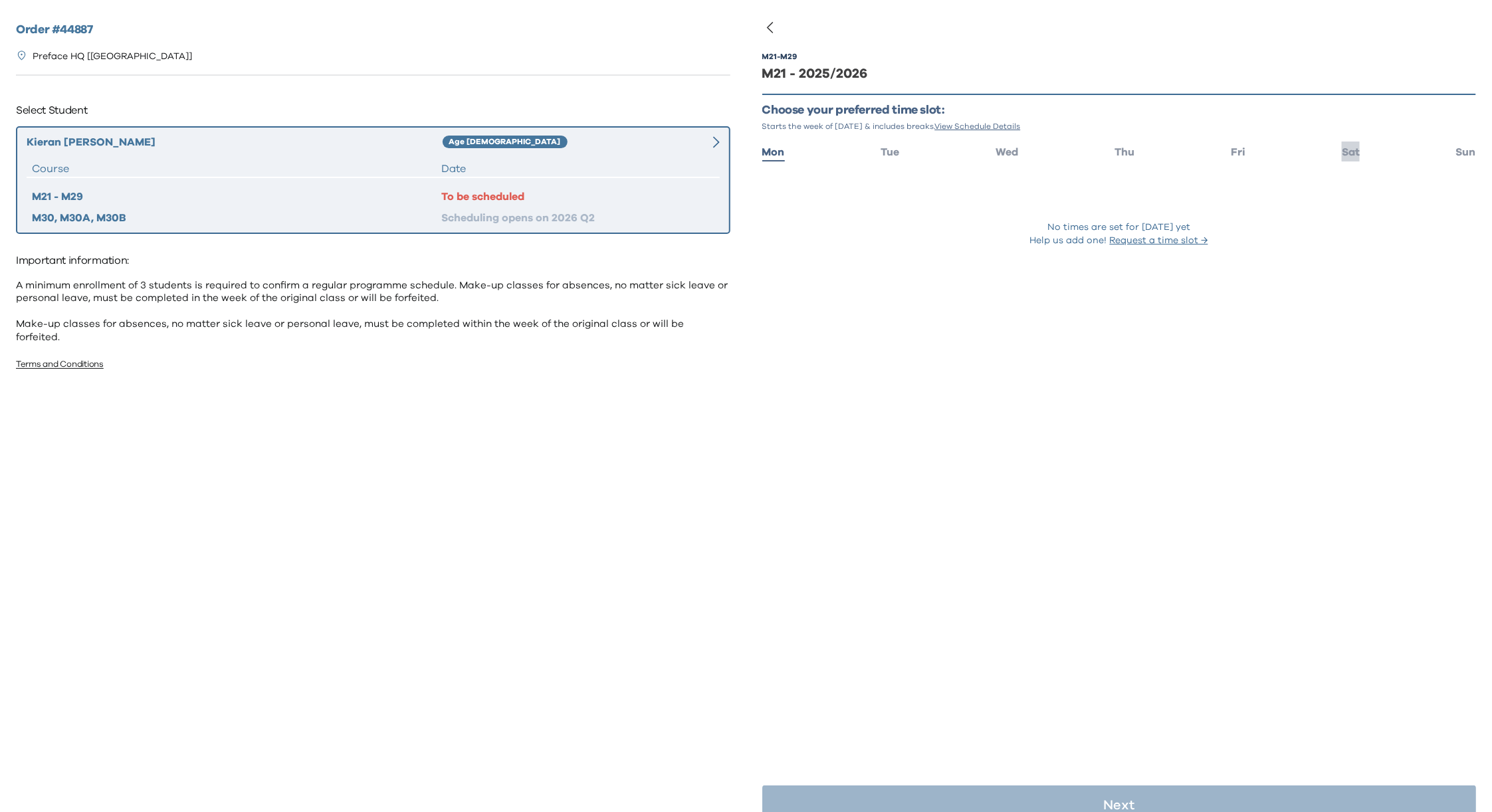
click at [1342, 154] on span "Sat" at bounding box center [1351, 152] width 18 height 11
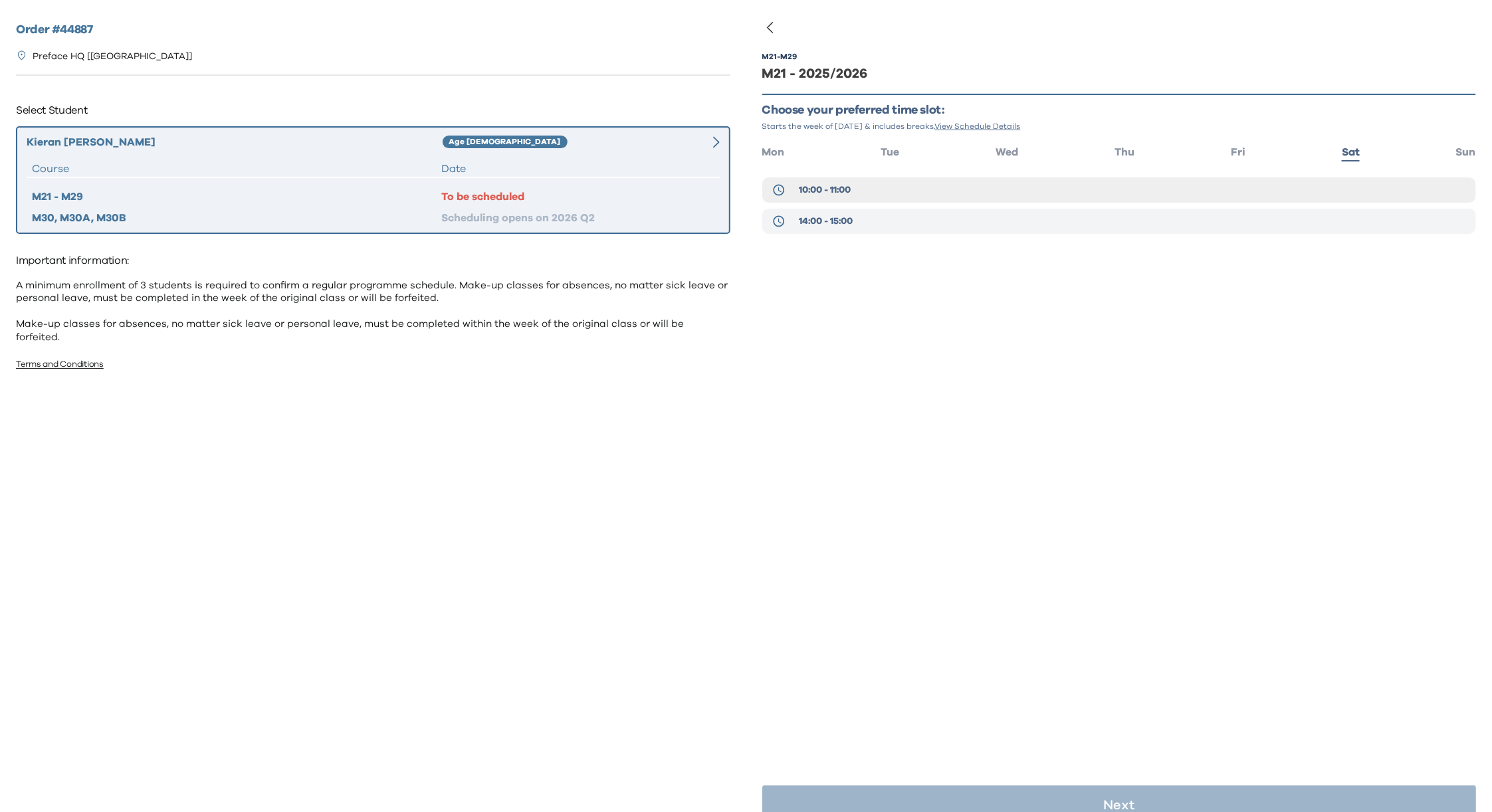
click at [856, 226] on button "14:00 - 15:00" at bounding box center [1119, 221] width 714 height 25
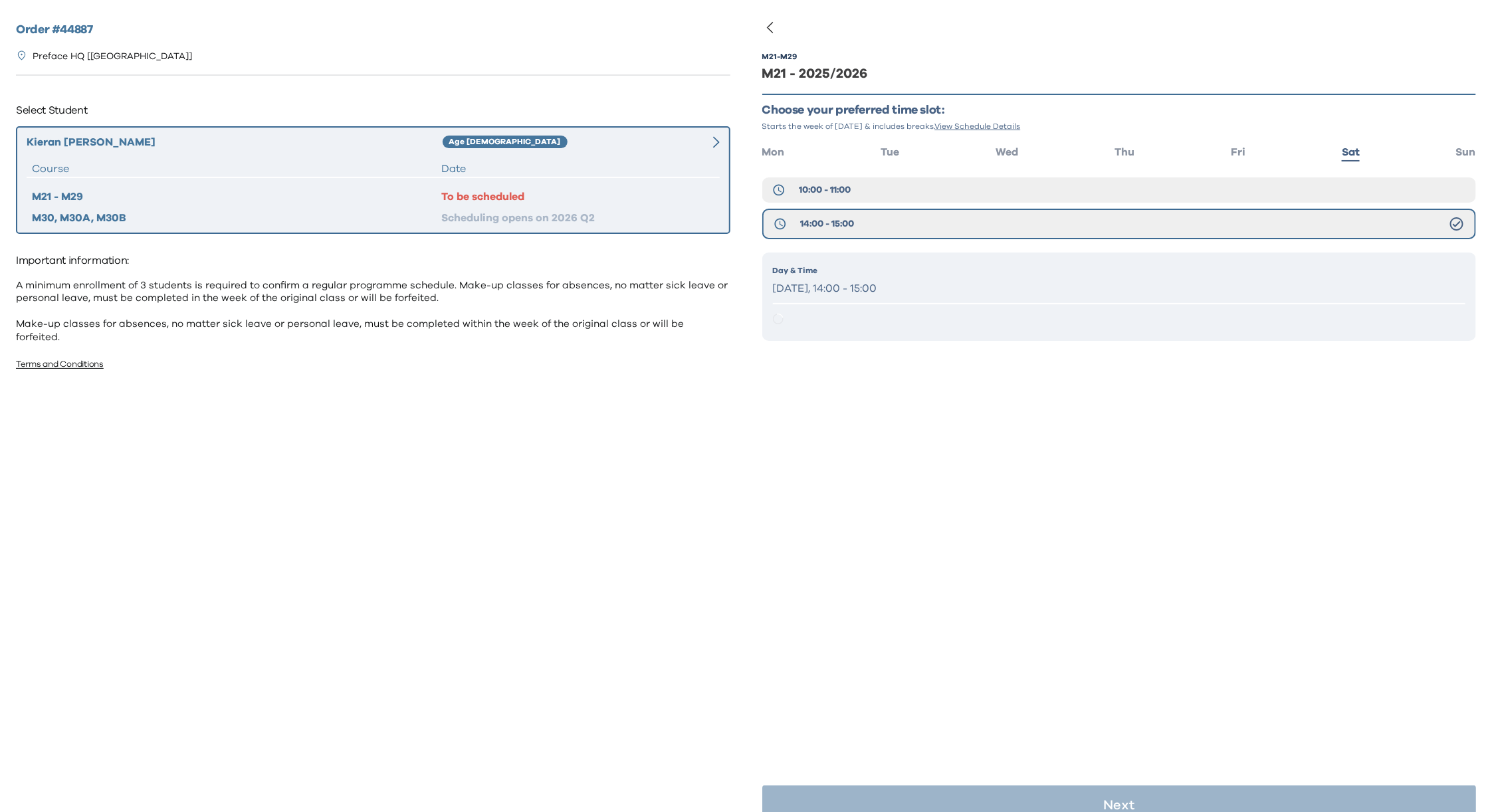
click at [946, 273] on p "Day & Time" at bounding box center [1120, 270] width 694 height 12
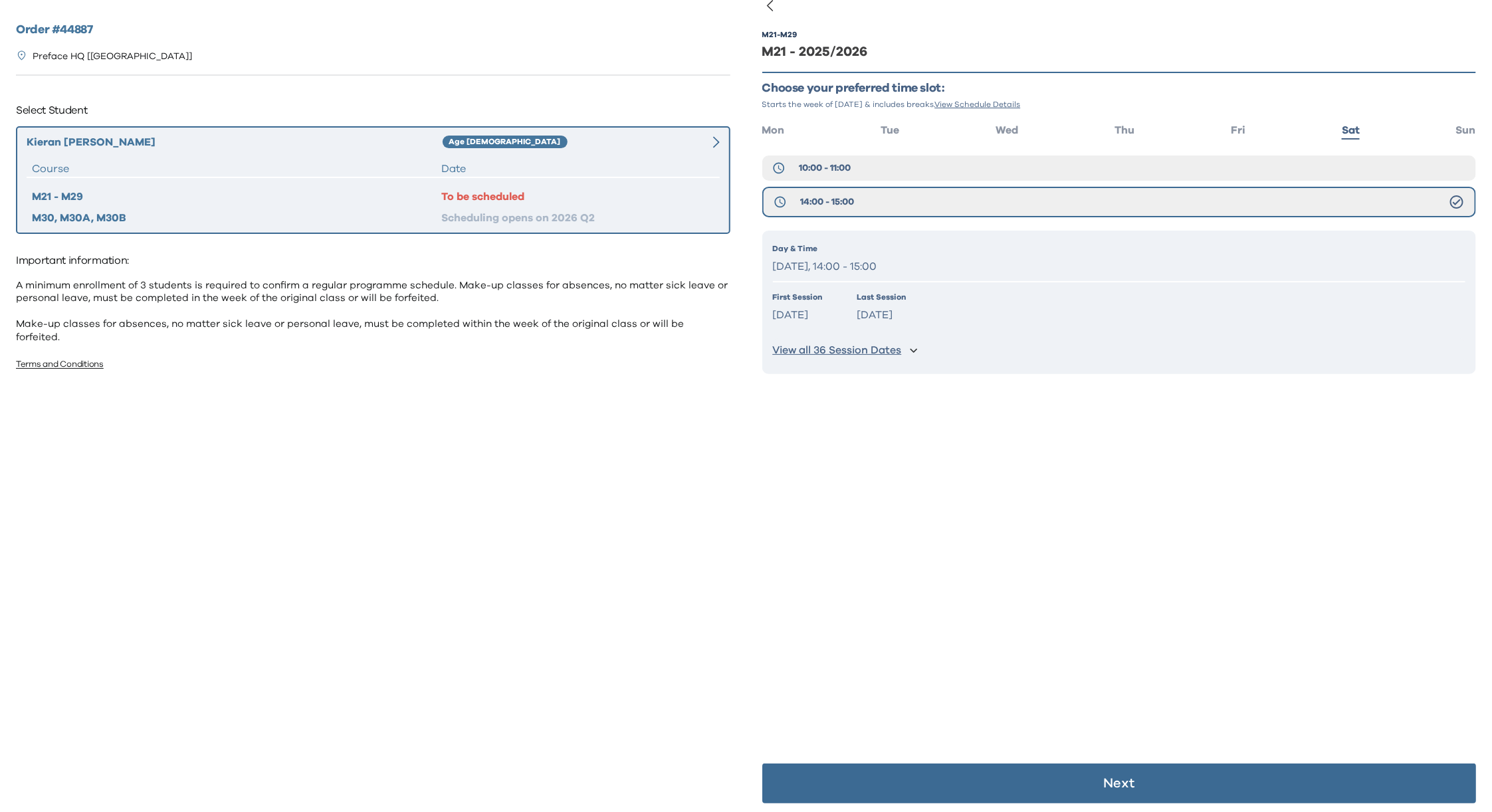
scroll to position [26, 0]
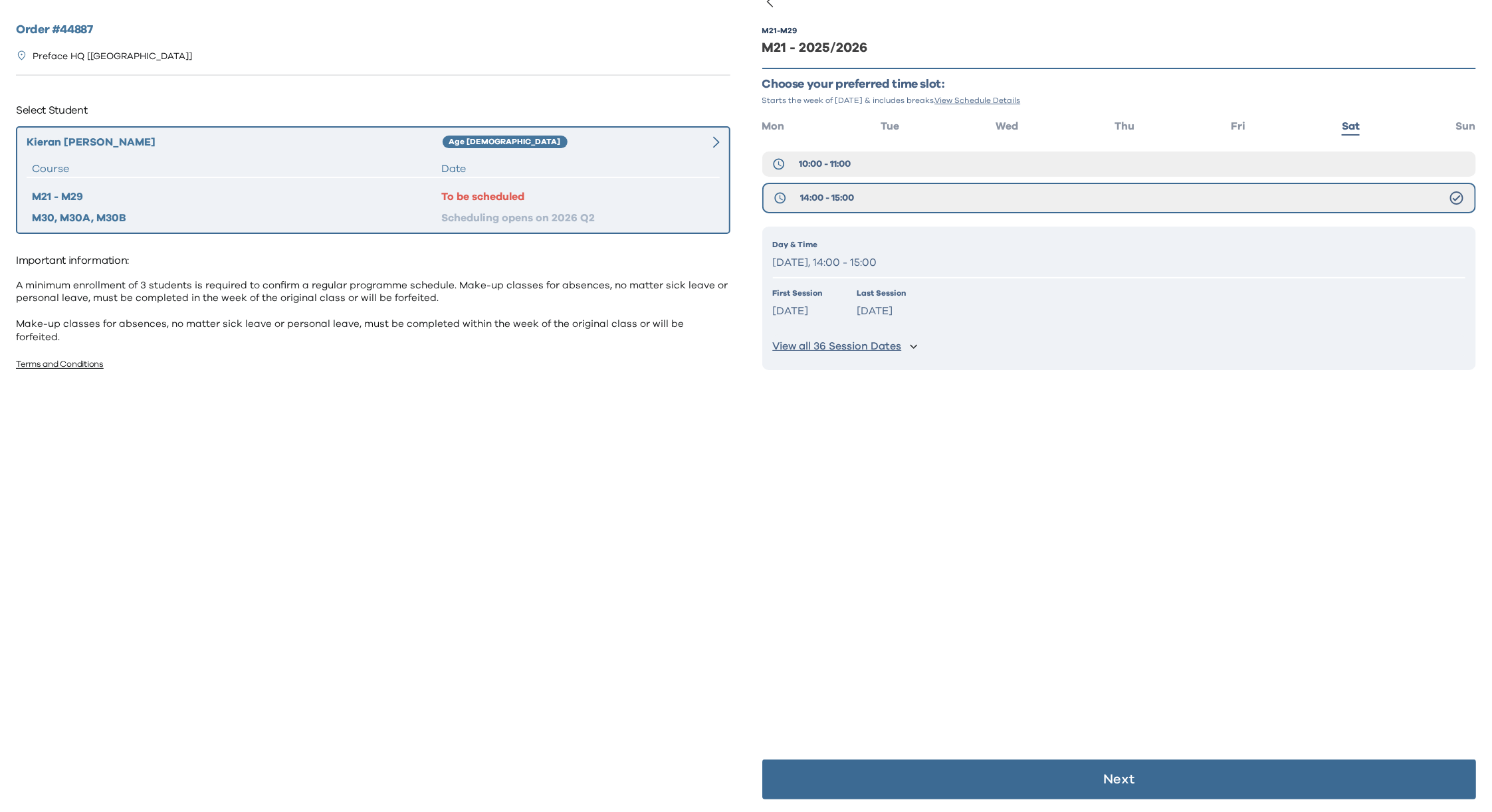
click at [1137, 783] on button "Next" at bounding box center [1119, 780] width 714 height 40
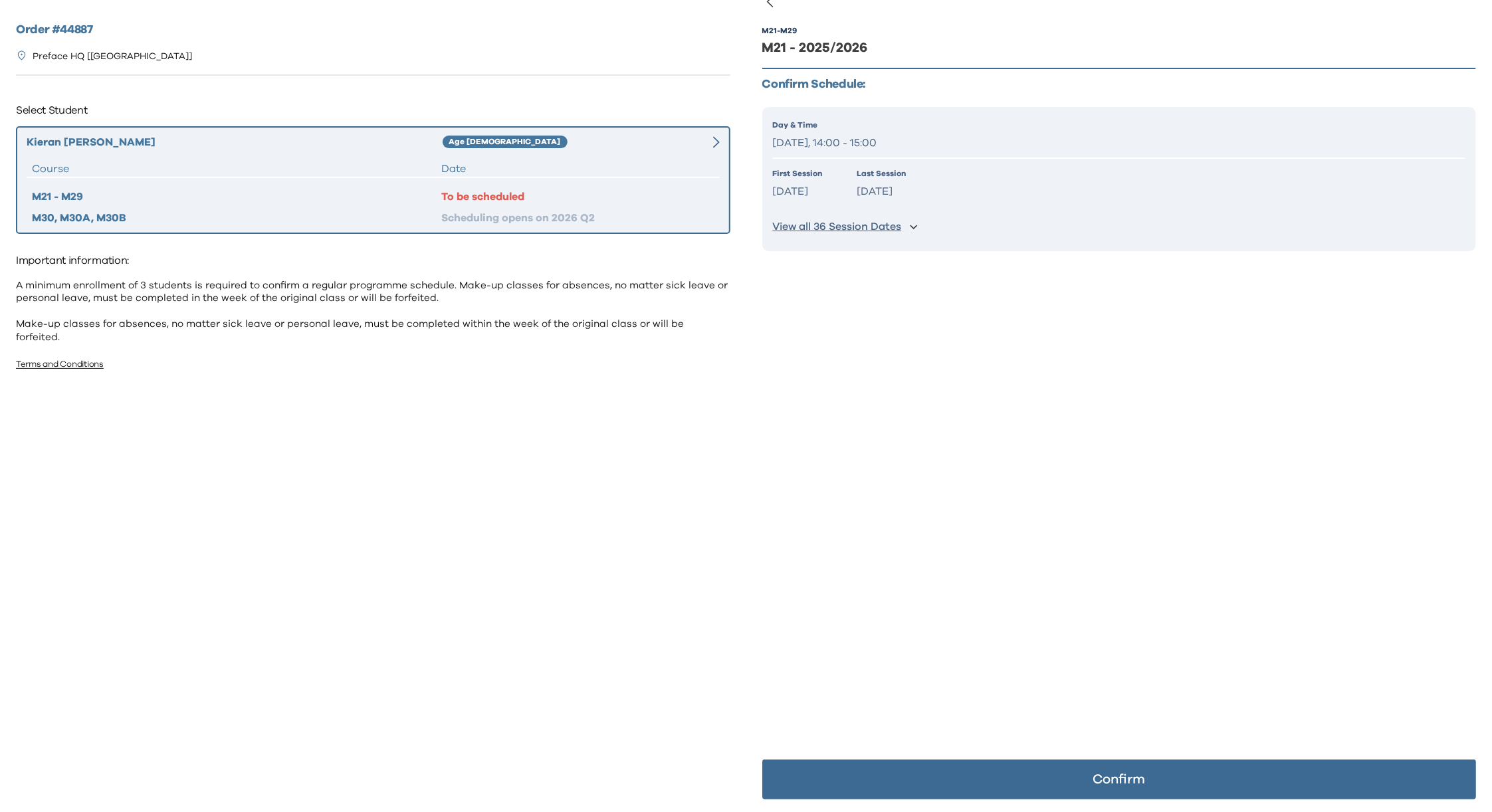
click at [1127, 785] on p "Confirm" at bounding box center [1119, 780] width 52 height 14
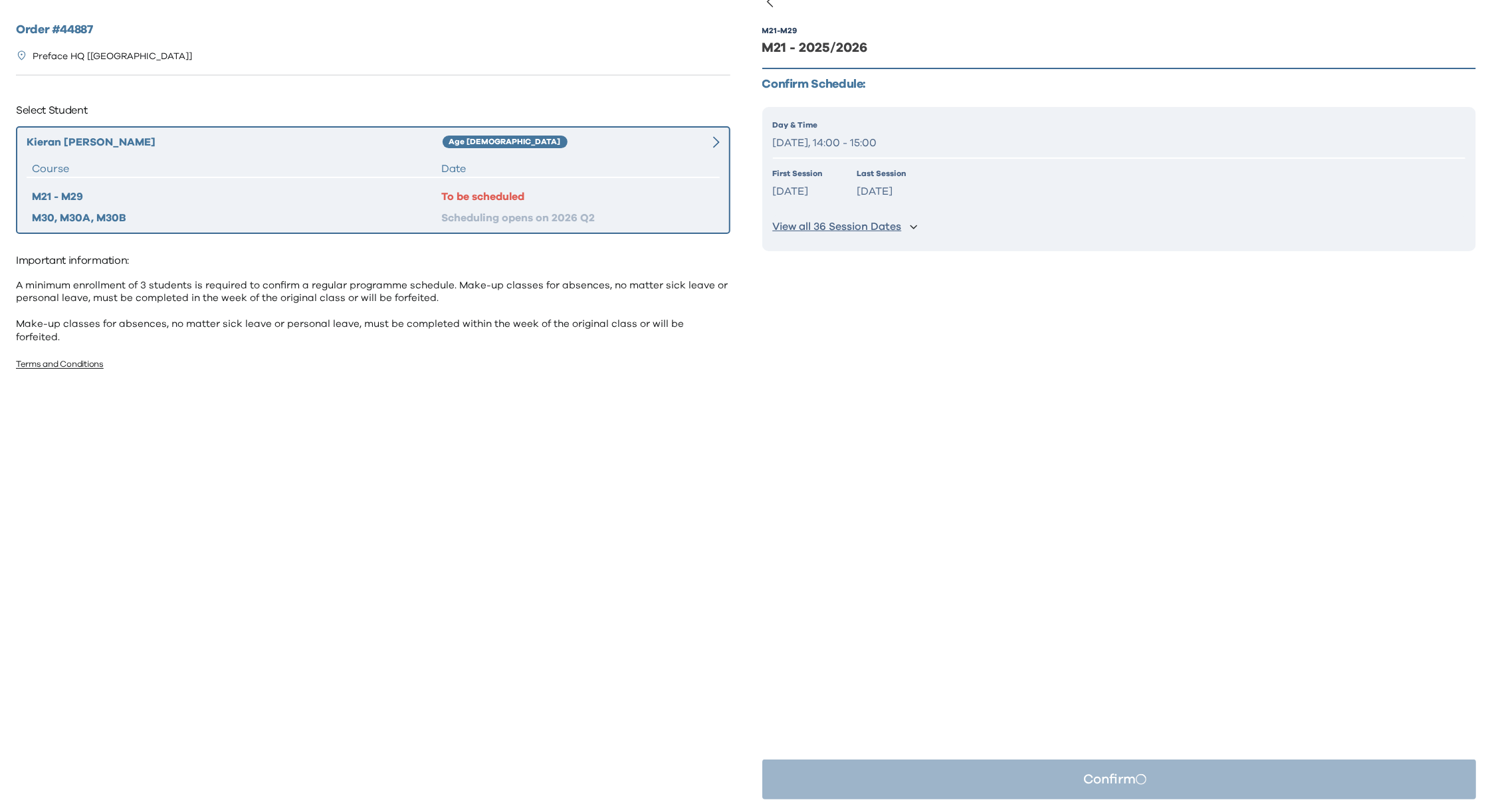
scroll to position [0, 0]
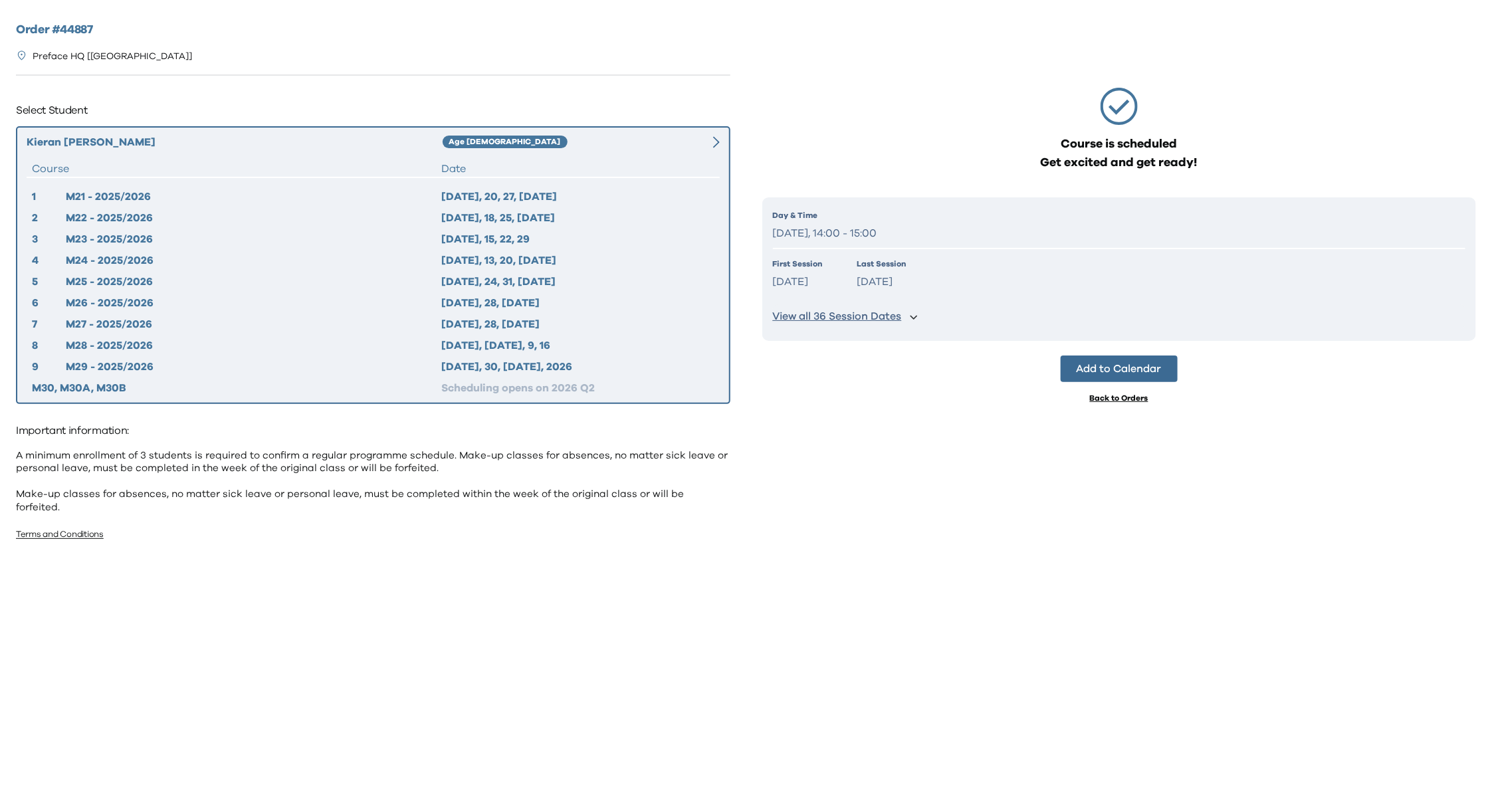
click at [1027, 452] on div "Course is scheduled Get excited and get ready! Day & Time [DATE], 14:00 - 15:00…" at bounding box center [1119, 388] width 714 height 732
drag, startPoint x: 1109, startPoint y: 401, endPoint x: 1116, endPoint y: 398, distance: 7.6
click at [1109, 401] on div "Back to Orders" at bounding box center [1119, 398] width 58 height 11
